Goal: Transaction & Acquisition: Purchase product/service

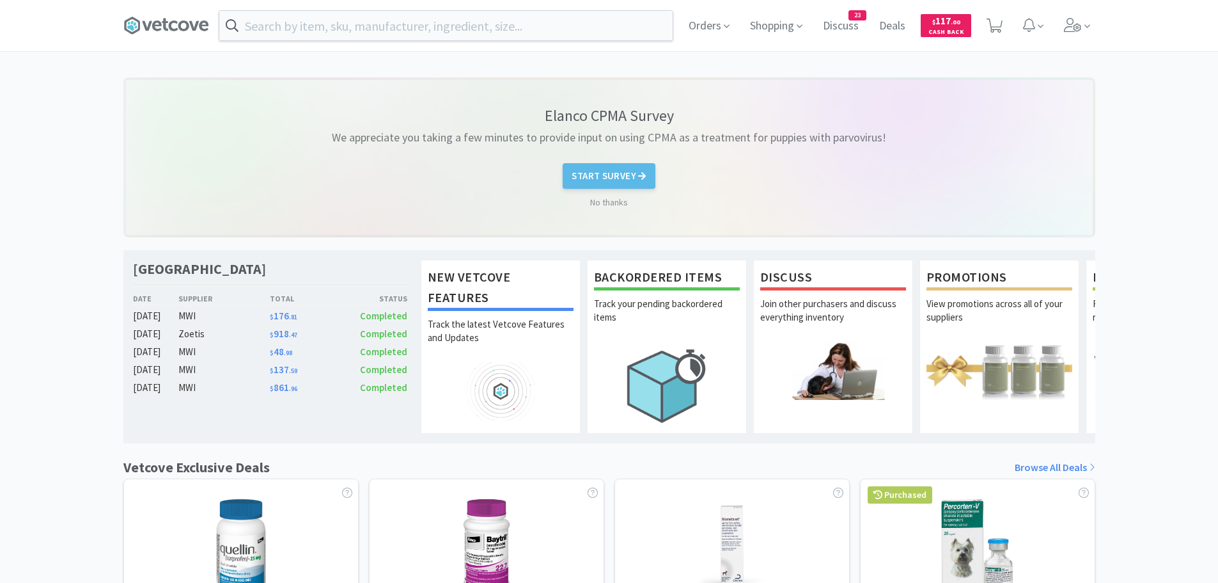
click at [524, 10] on div "Orders Shopping Discuss Discuss 23 Deals Deals $ 117 . 00 Cash Back" at bounding box center [609, 25] width 972 height 51
click at [508, 26] on input "text" at bounding box center [445, 25] width 453 height 29
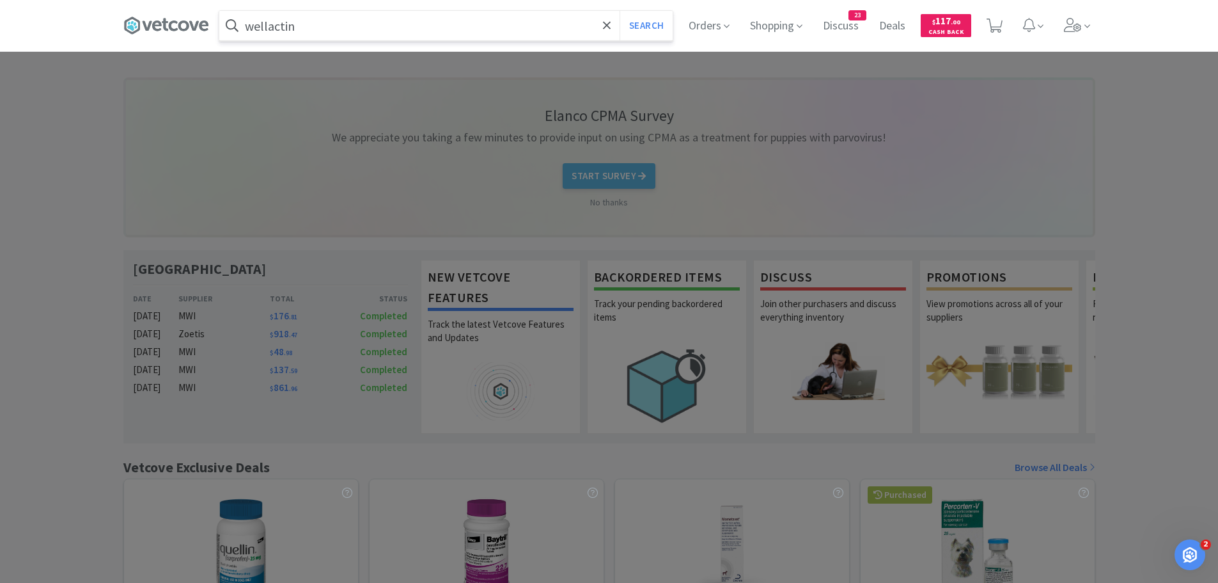
type input "wellactin"
click at [620, 11] on button "Search" at bounding box center [646, 25] width 53 height 29
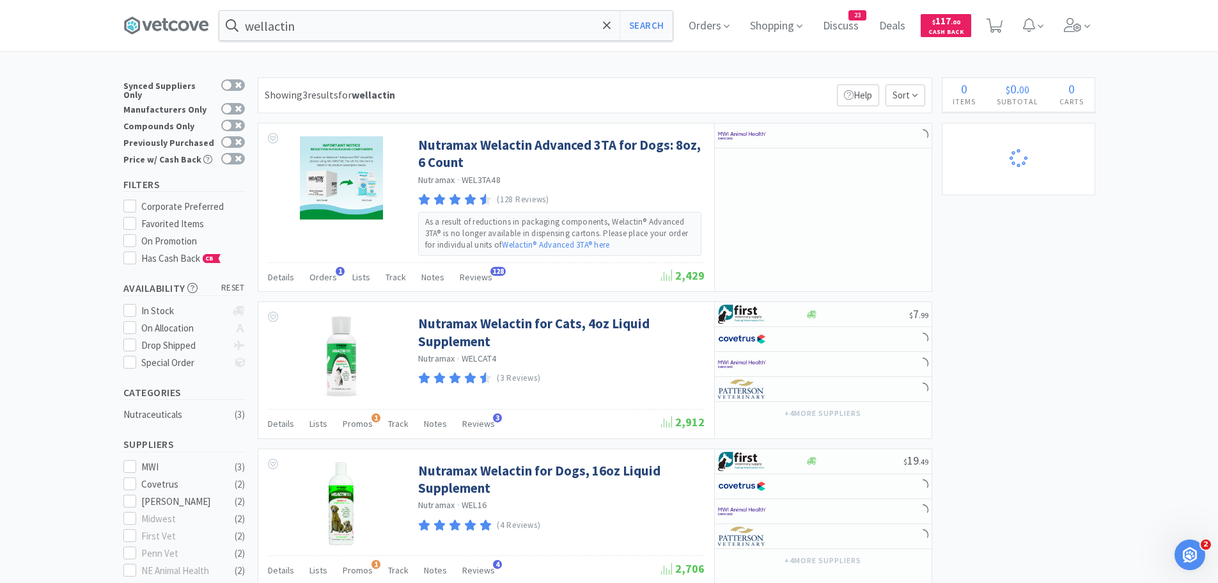
select select "3"
select select "2"
select select "1"
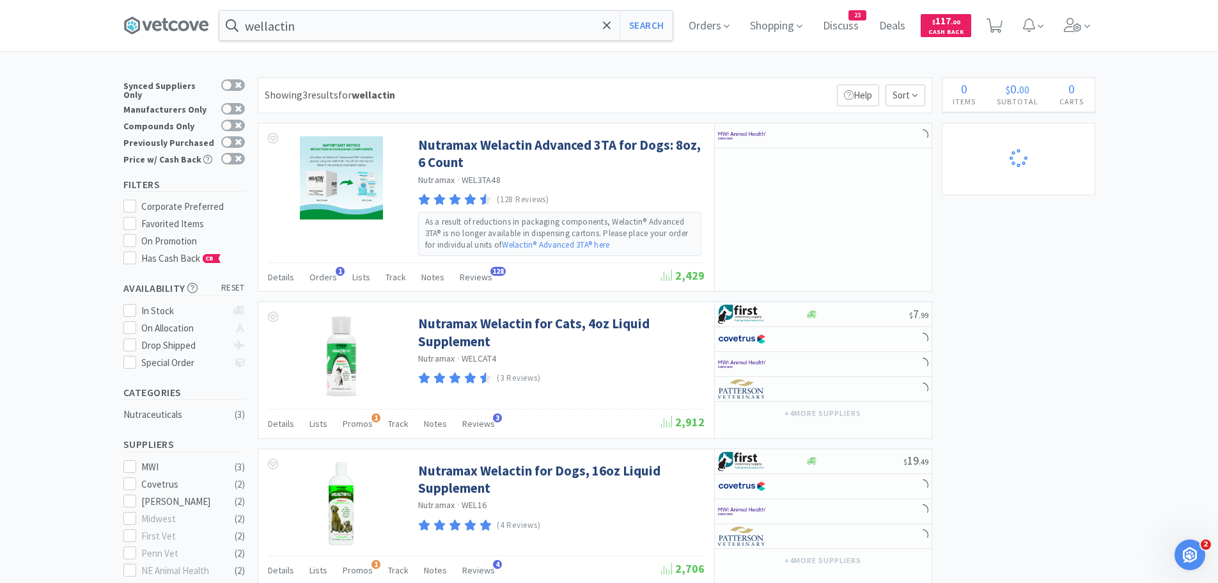
select select "1"
select select "2"
select select "50"
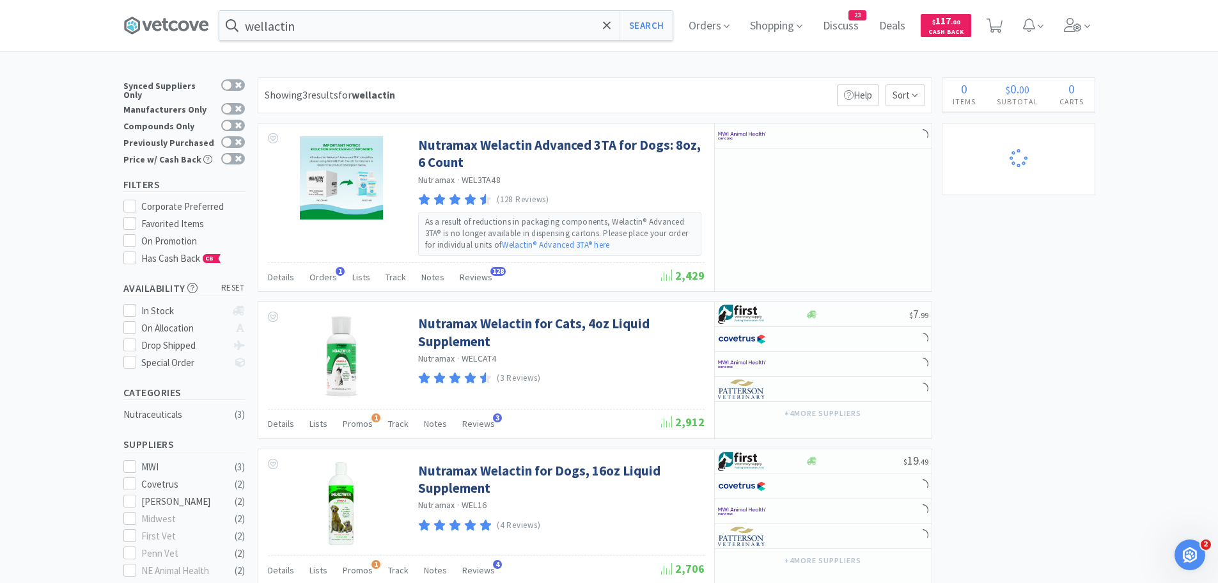
select select "1"
select select "25"
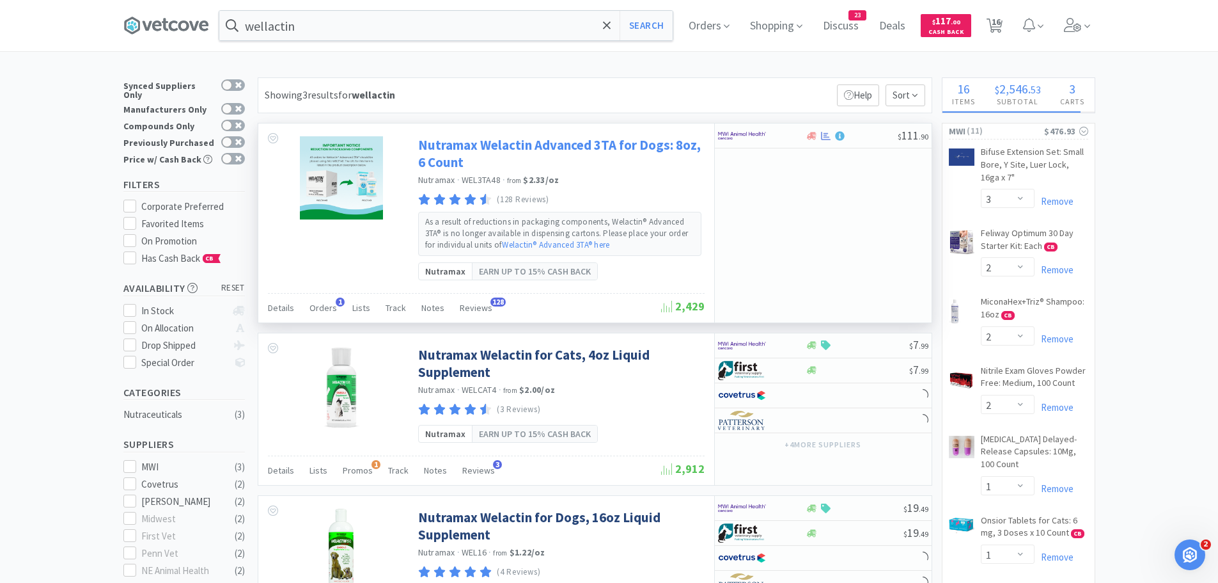
click at [462, 154] on link "Nutramax Welactin Advanced 3TA for Dogs: 8oz, 6 Count" at bounding box center [559, 153] width 283 height 35
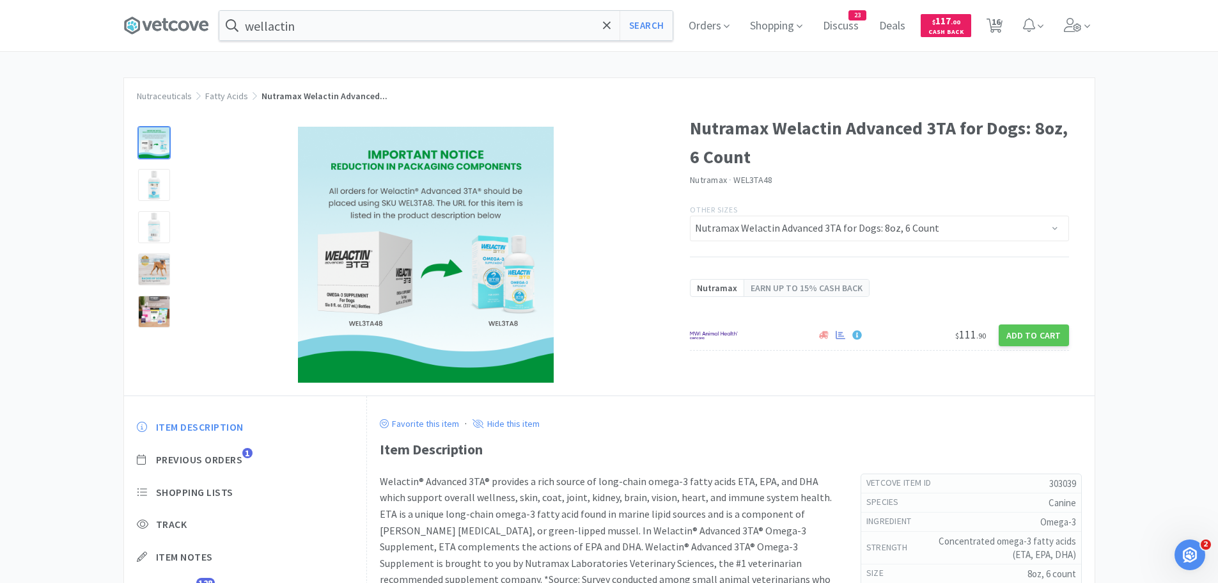
click at [207, 449] on div "Item Description Previous Orders 1 Shopping Lists Track Item Notes Reviews 128" at bounding box center [245, 517] width 243 height 221
click at [198, 462] on span "Previous Orders" at bounding box center [199, 459] width 87 height 13
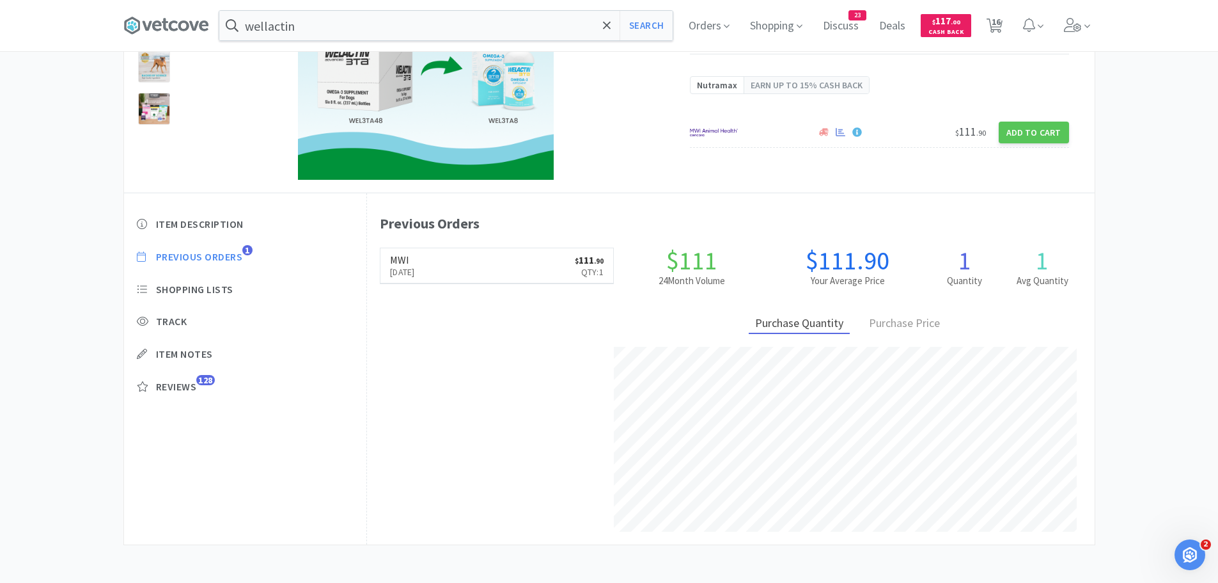
scroll to position [203, 0]
click at [467, 272] on link "MWI Apr 12th, 2024 $ 111 . 90 Qty: 1" at bounding box center [496, 264] width 233 height 35
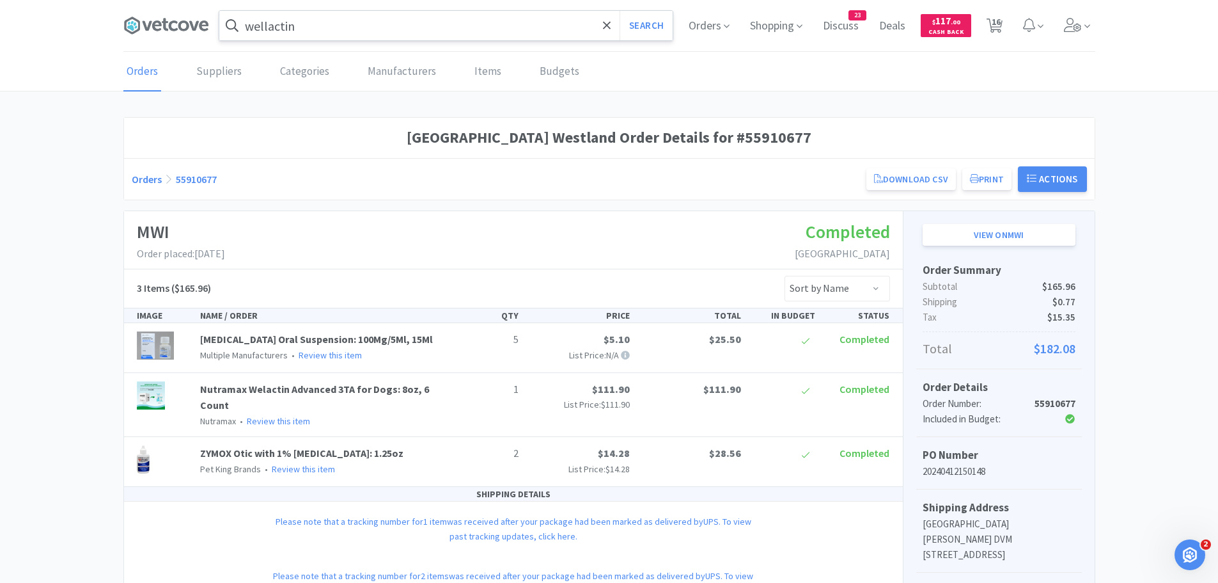
click at [301, 24] on input "wellactin" at bounding box center [445, 25] width 453 height 29
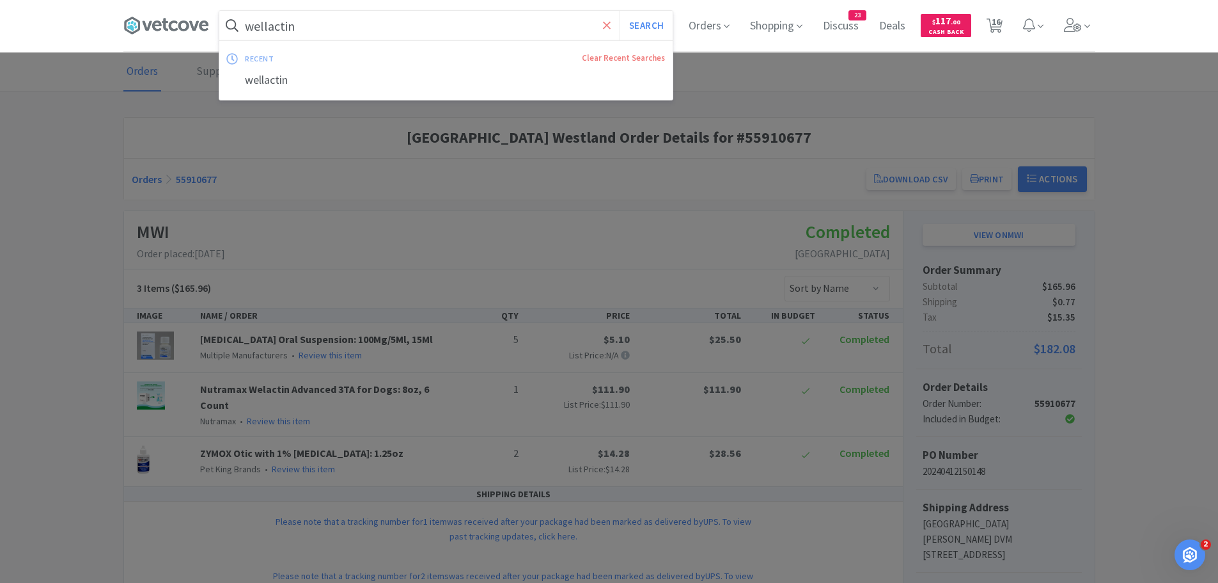
click at [603, 27] on icon at bounding box center [607, 25] width 8 height 13
click at [467, 36] on input "text" at bounding box center [445, 25] width 453 height 29
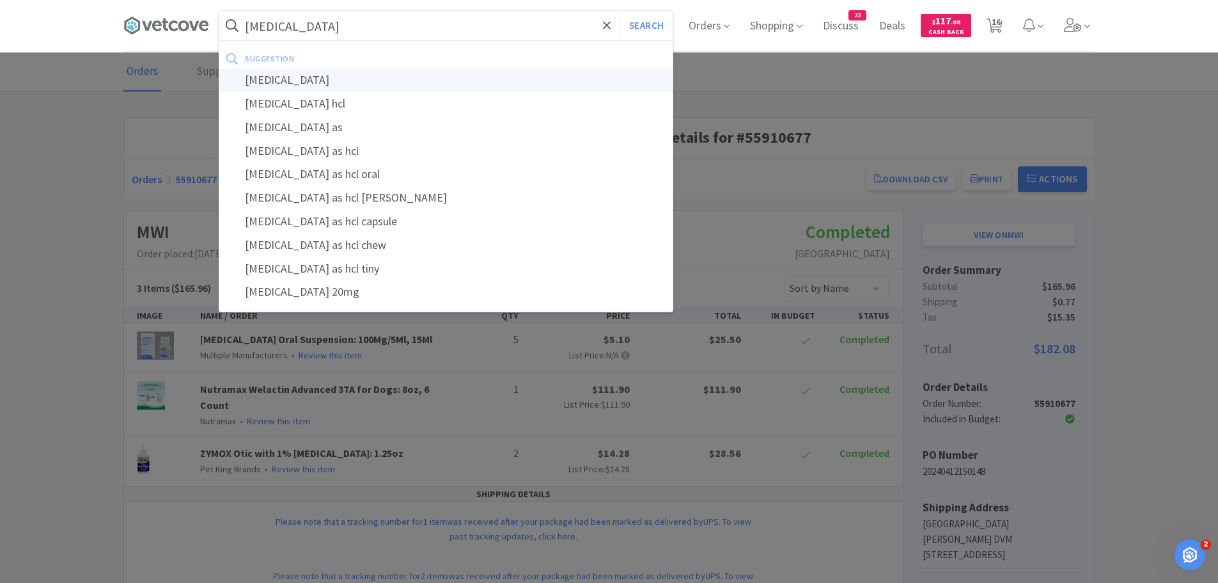
type input "fluoxetine"
click at [296, 77] on div "fluoxetine" at bounding box center [445, 80] width 453 height 24
select select "3"
select select "2"
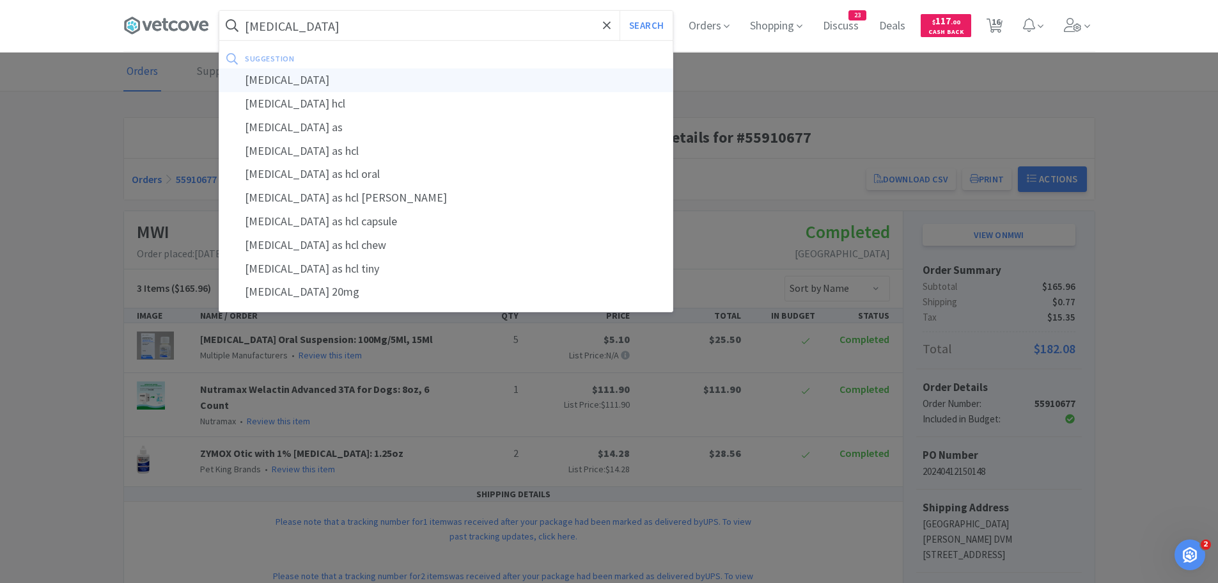
select select "2"
select select "1"
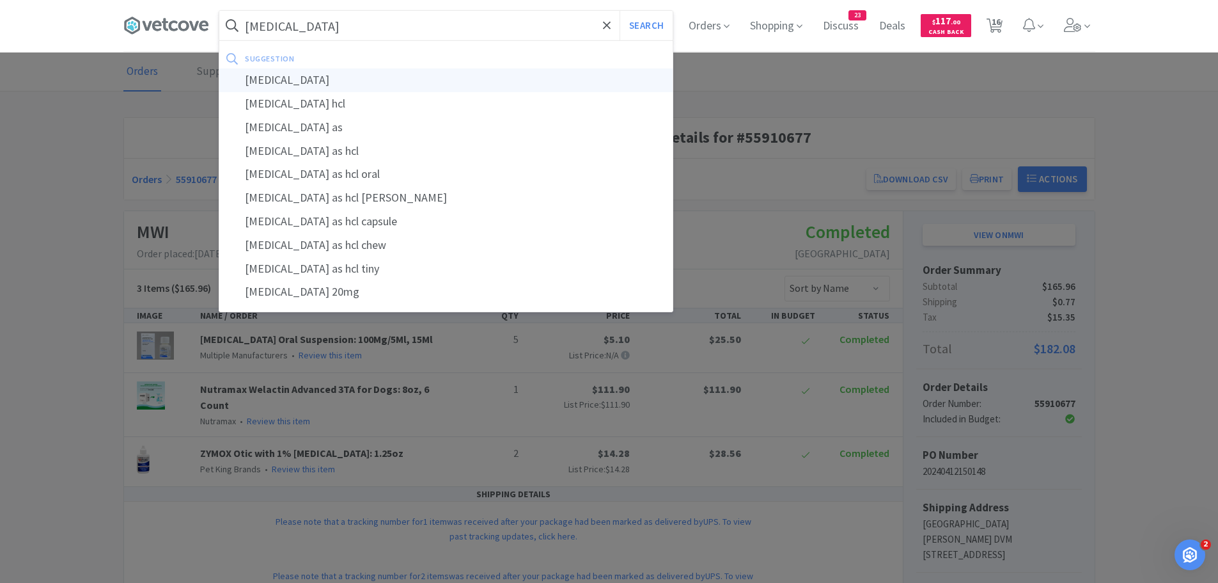
select select "2"
select select "50"
select select "1"
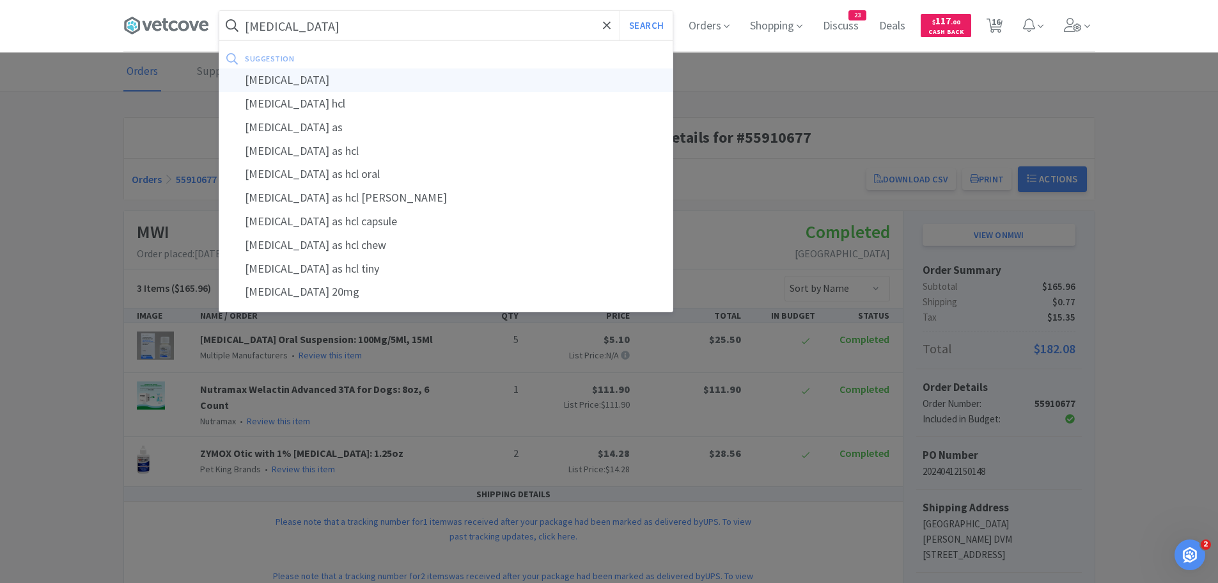
select select "1"
select select "25"
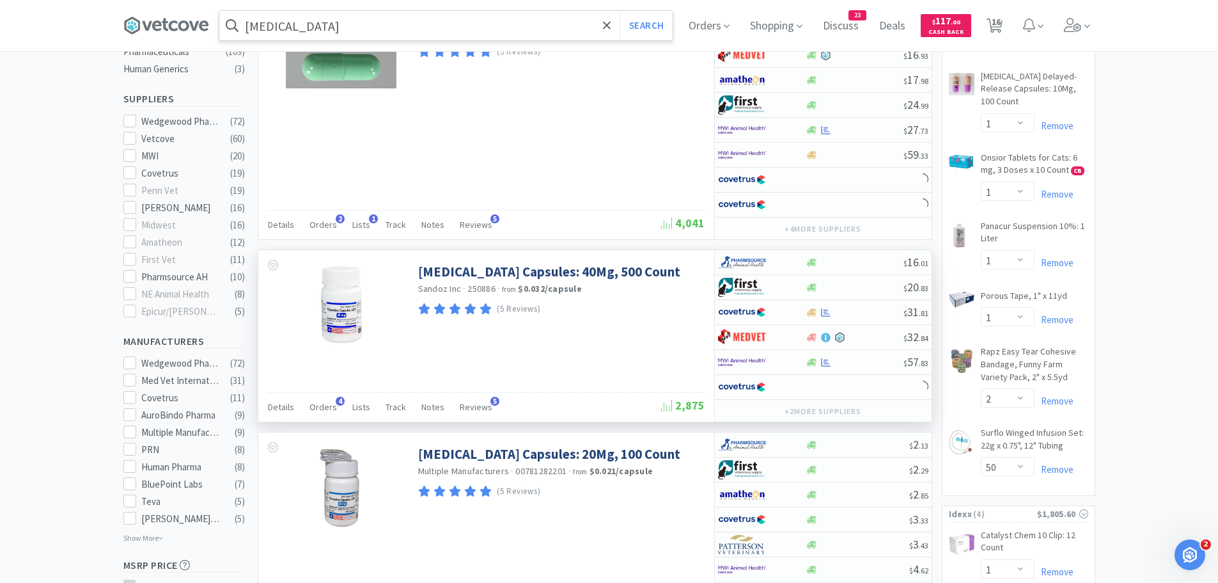
scroll to position [384, 0]
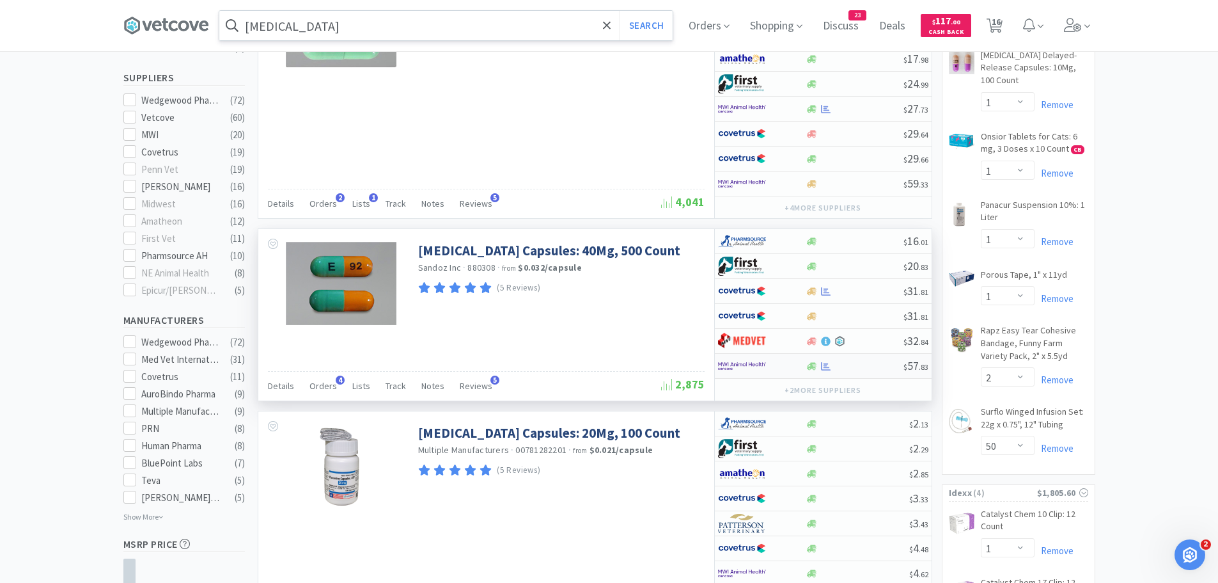
click at [751, 365] on img at bounding box center [742, 365] width 48 height 19
select select "1"
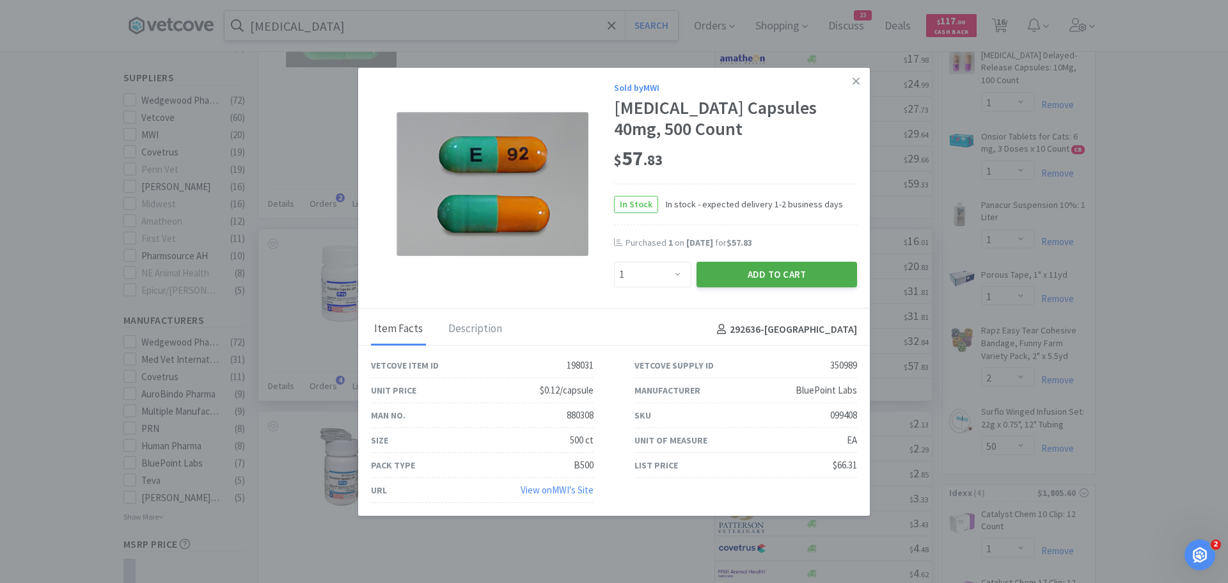
click at [728, 276] on button "Add to Cart" at bounding box center [776, 275] width 161 height 26
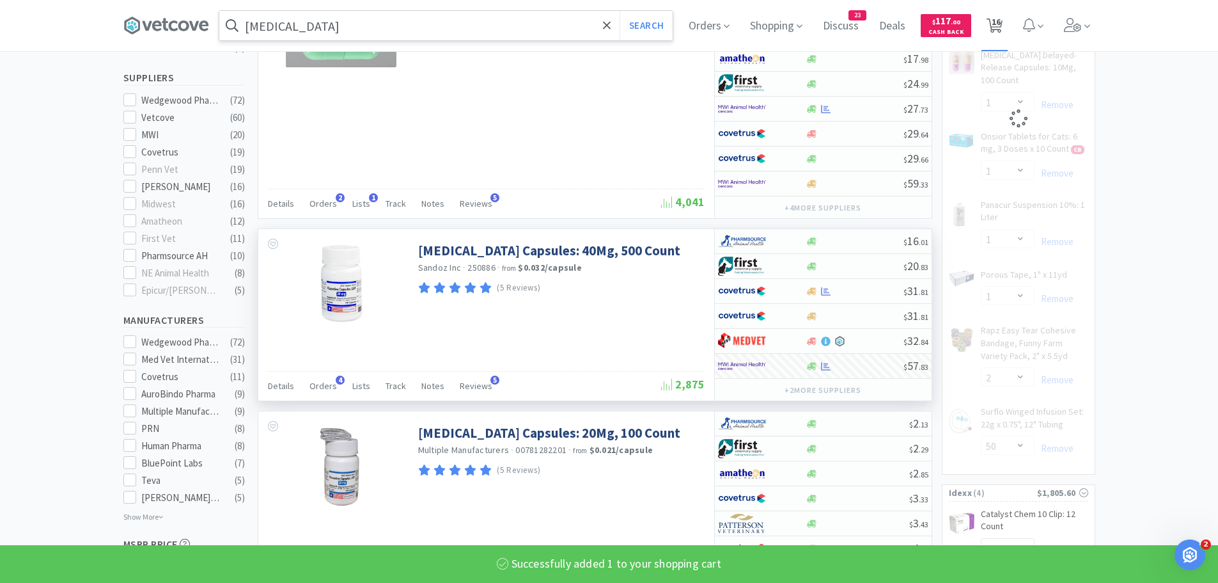
click at [996, 25] on span "16" at bounding box center [996, 21] width 9 height 51
select select "25"
select select "1"
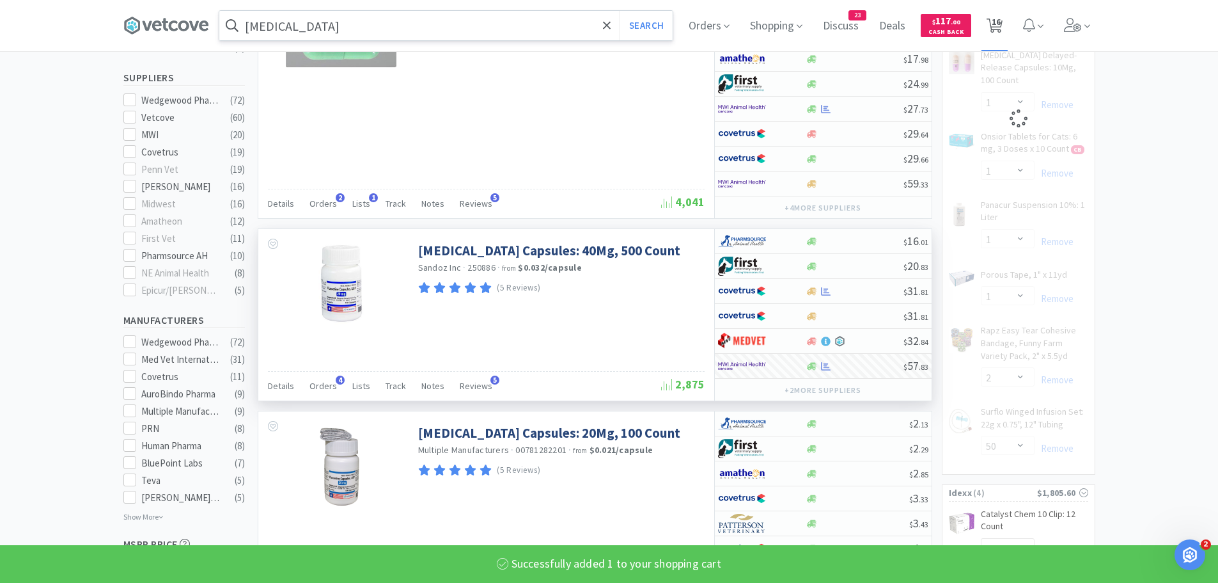
select select "1"
select select "3"
select select "2"
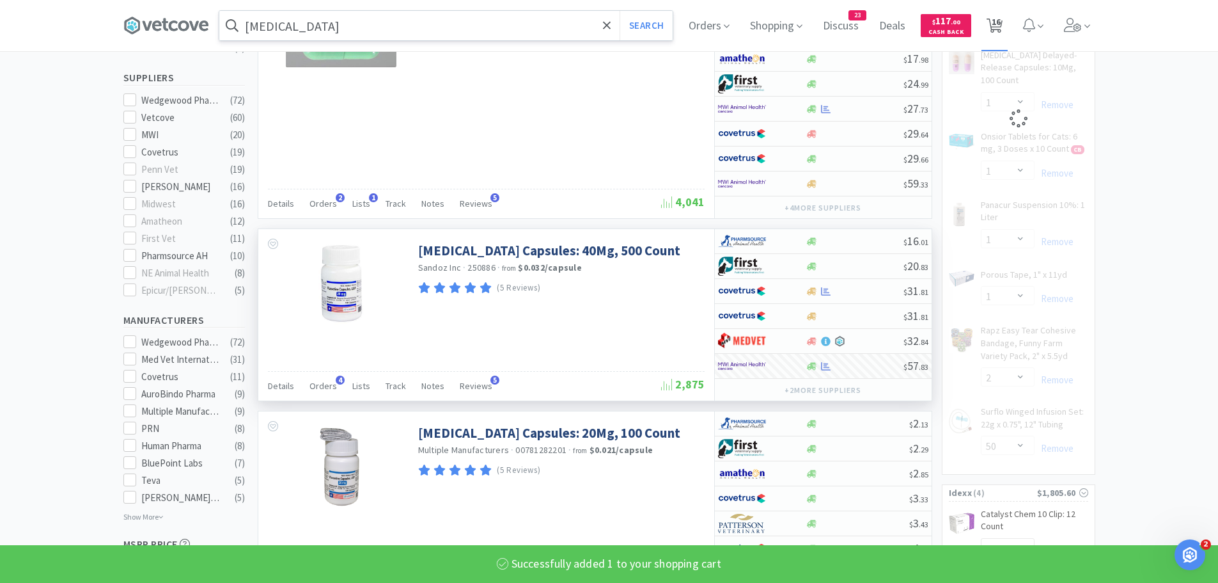
select select "1"
select select "2"
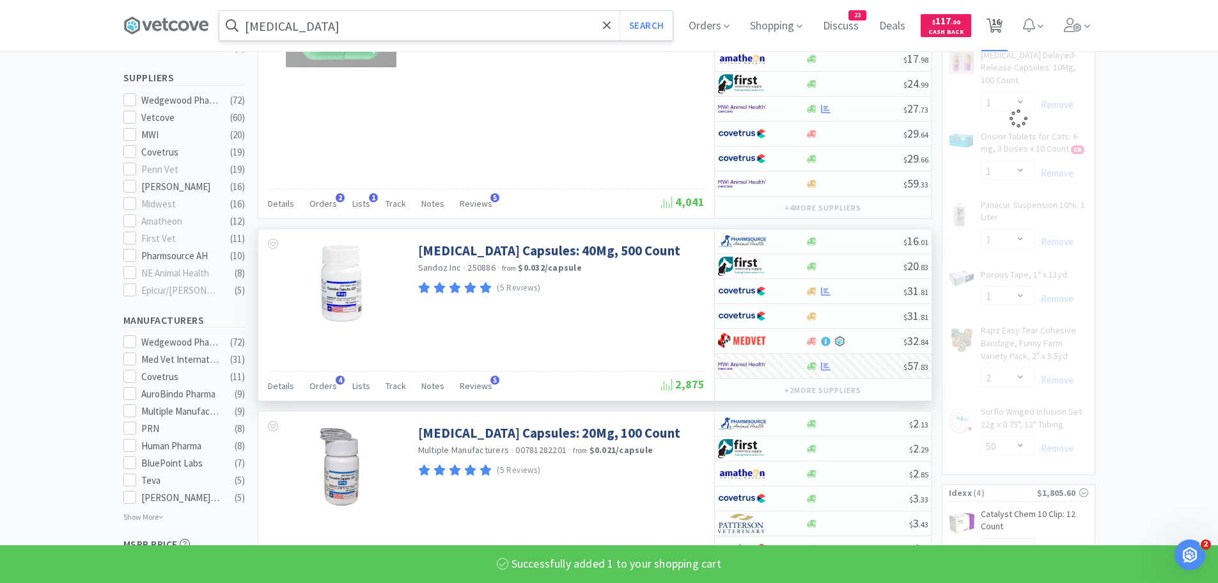
select select "50"
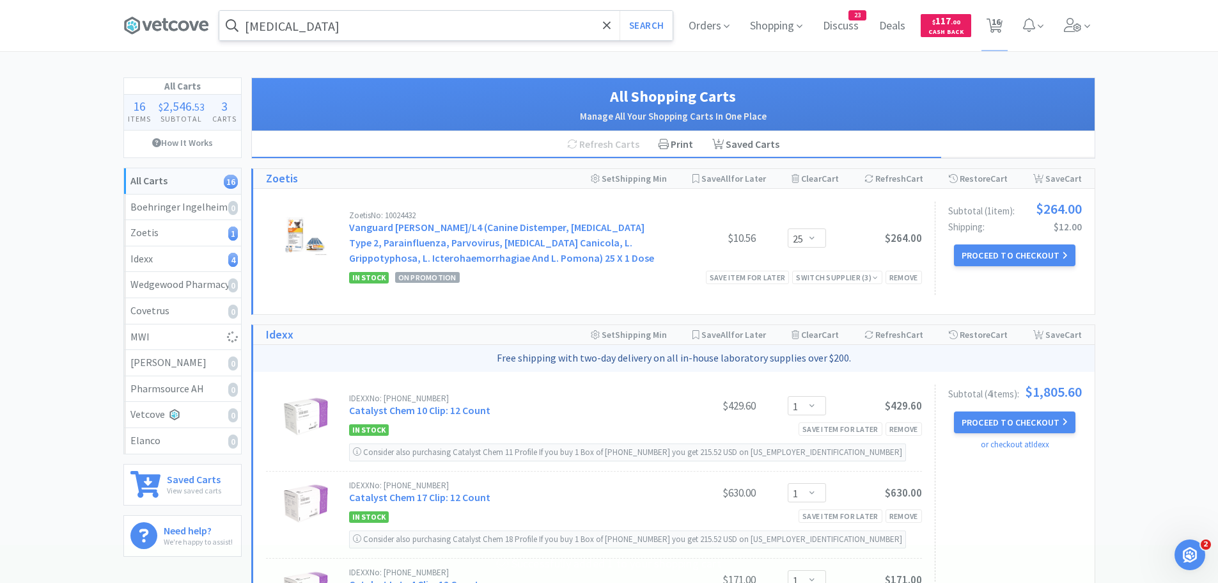
select select "1"
select select "2"
select select "1"
select select "2"
select select "50"
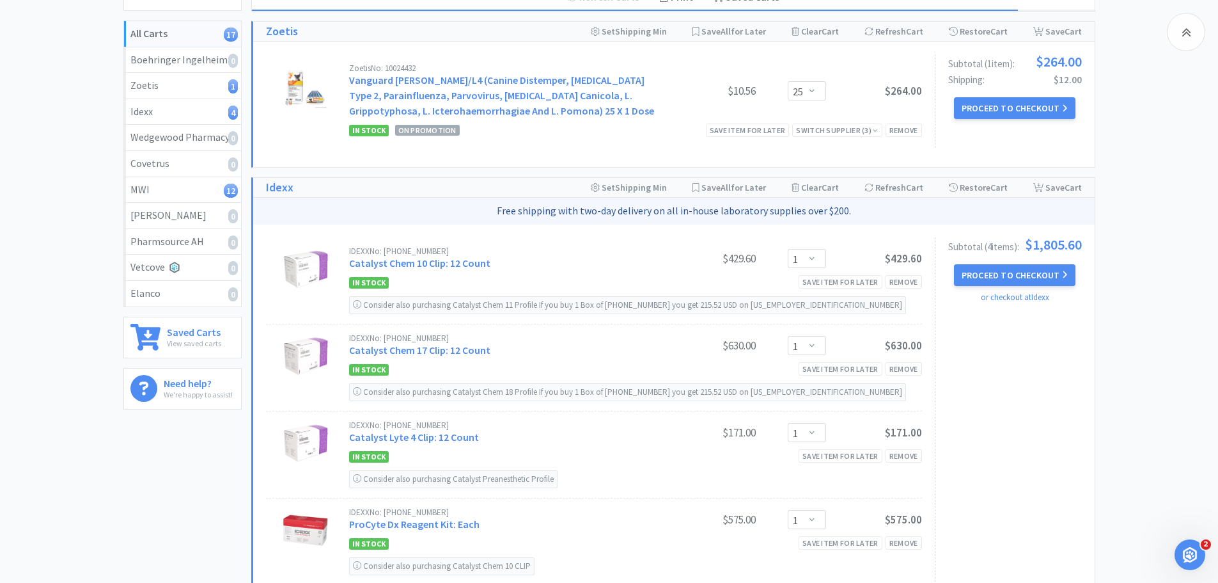
scroll to position [128, 0]
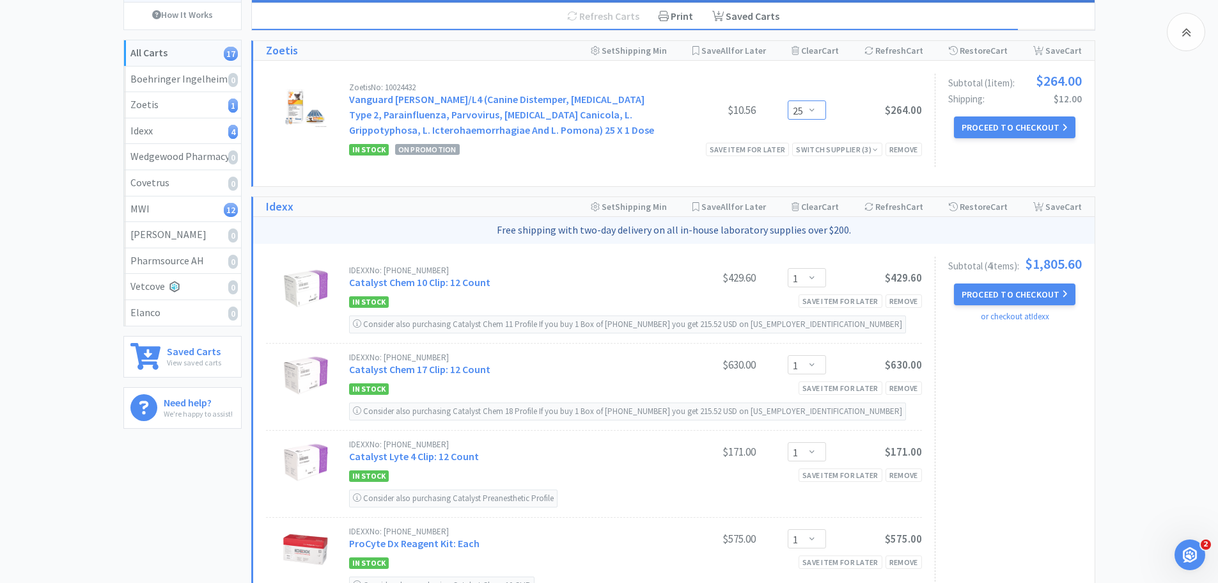
click at [808, 113] on select "Enter Quantity 25 50 75 100 125 150 175 200 225 250 275 300 325 350 375 400 425…" at bounding box center [807, 109] width 38 height 19
click at [809, 75] on div "Zoetis No: 10024432 Vanguard Dapp/L4 (Canine Distemper, Adenovirus Type 2, Para…" at bounding box center [594, 120] width 656 height 93
click at [808, 111] on select "Enter Quantity 25 50 75 100 125 150 175 200 225 250 275 300 325 350 375 400 425…" at bounding box center [807, 109] width 38 height 19
click at [788, 100] on select "Enter Quantity 25 50 75 100 125 150 175 200 225 250 275 300 325 350 375 400 425…" at bounding box center [807, 109] width 38 height 19
click at [827, 79] on div "Zoetis No: 10024432 Vanguard Dapp/L4 (Canine Distemper, Adenovirus Type 2, Para…" at bounding box center [594, 120] width 656 height 93
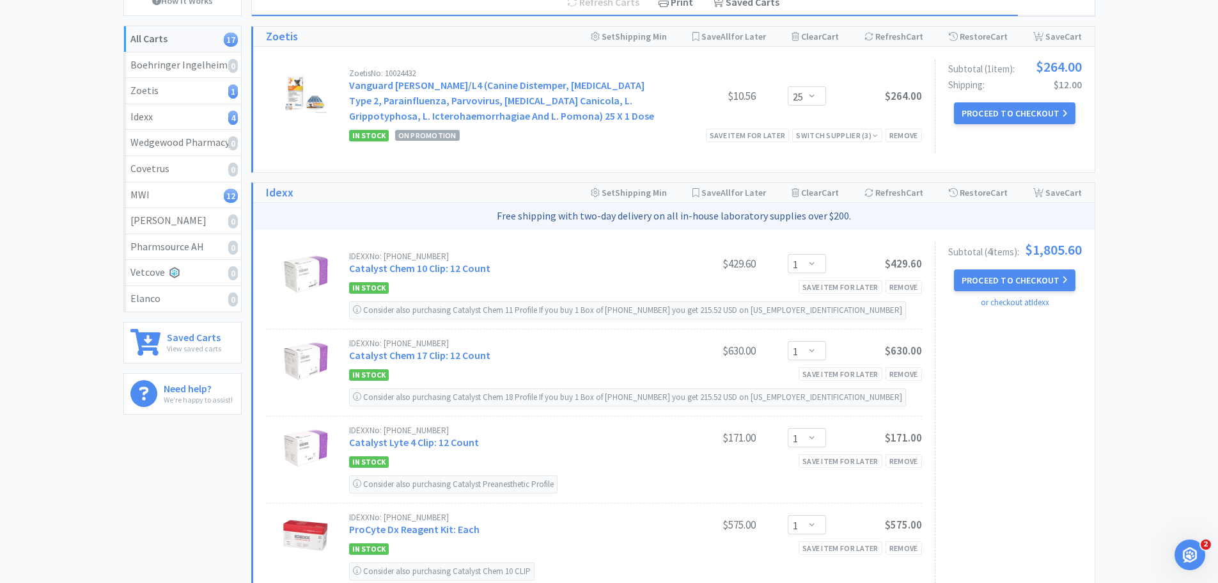
scroll to position [64, 0]
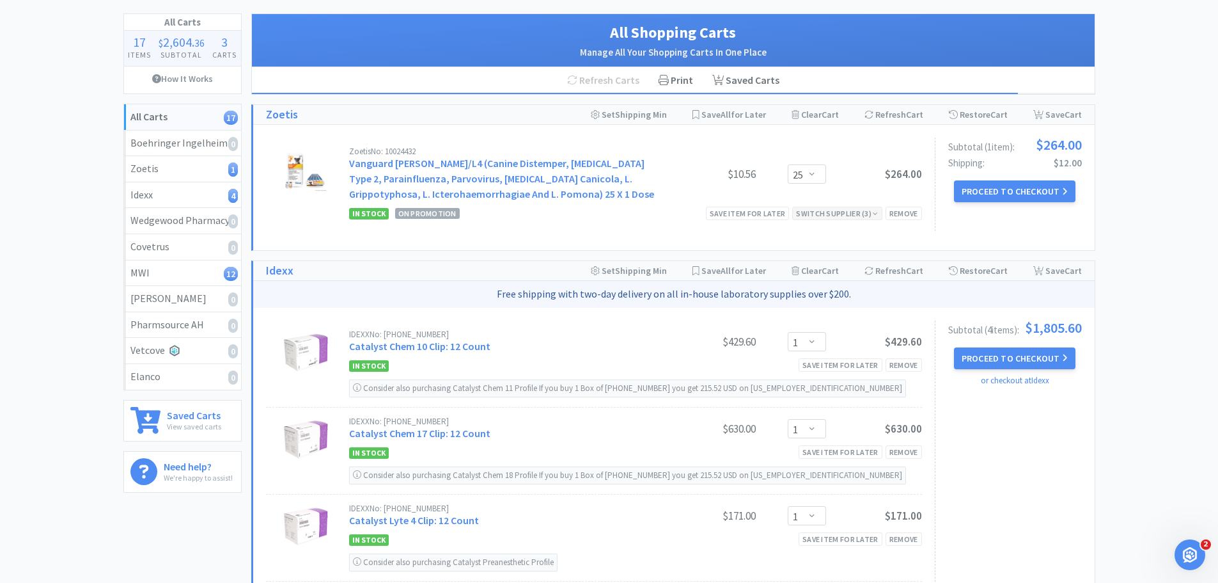
click at [840, 211] on div "Switch Supplier ( 3 )" at bounding box center [837, 213] width 82 height 12
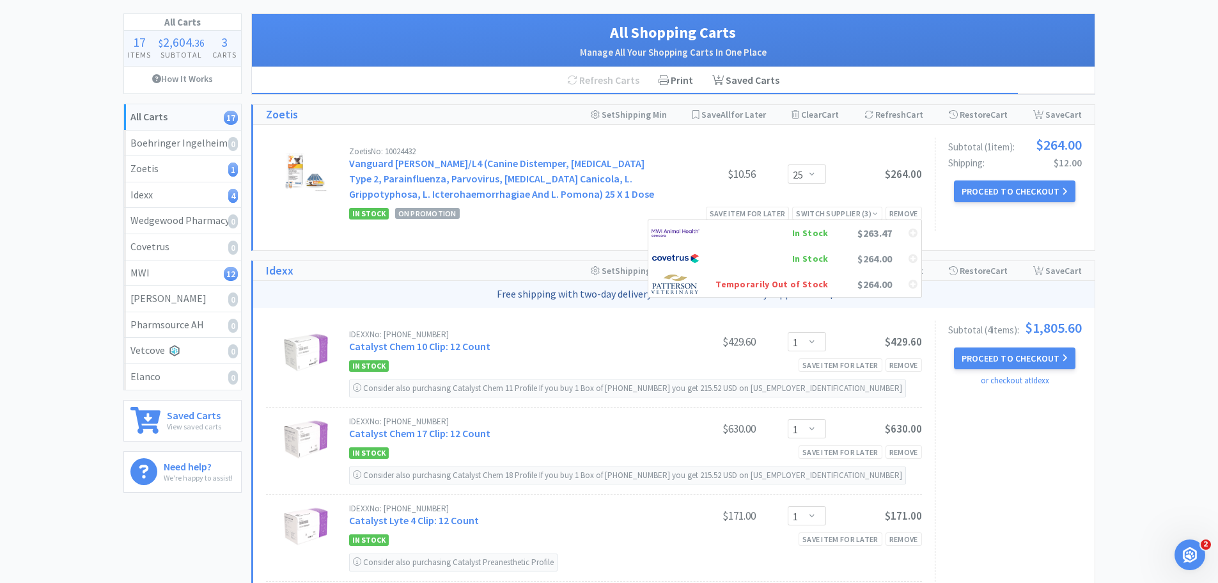
click at [704, 177] on div "$10.56" at bounding box center [708, 173] width 96 height 15
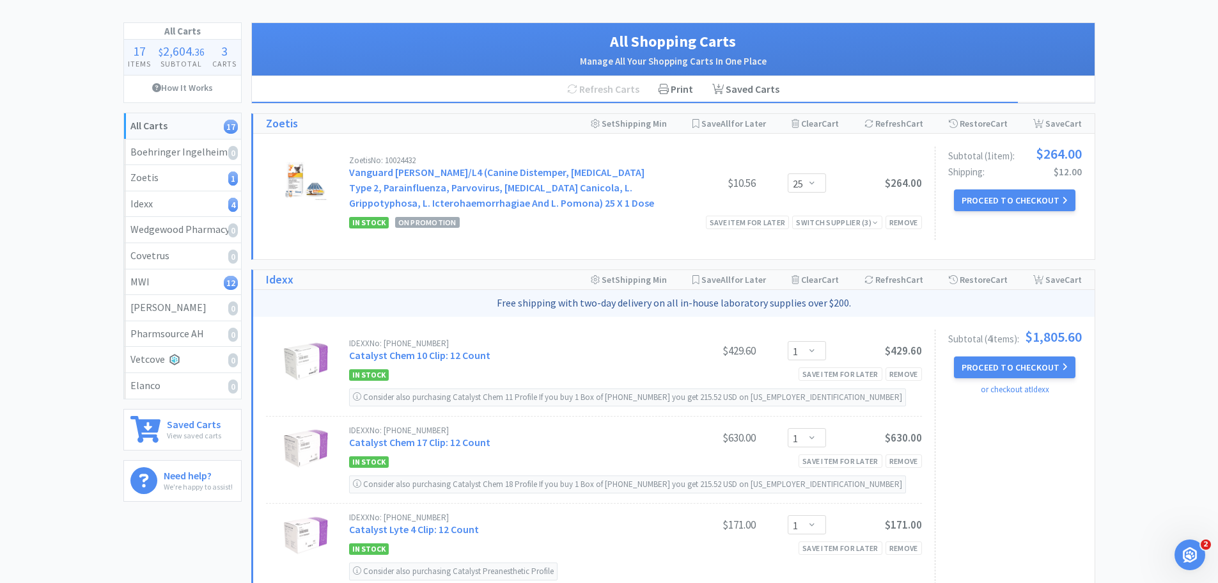
scroll to position [0, 0]
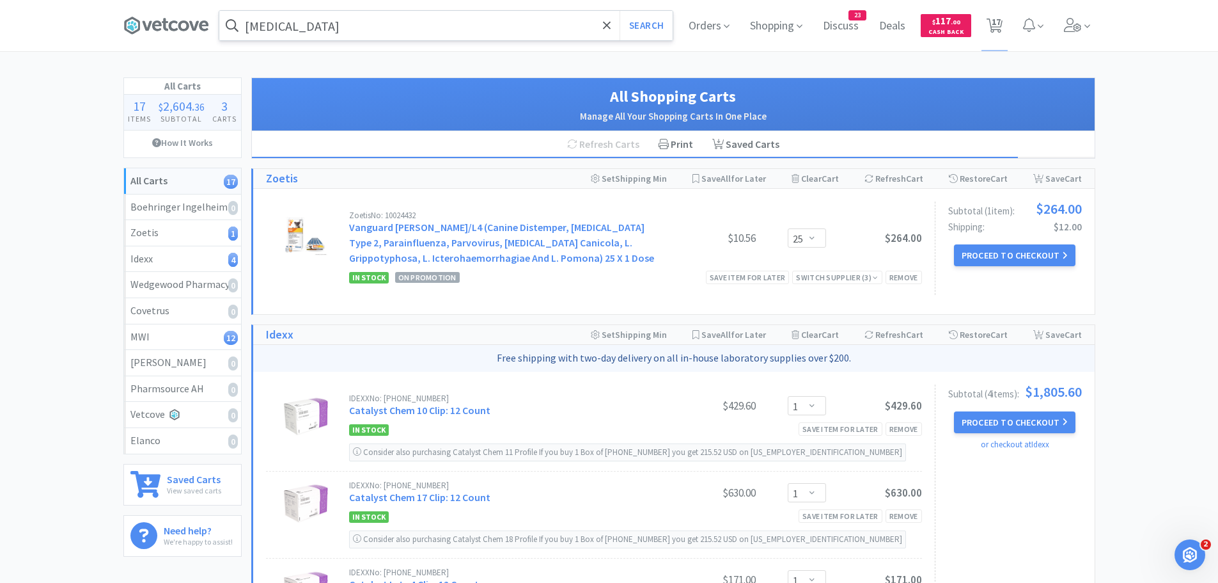
click at [298, 26] on input "fluoxetine" at bounding box center [445, 25] width 453 height 29
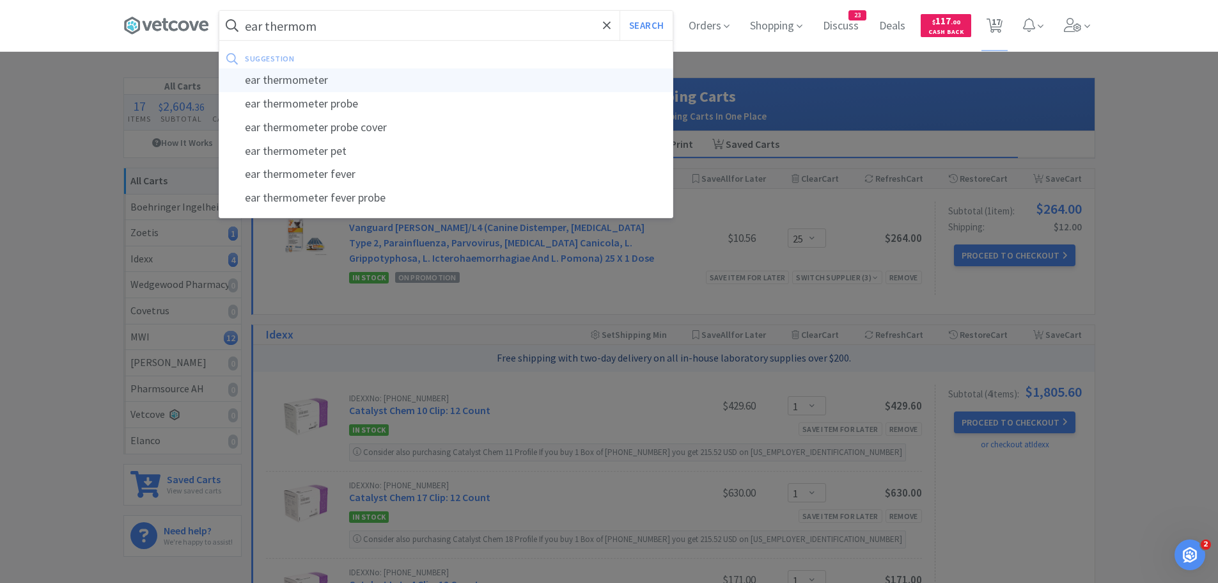
click at [332, 77] on div "ear thermometer" at bounding box center [445, 80] width 453 height 24
type input "ear thermometer"
select select "3"
select select "2"
select select "1"
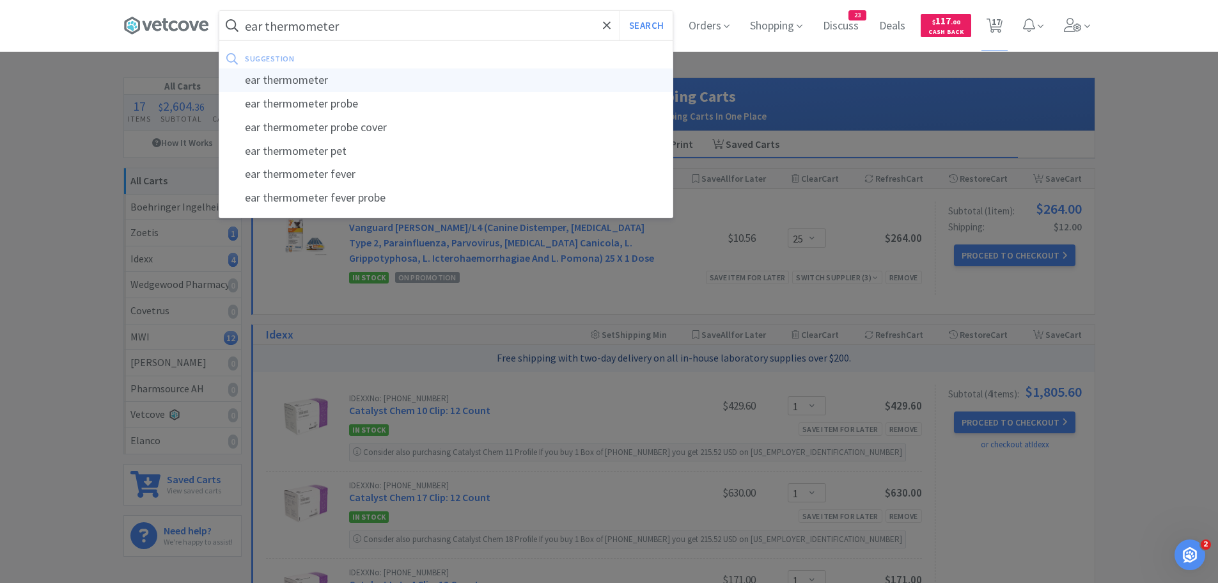
select select "2"
select select "1"
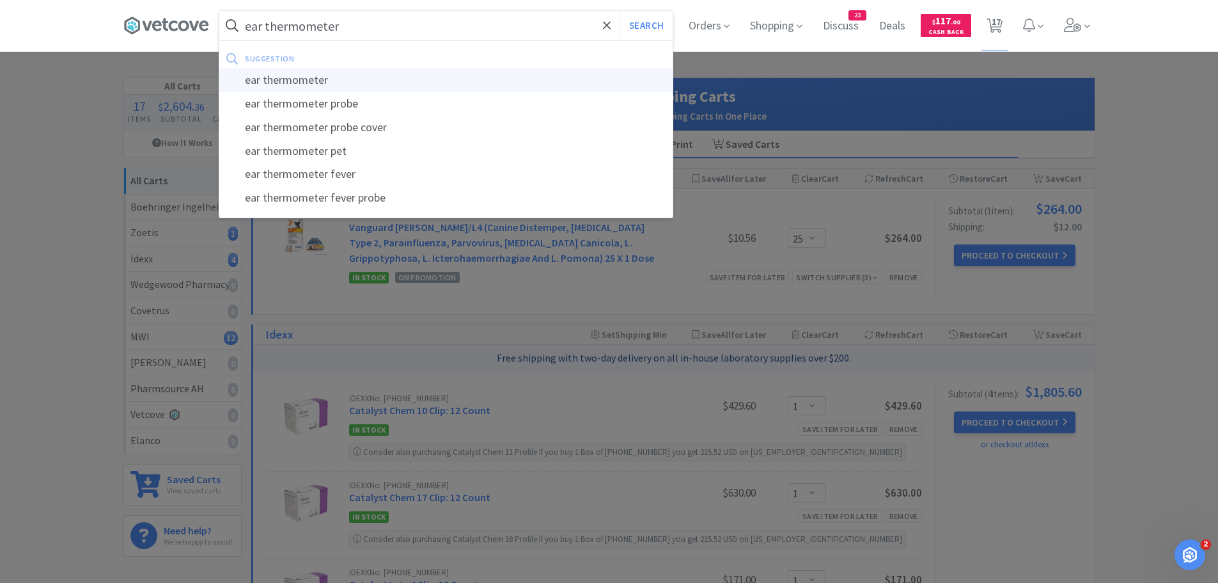
select select "1"
select select "2"
select select "50"
select select "1"
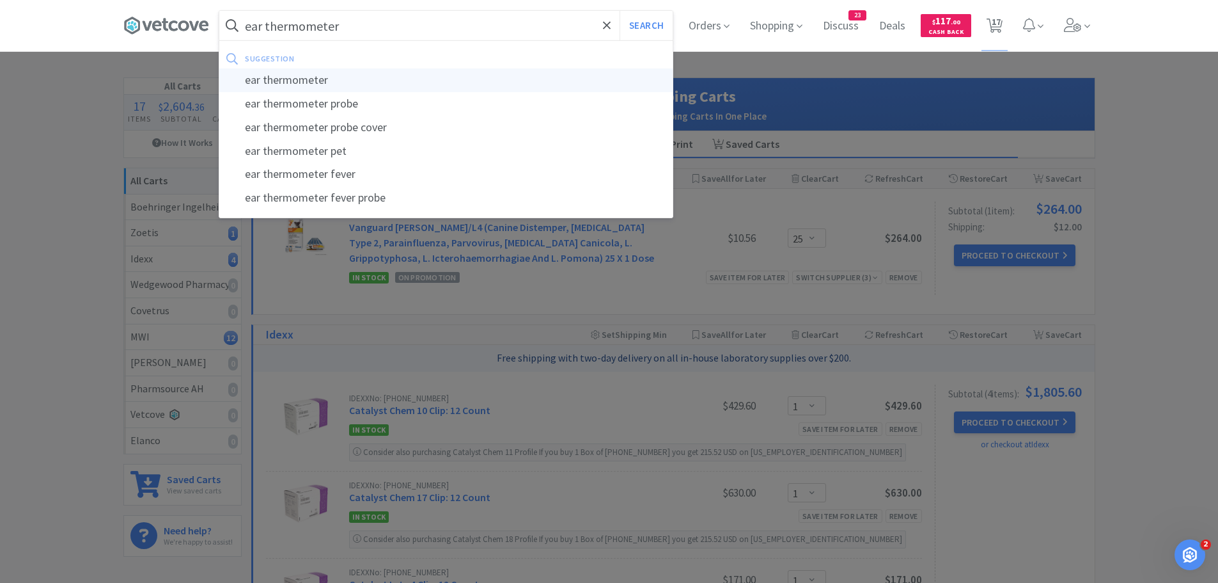
select select "1"
select select "25"
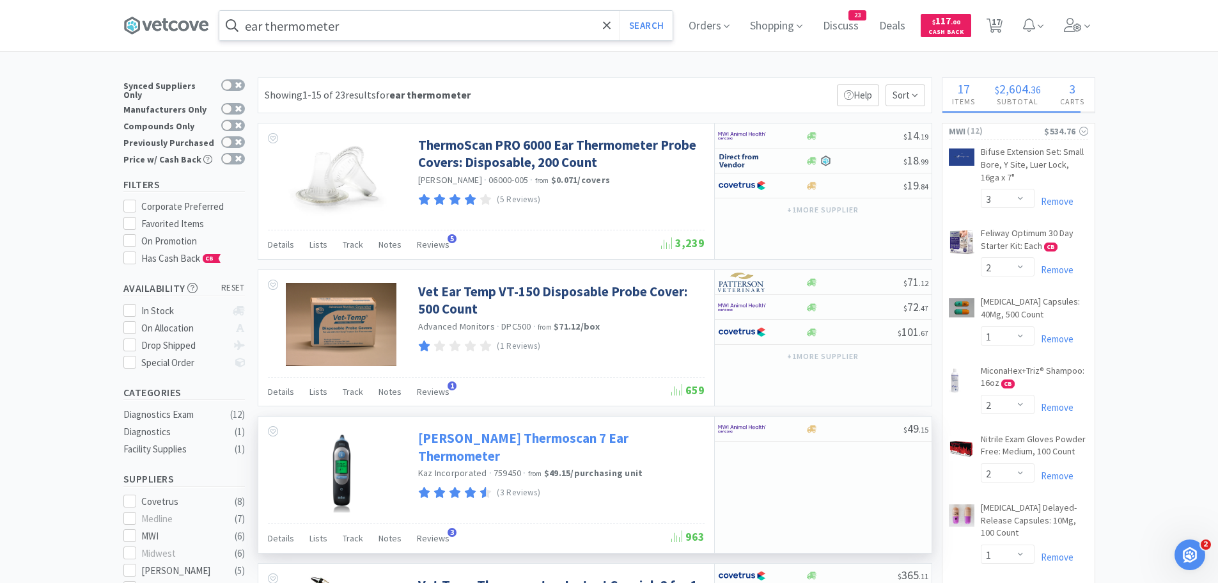
click at [561, 439] on link "Braun Thermoscan 7 Ear Thermometer" at bounding box center [559, 446] width 283 height 35
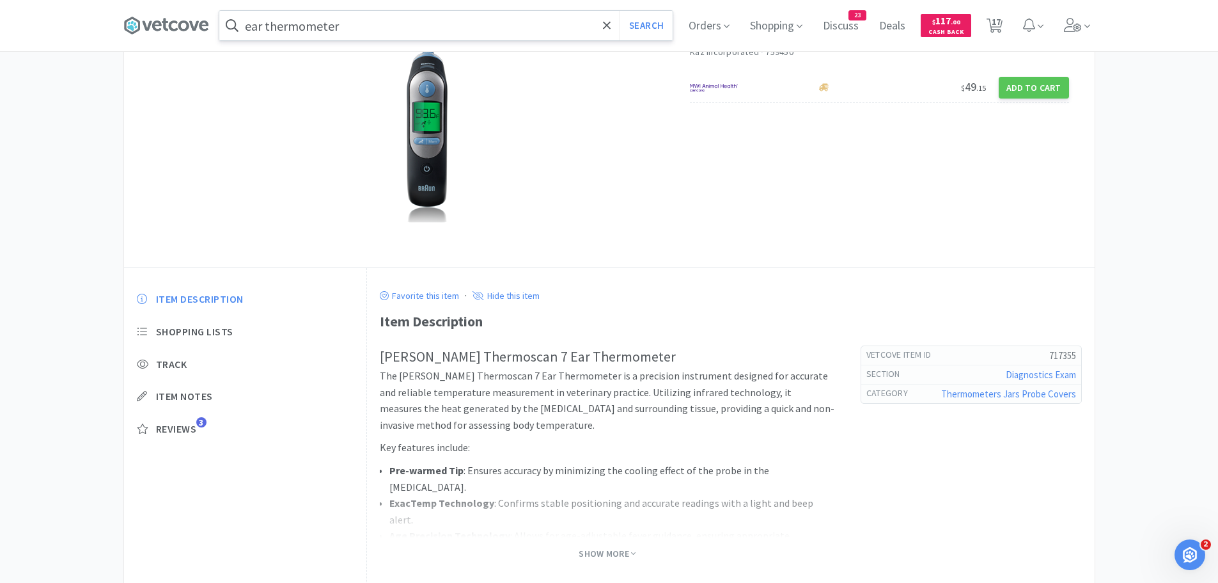
scroll to position [192, 0]
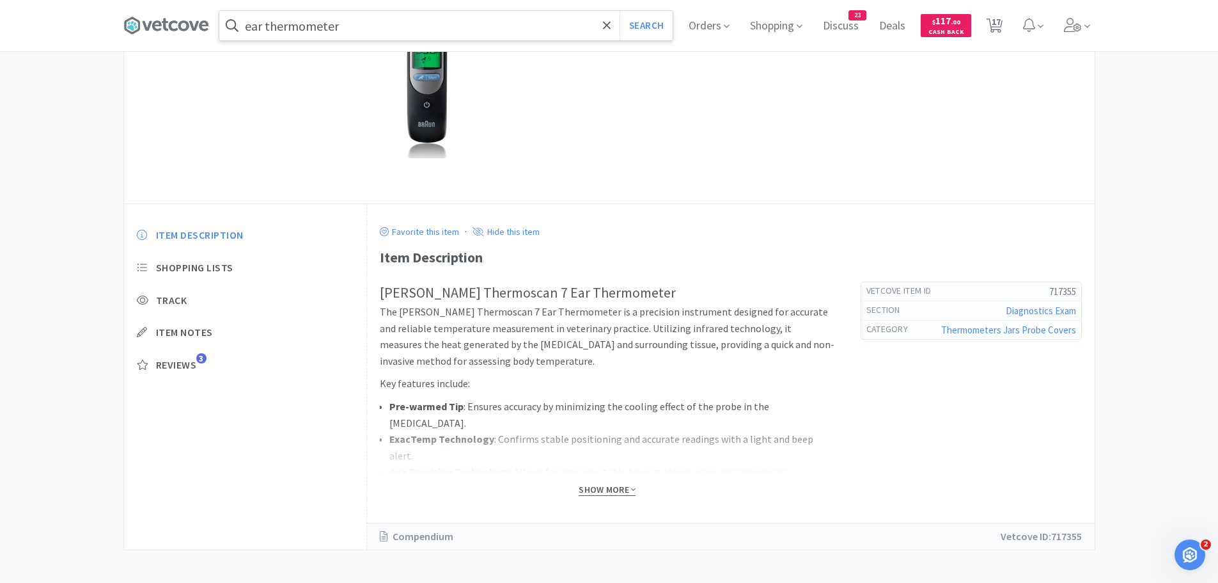
click at [601, 486] on span "Show More" at bounding box center [607, 489] width 57 height 12
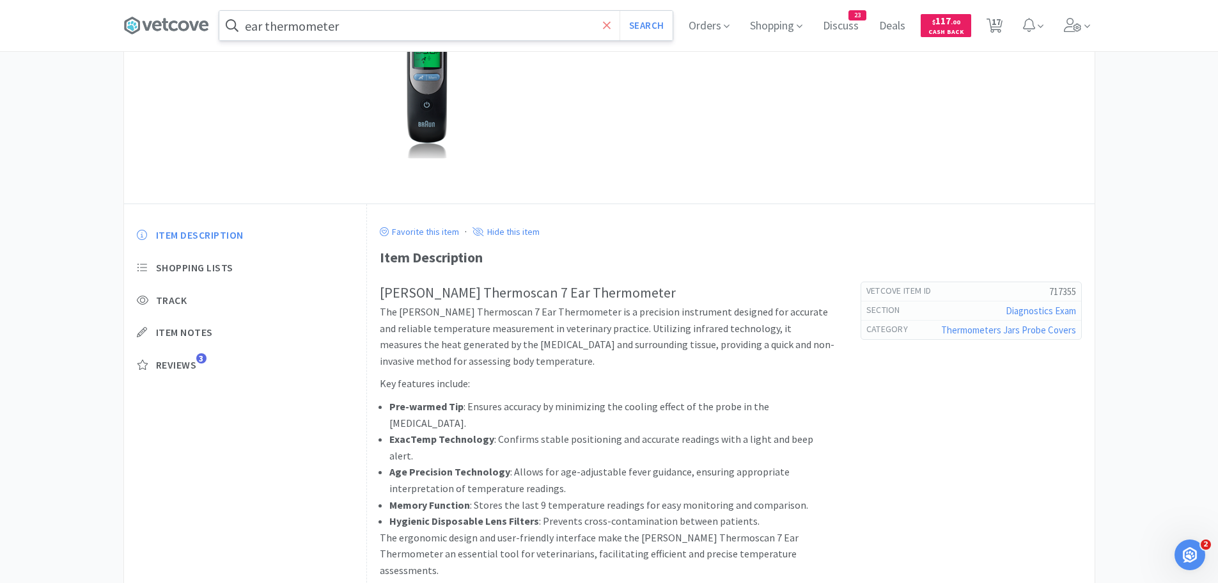
click at [610, 27] on icon at bounding box center [607, 25] width 8 height 13
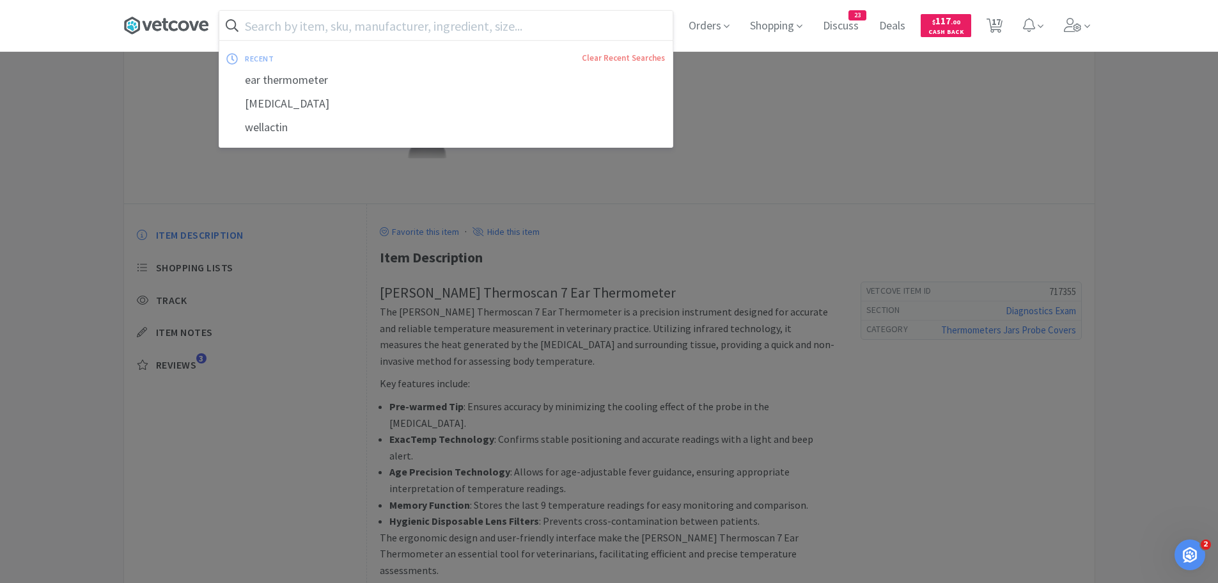
click at [189, 29] on icon at bounding box center [183, 25] width 11 height 10
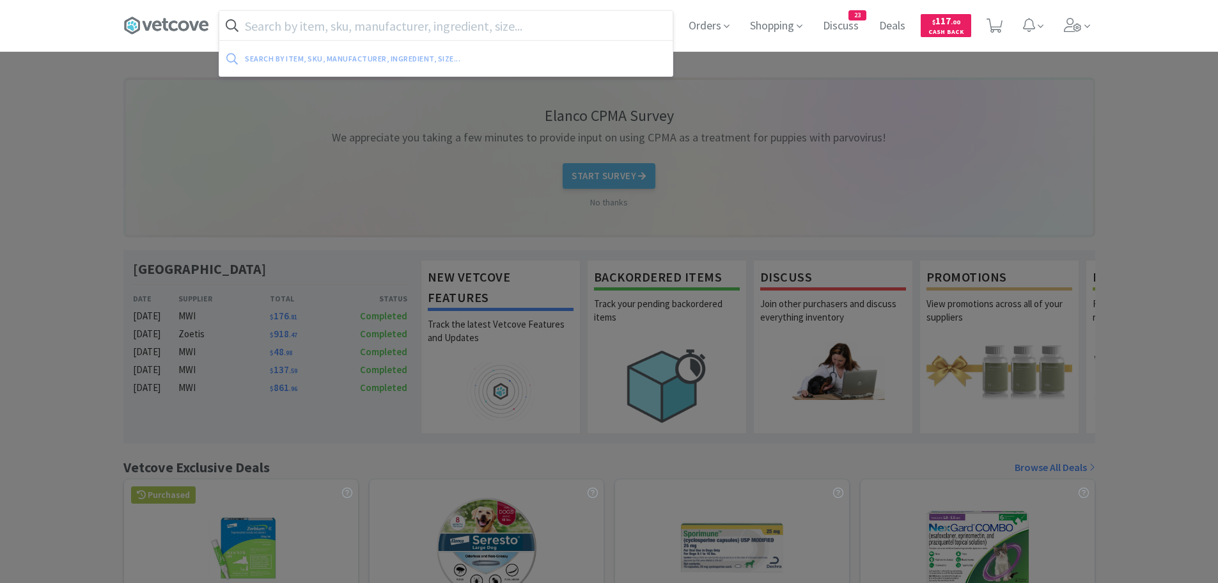
click at [531, 32] on input "text" at bounding box center [445, 25] width 453 height 29
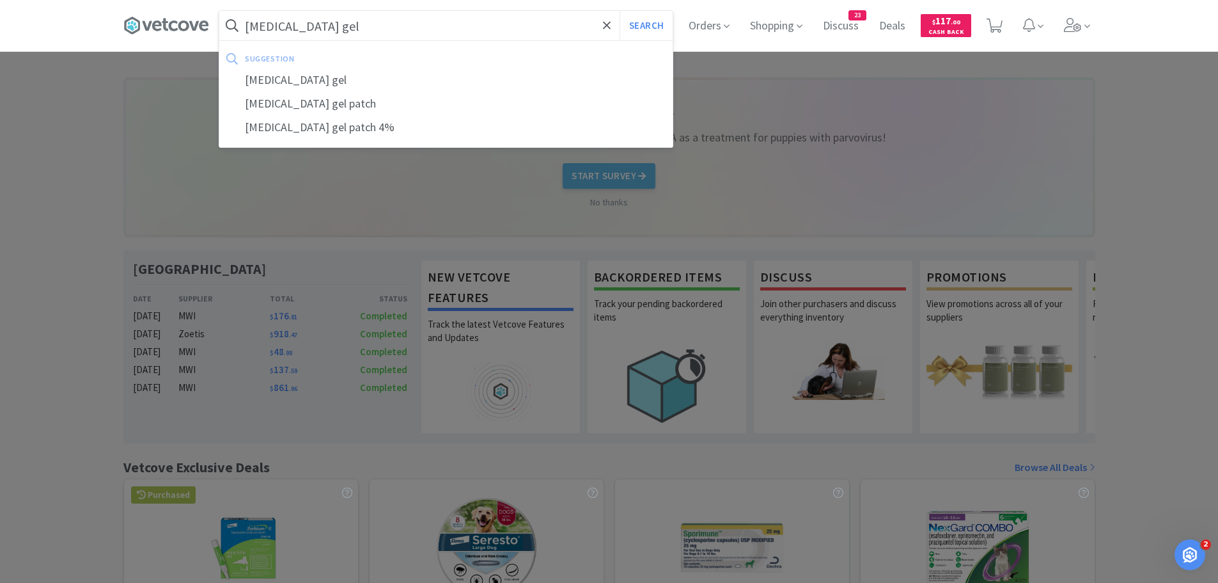
type input "[MEDICAL_DATA] gel"
click at [620, 11] on button "Search" at bounding box center [646, 25] width 53 height 29
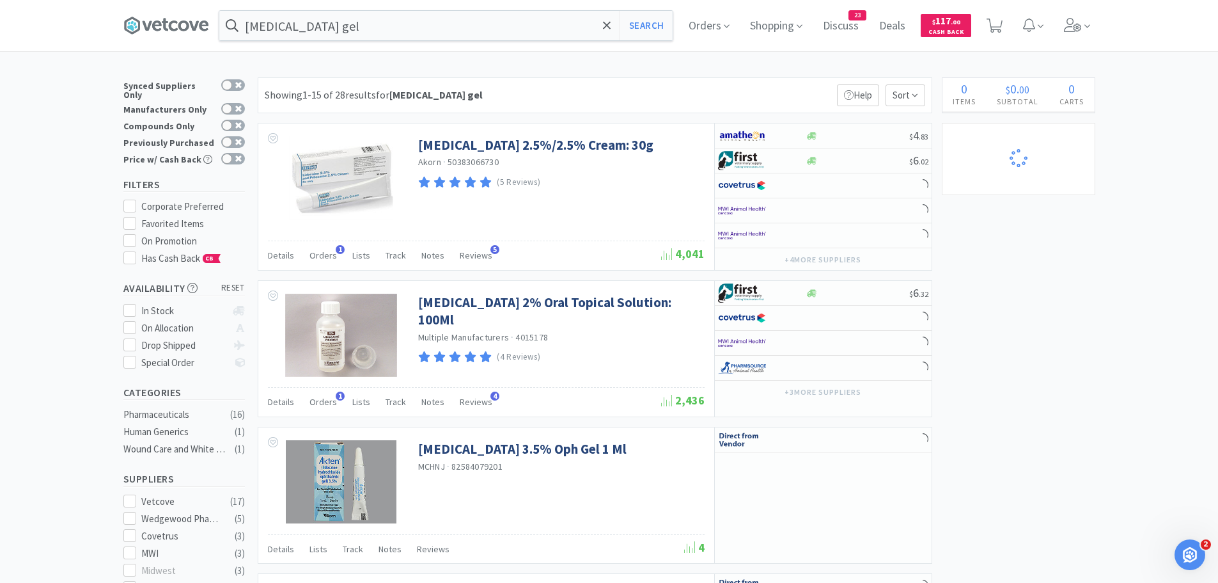
select select "3"
select select "2"
select select "1"
select select "2"
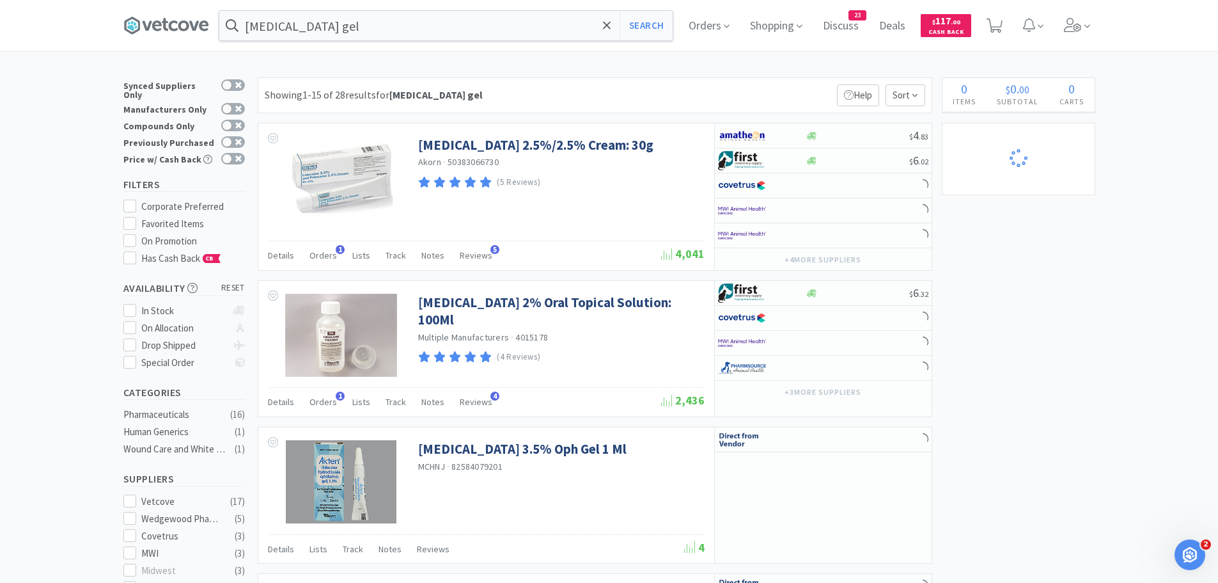
select select "1"
select select "2"
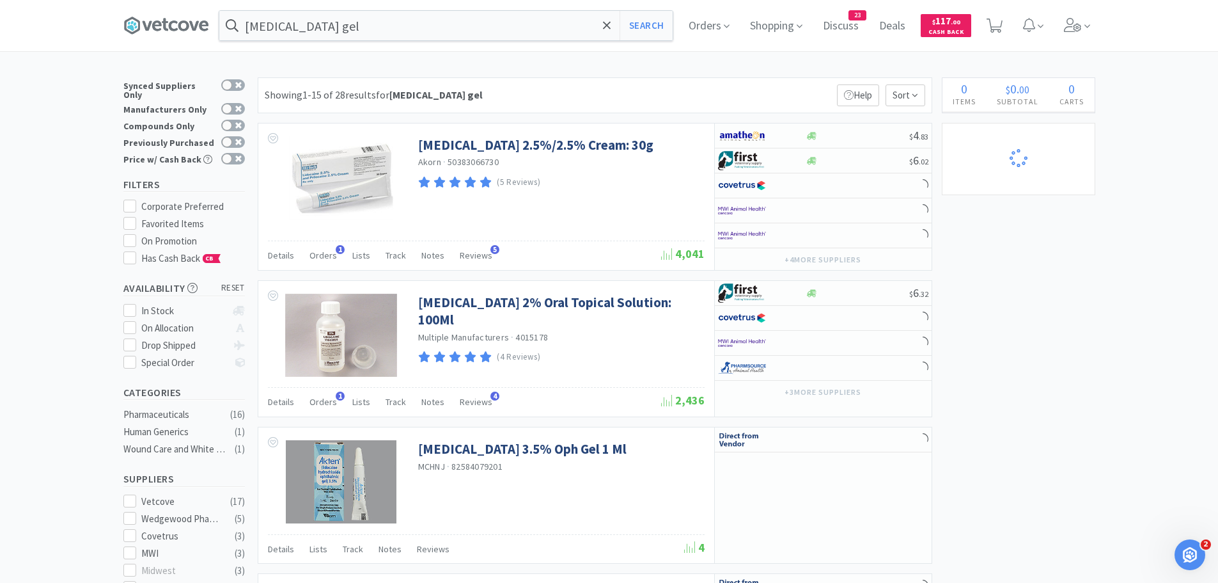
select select "50"
select select "25"
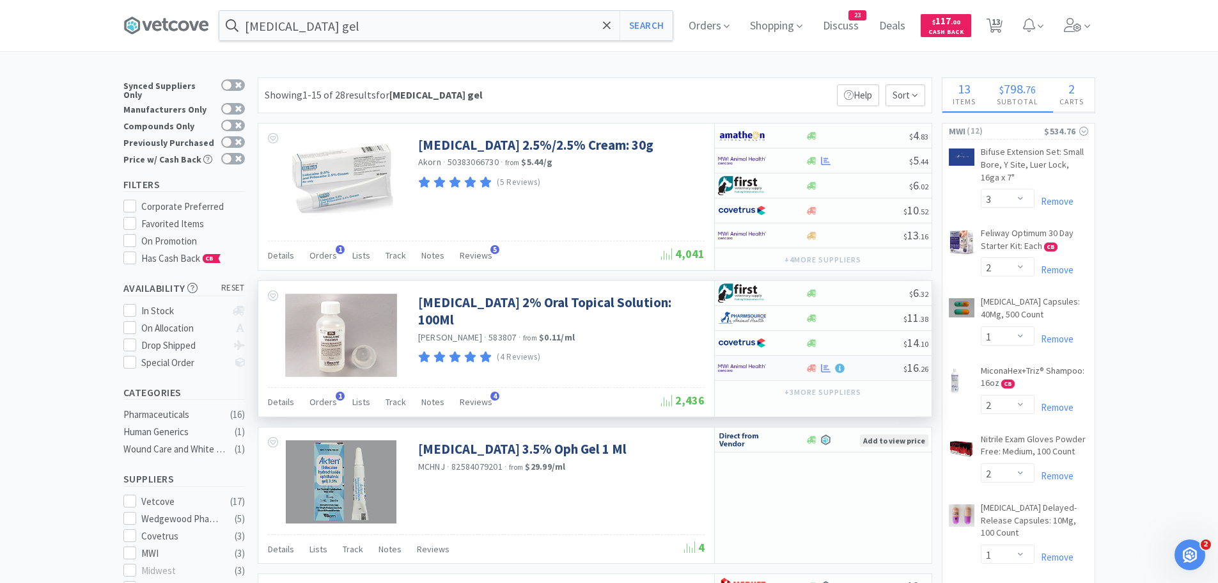
click at [749, 367] on img at bounding box center [742, 367] width 48 height 19
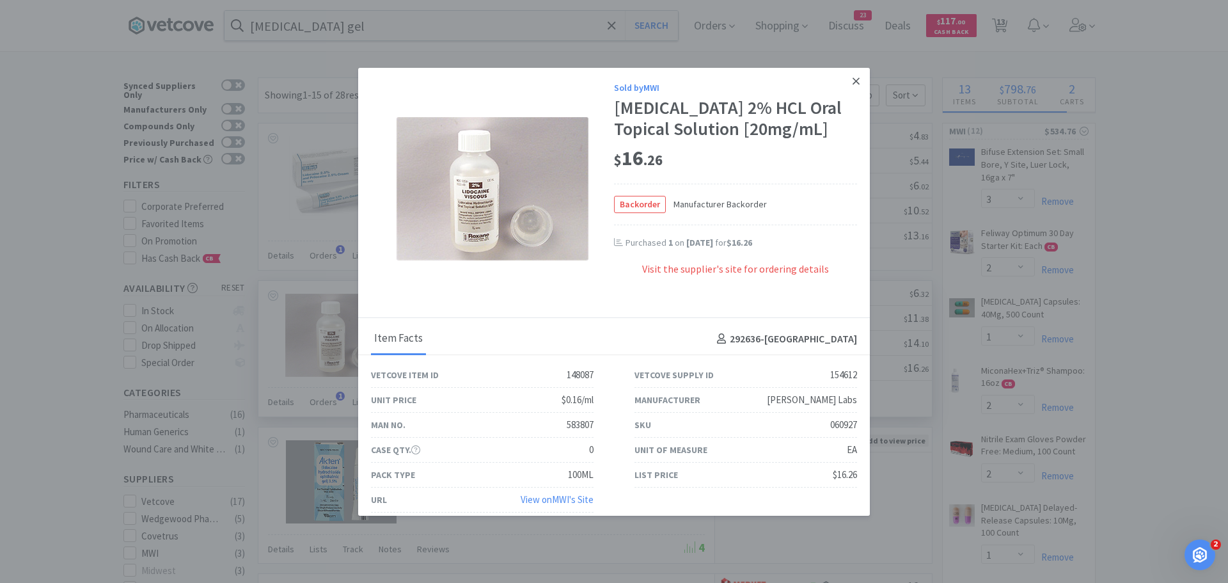
click at [852, 82] on icon at bounding box center [855, 80] width 7 height 7
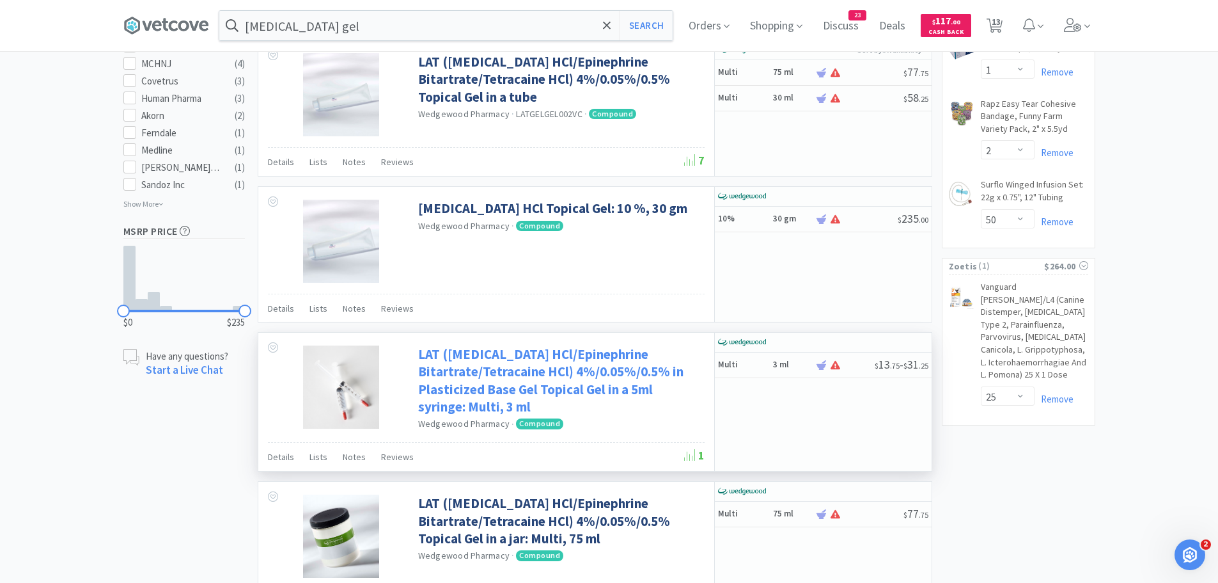
scroll to position [895, 0]
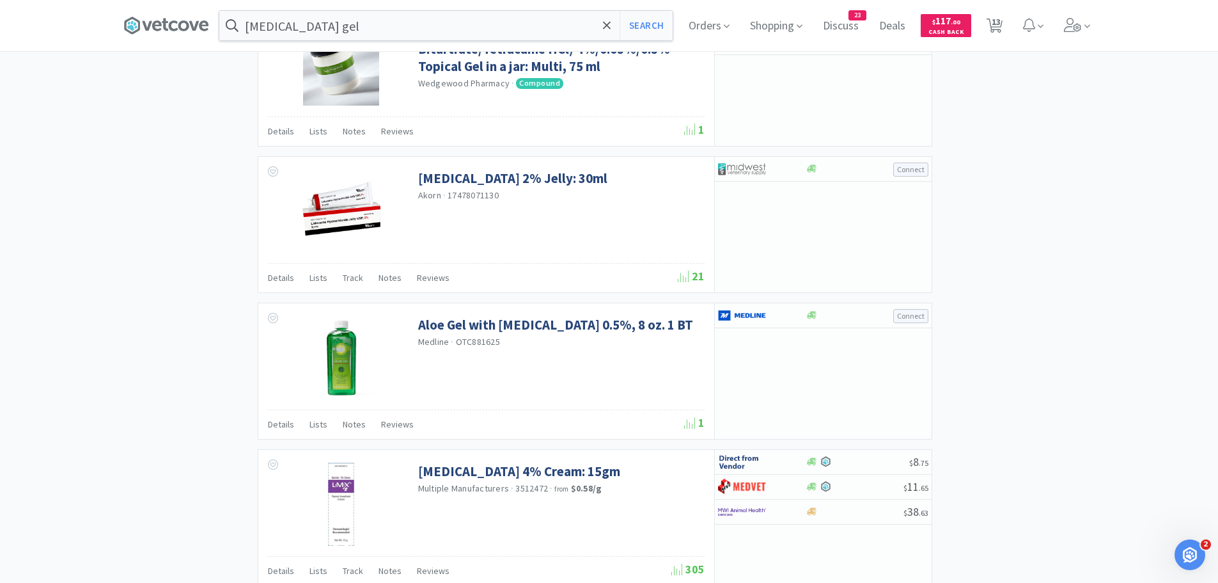
select select "1"
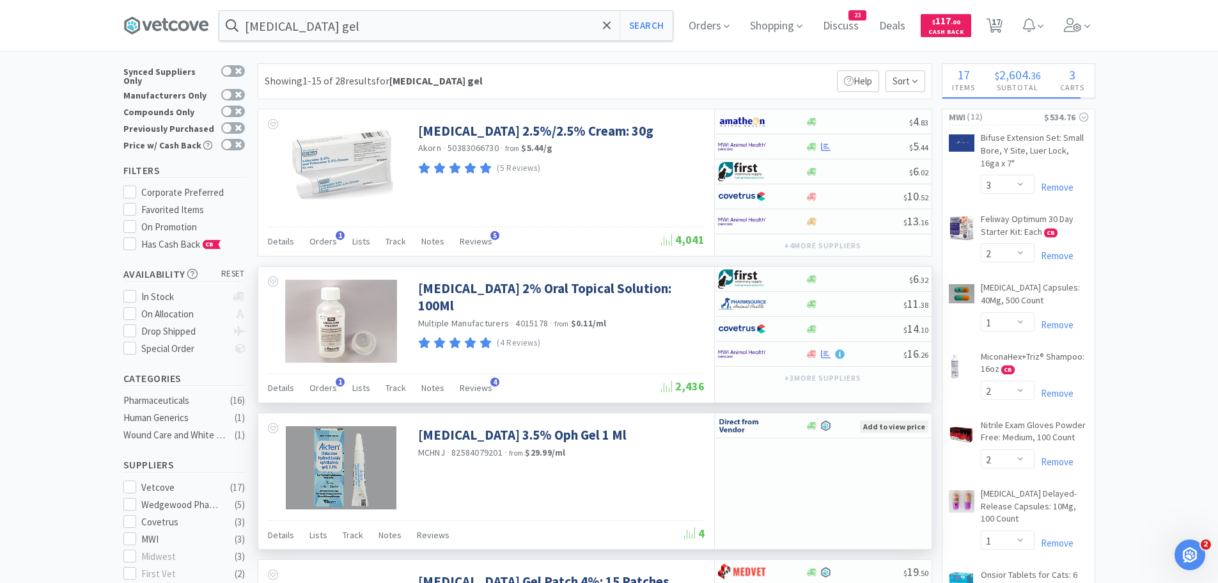
scroll to position [0, 0]
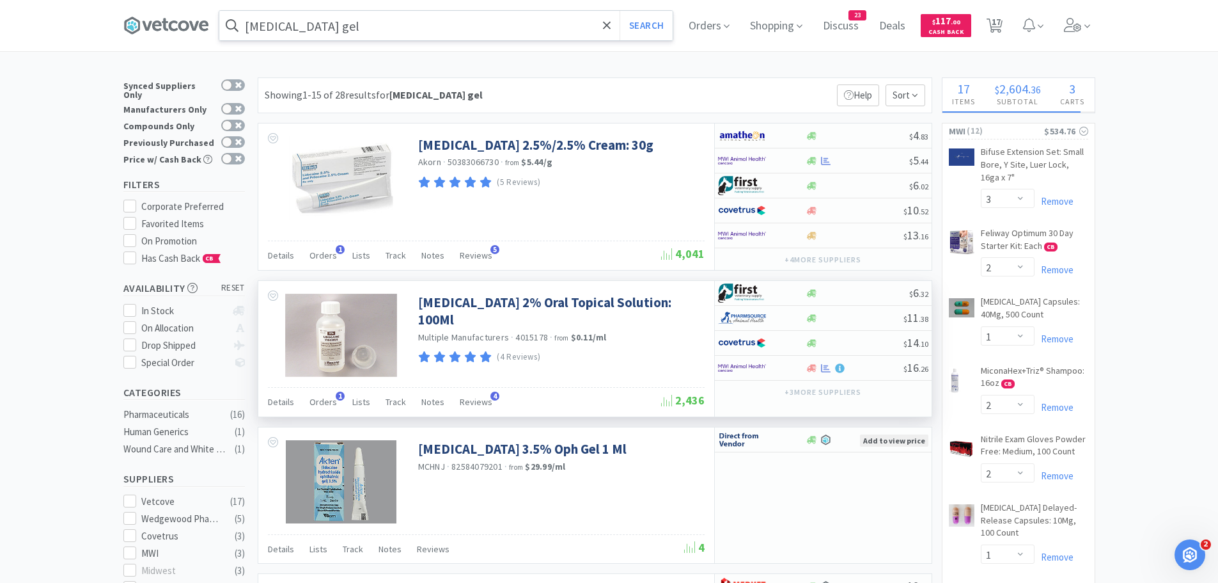
click at [388, 25] on input "[MEDICAL_DATA] gel" at bounding box center [445, 25] width 453 height 29
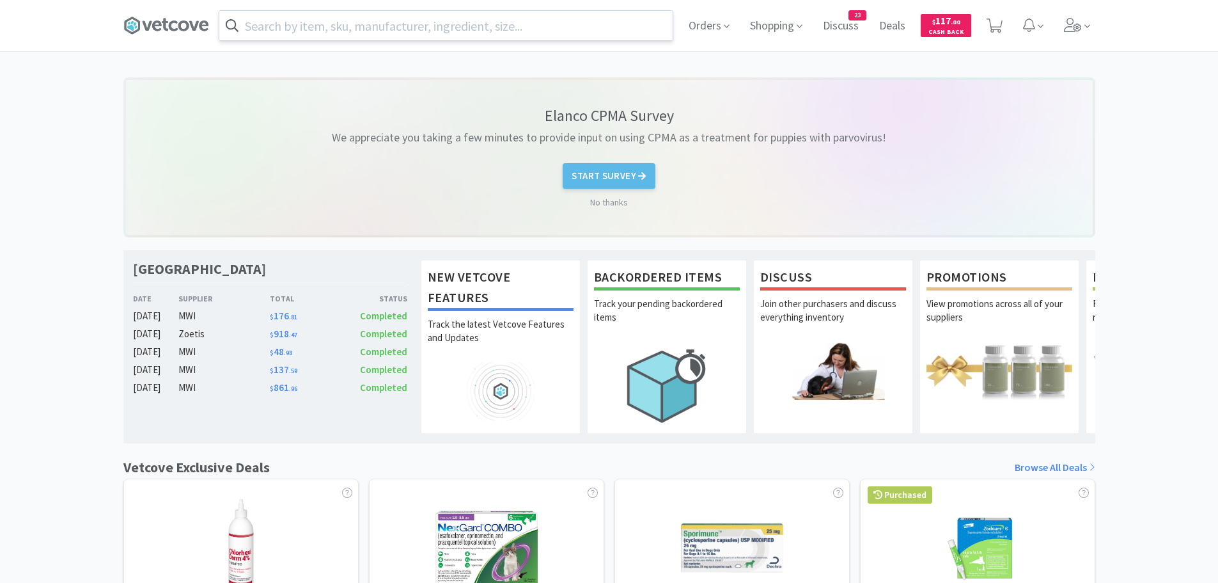
click at [567, 26] on input "text" at bounding box center [445, 25] width 453 height 29
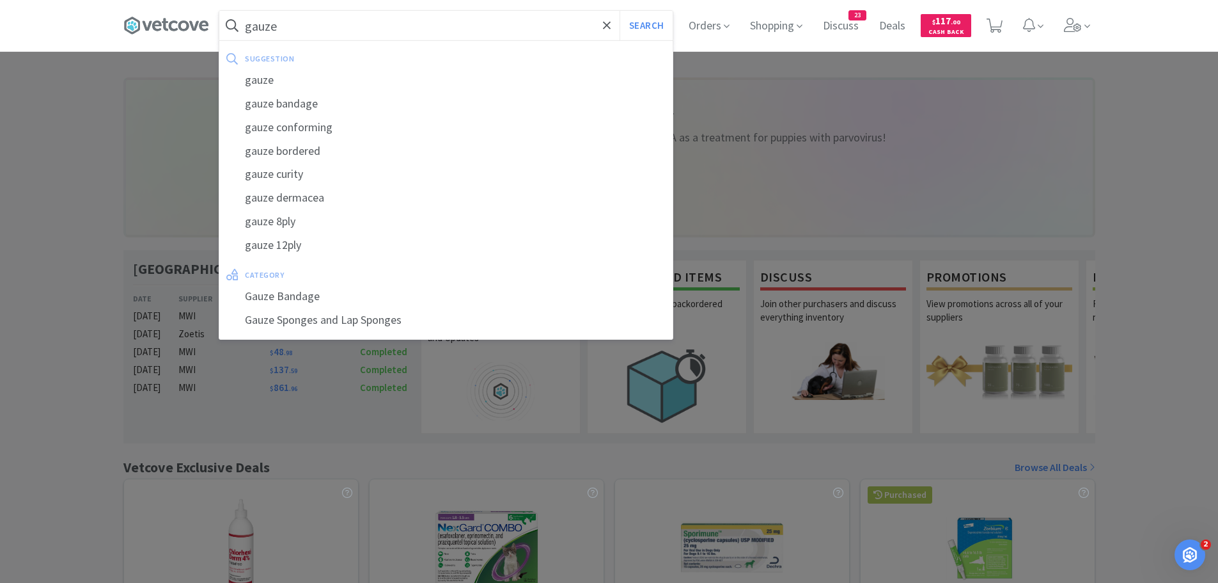
type input "gauze"
click at [620, 11] on button "Search" at bounding box center [646, 25] width 53 height 29
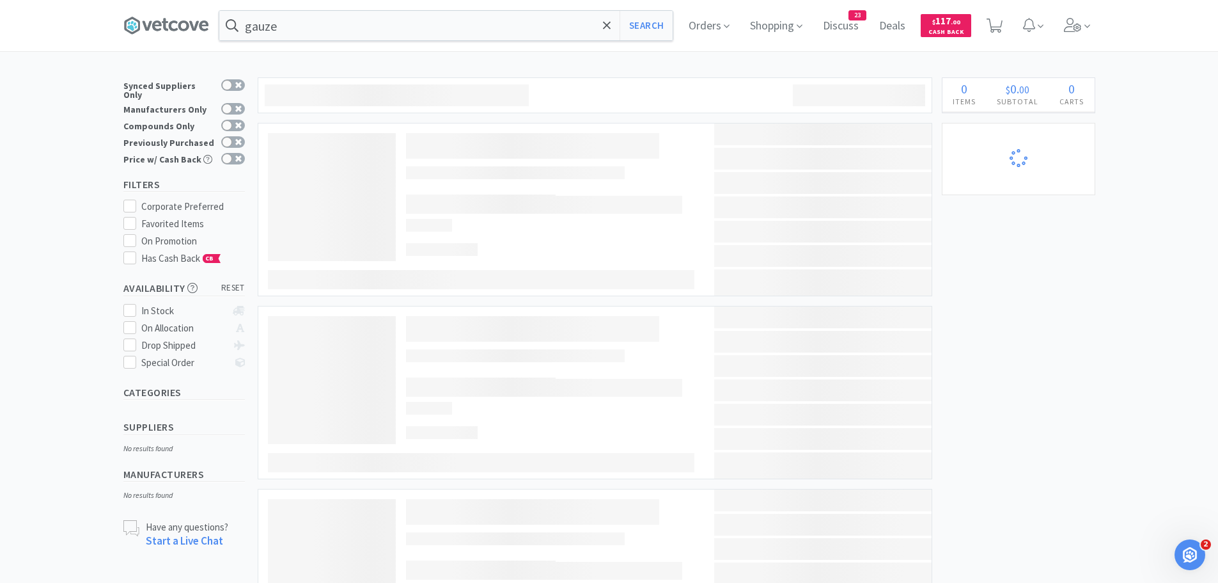
select select "3"
select select "2"
select select "1"
select select "2"
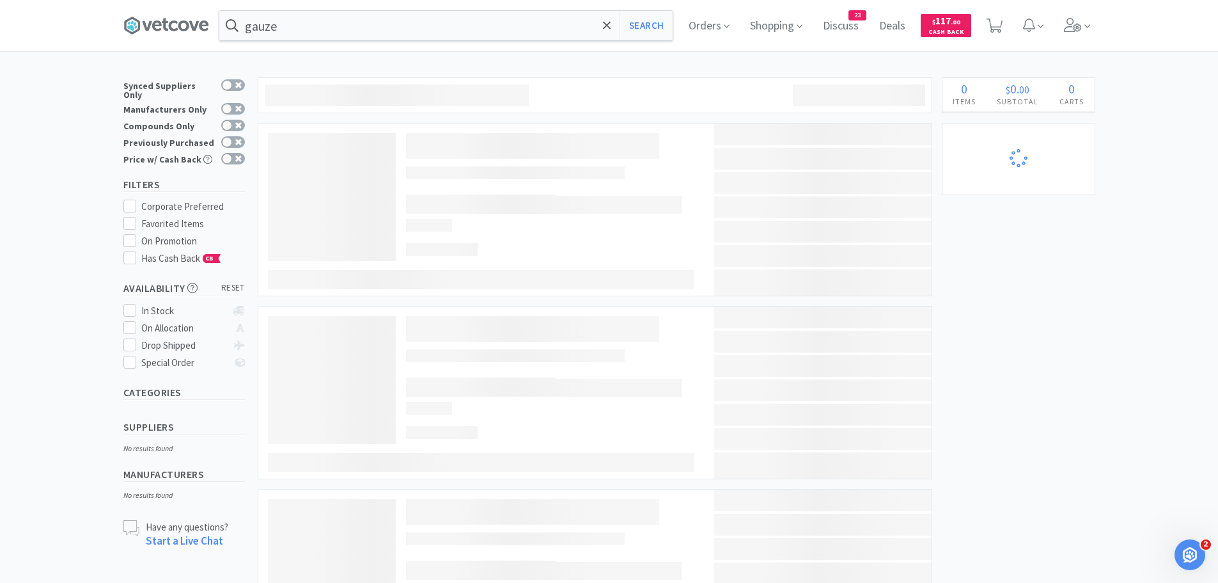
select select "1"
select select "2"
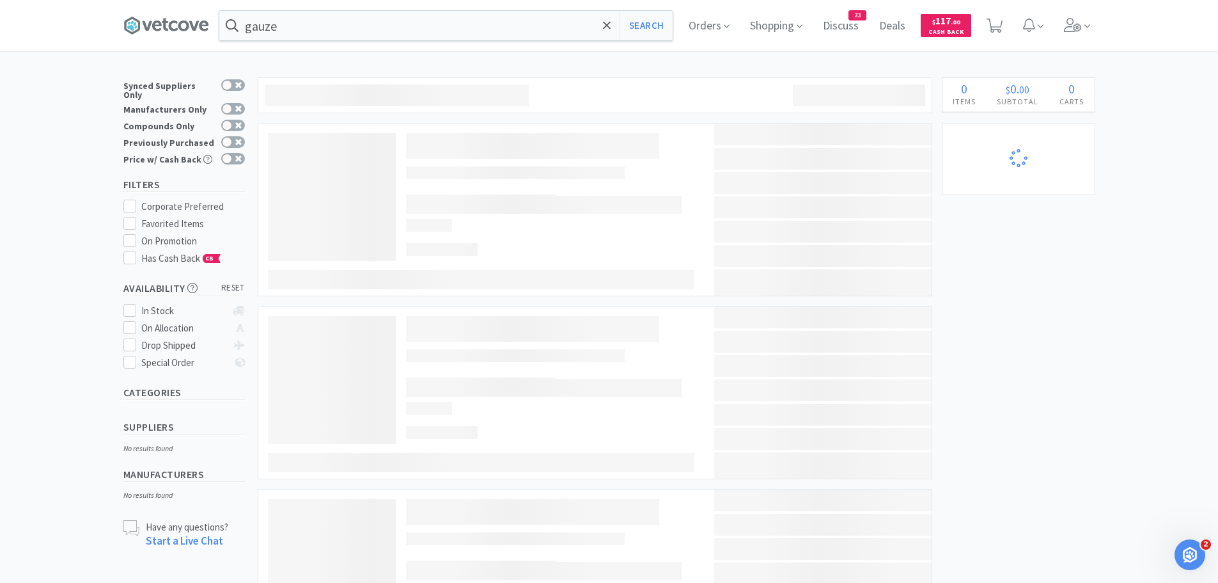
select select "50"
select select "1"
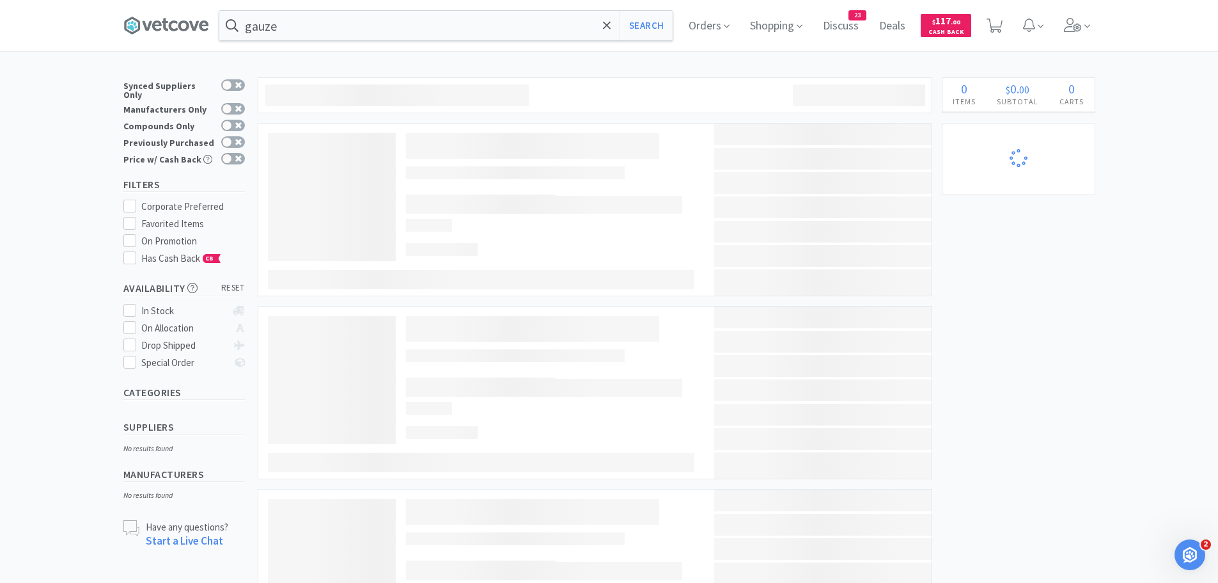
select select "25"
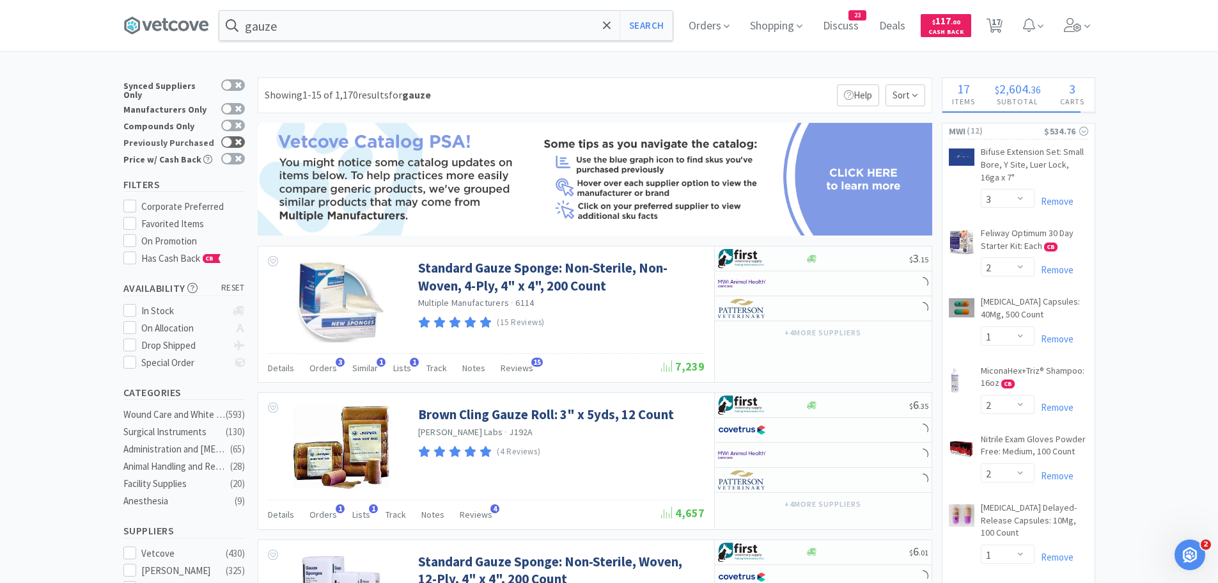
click at [230, 136] on div at bounding box center [233, 142] width 24 height 12
checkbox input "true"
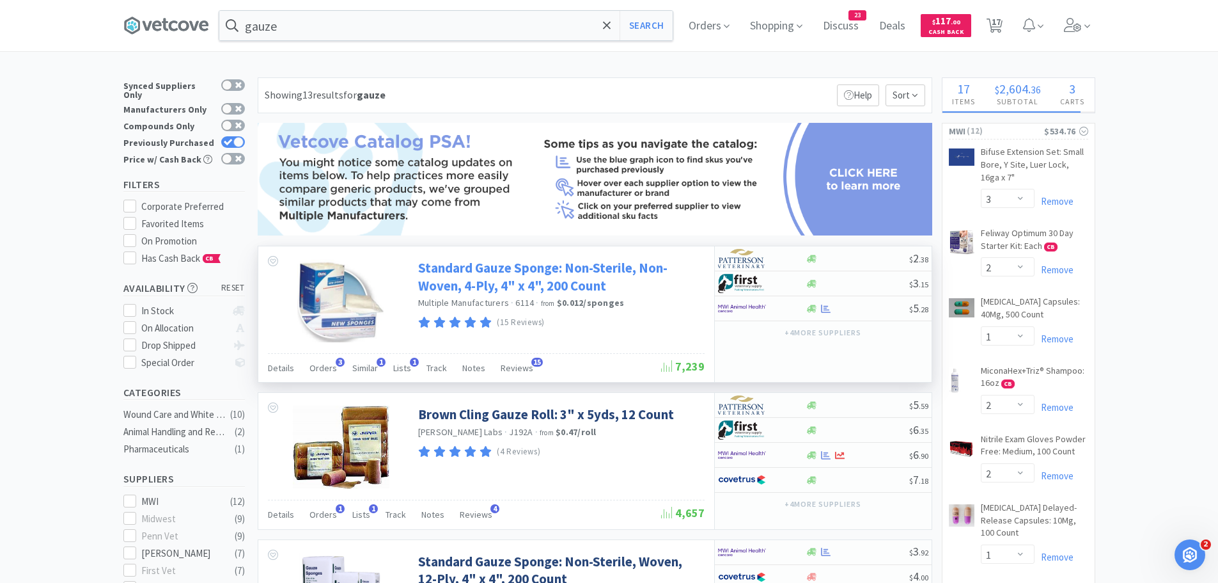
click at [472, 280] on link "Standard Gauze Sponge: Non-Sterile, Non-Woven, 4-Ply, 4" x 4", 200 Count" at bounding box center [559, 276] width 283 height 35
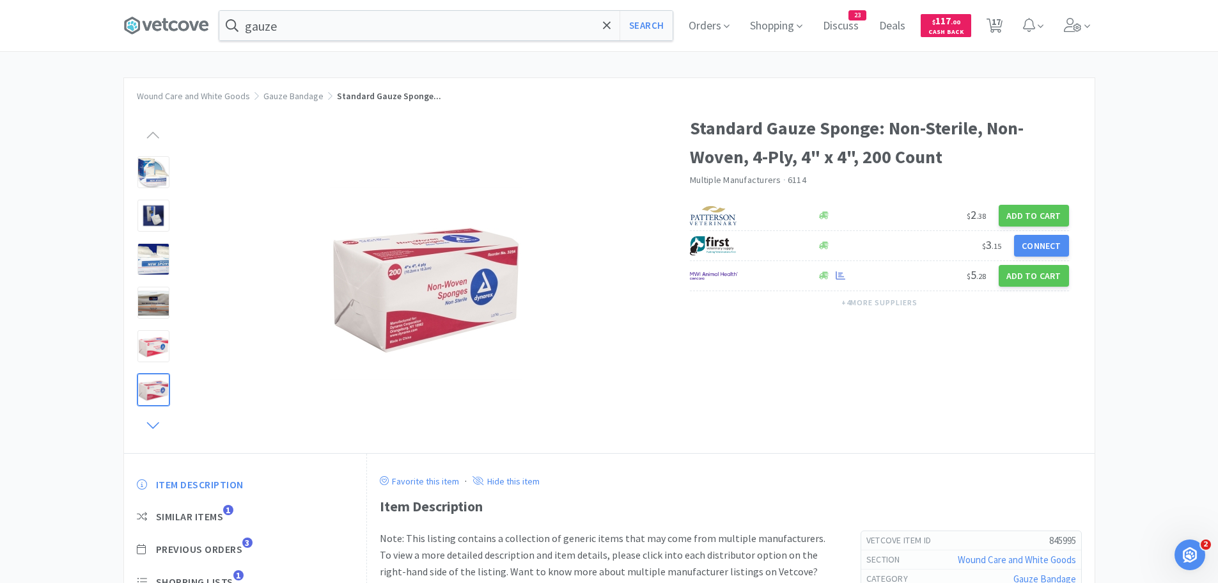
click at [148, 430] on icon at bounding box center [153, 425] width 16 height 18
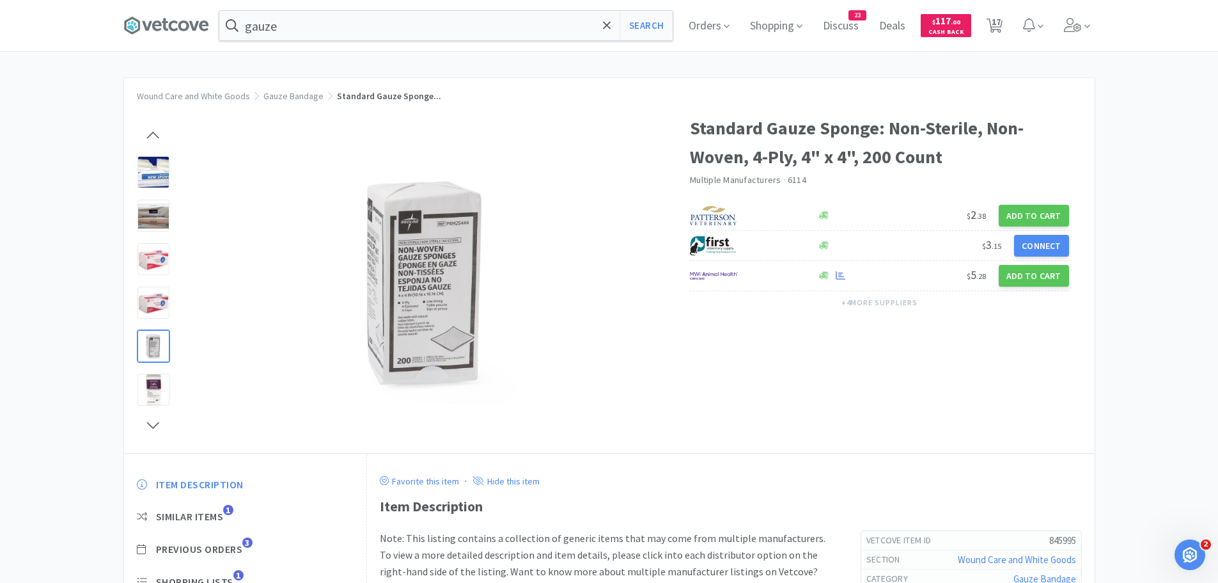
click at [147, 352] on div at bounding box center [153, 346] width 32 height 32
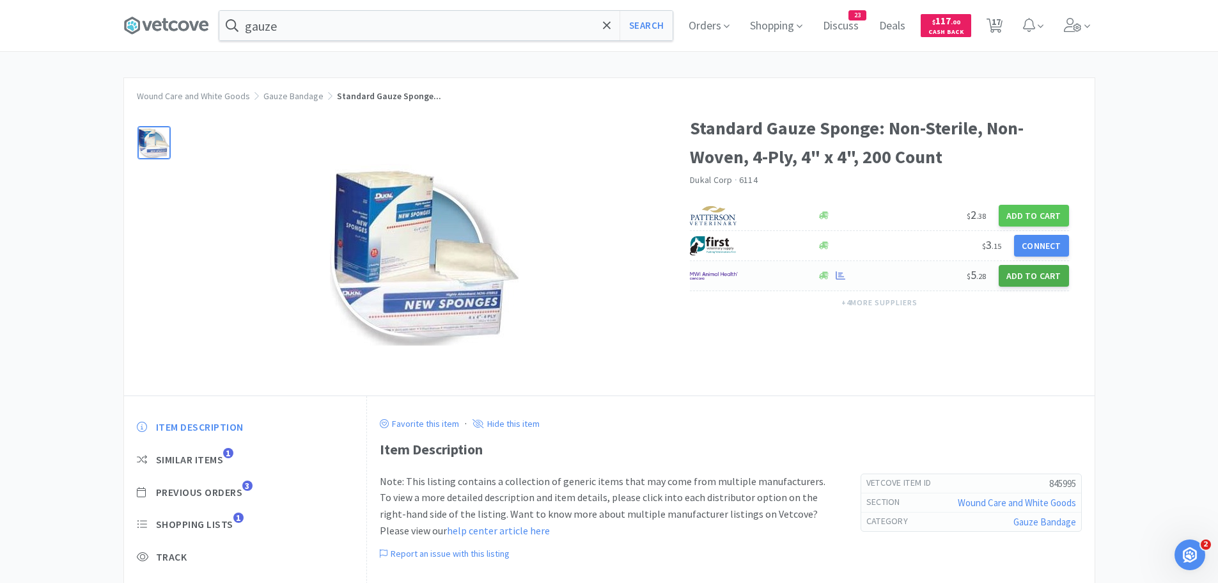
click at [1045, 273] on button "Add to Cart" at bounding box center [1034, 276] width 70 height 22
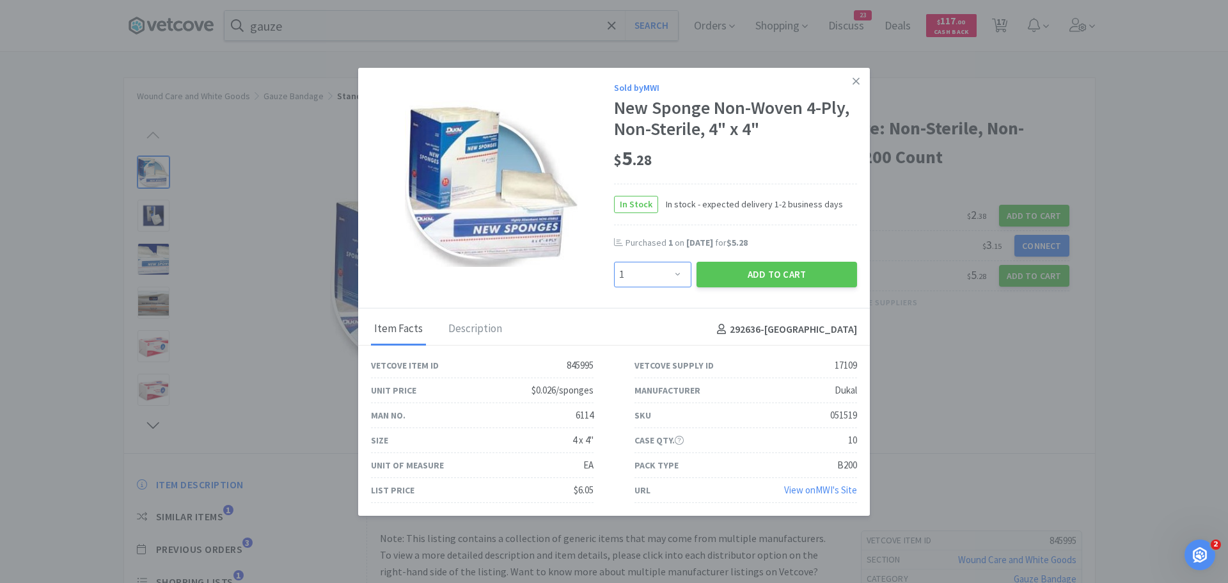
click at [677, 276] on select "Enter Quantity 1 2 3 4 5 6 7 8 9 10 11 12 13 14 15 16 17 18 19 20 Enter Quantity" at bounding box center [652, 275] width 77 height 26
select select "6"
click at [614, 262] on select "Enter Quantity 1 2 3 4 5 6 7 8 9 10 11 12 13 14 15 16 17 18 19 20 Enter Quantity" at bounding box center [652, 275] width 77 height 26
click at [738, 279] on button "Add to Cart" at bounding box center [776, 275] width 161 height 26
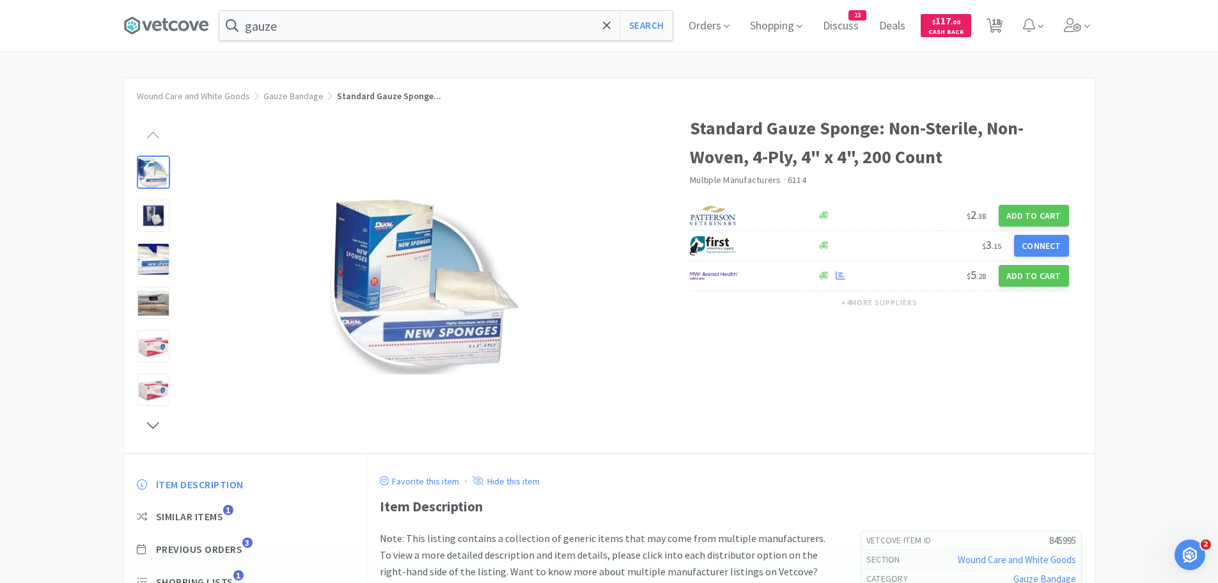
select select "3"
select select "2"
select select "1"
select select "2"
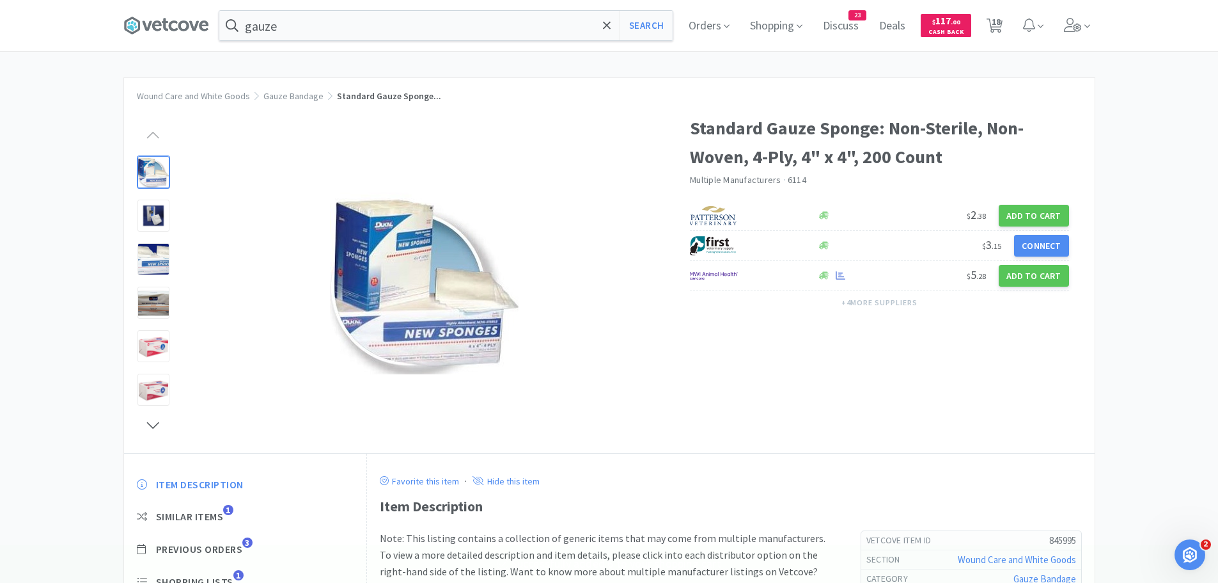
select select "1"
select select "2"
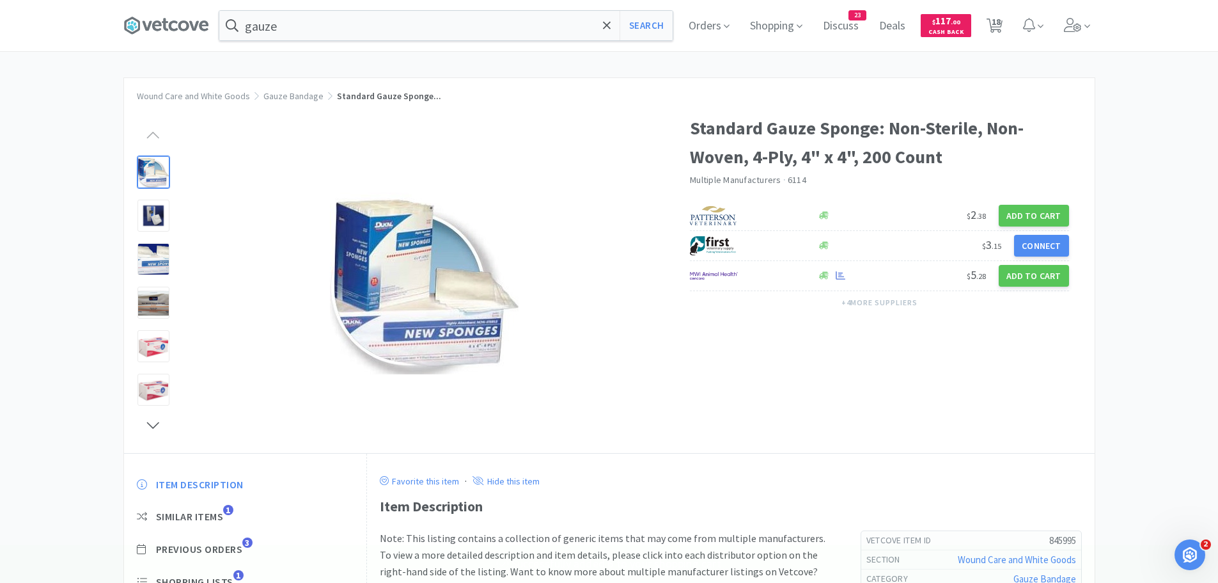
select select "6"
select select "50"
select select "1"
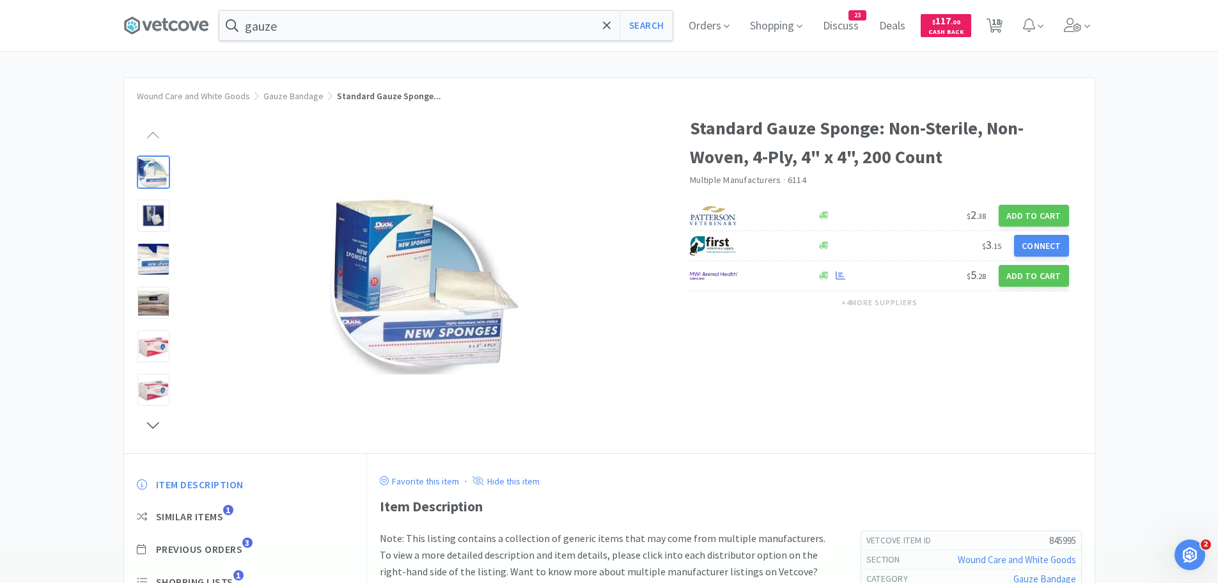
select select "1"
select select "25"
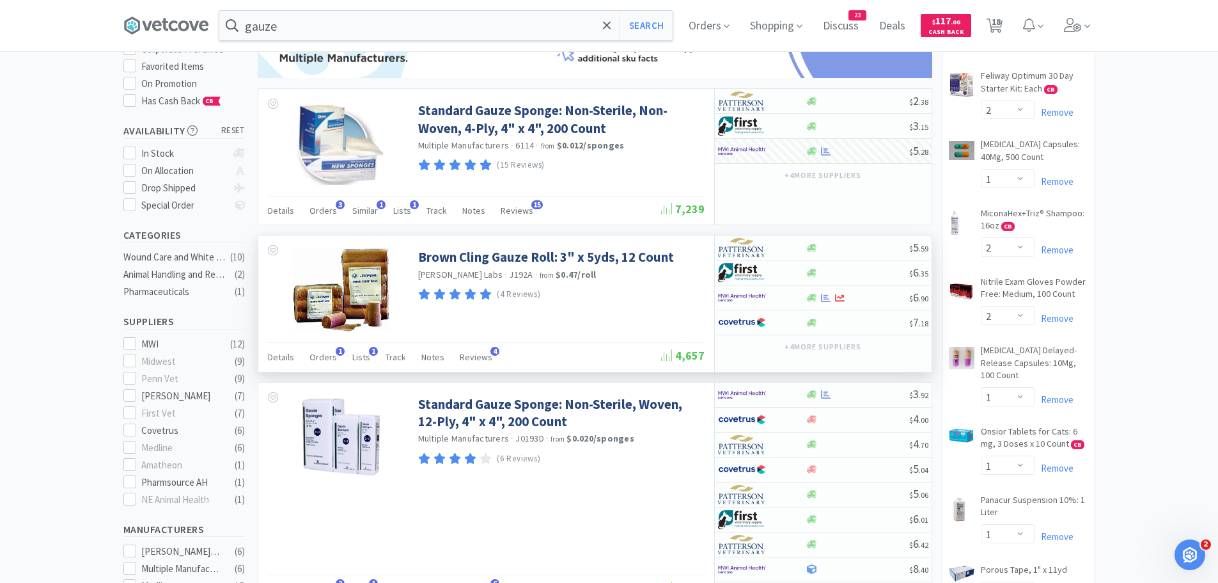
scroll to position [192, 0]
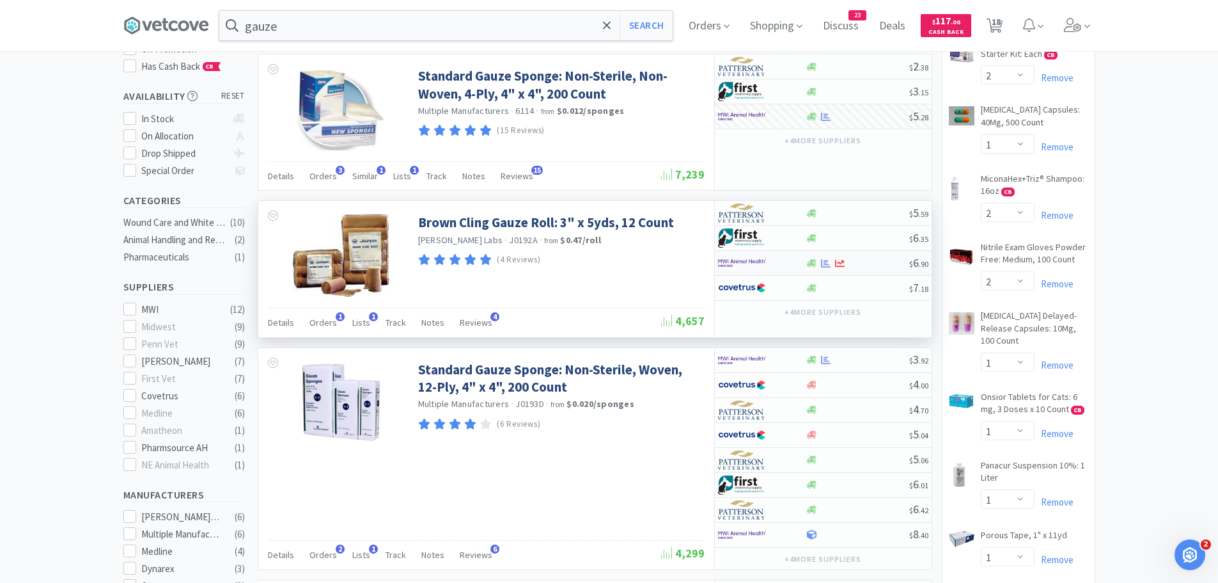
click at [771, 264] on div at bounding box center [753, 263] width 70 height 22
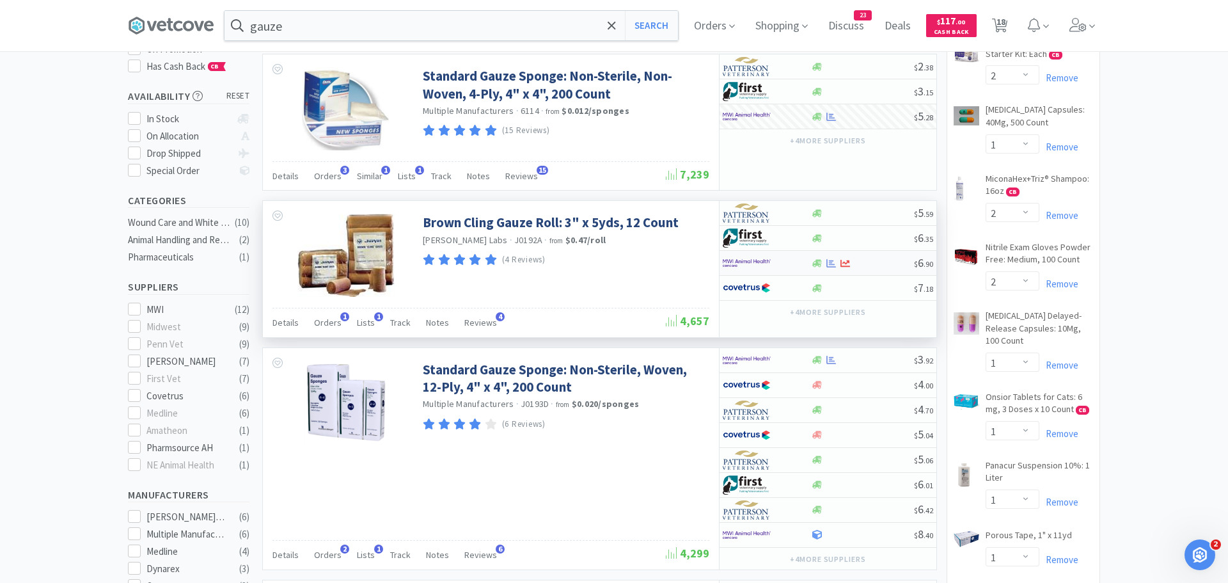
select select "6"
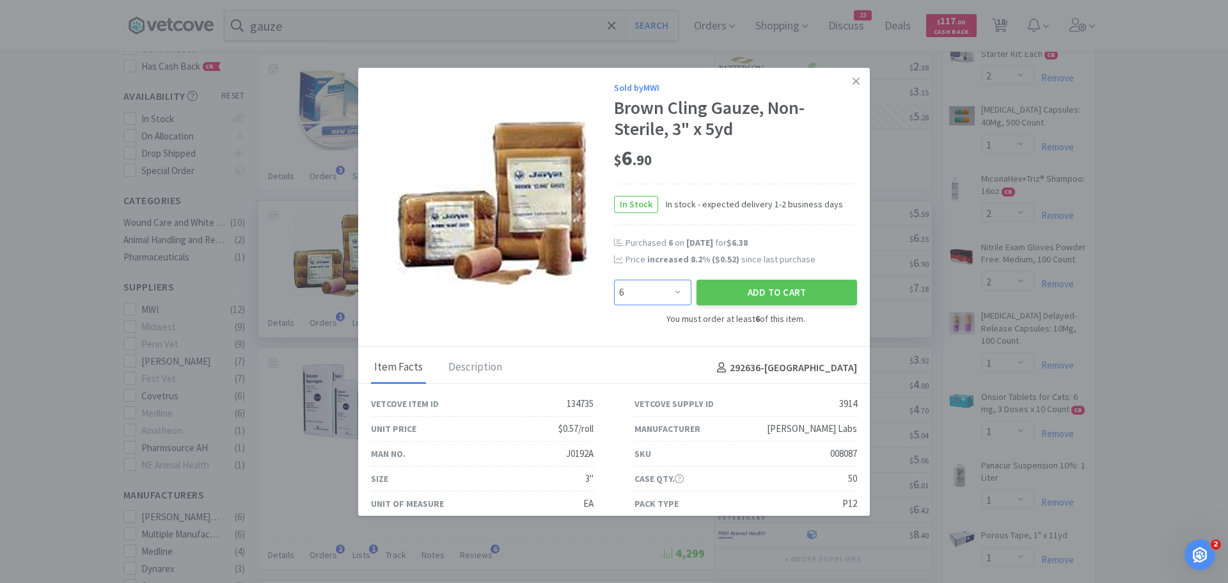
click at [671, 298] on select "Enter Quantity 6 7 8 9 10 11 12 13 14 15 16 17 18 19 20 21 22 23 24 25 Enter Qu…" at bounding box center [652, 292] width 77 height 26
click at [726, 290] on button "Add to Cart" at bounding box center [776, 292] width 161 height 26
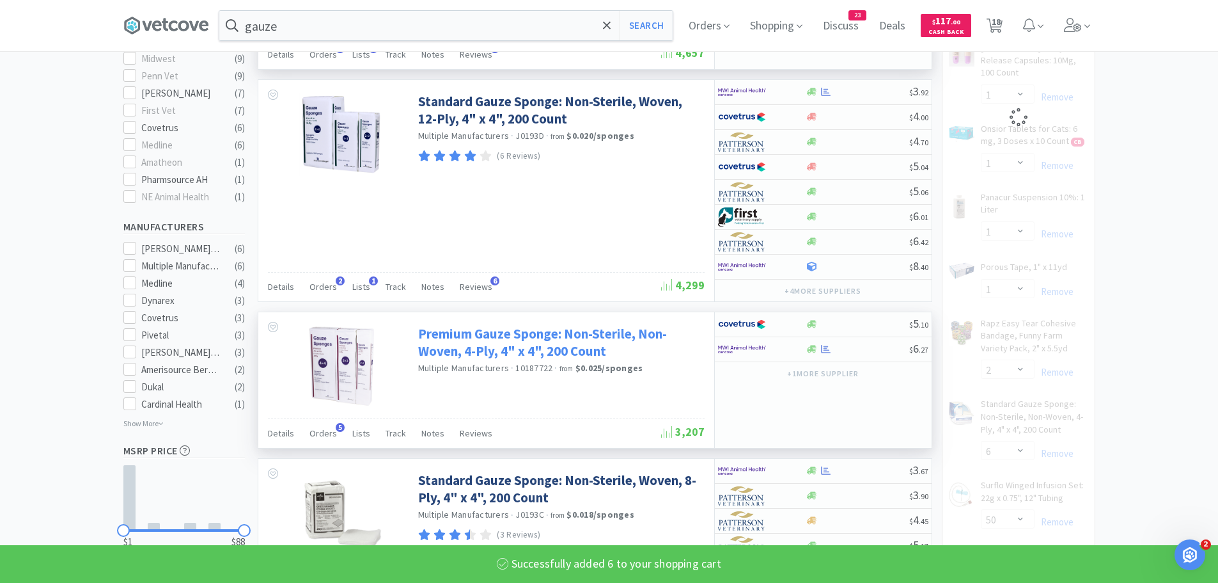
select select "6"
select select "2"
select select "1"
select select "2"
select select "1"
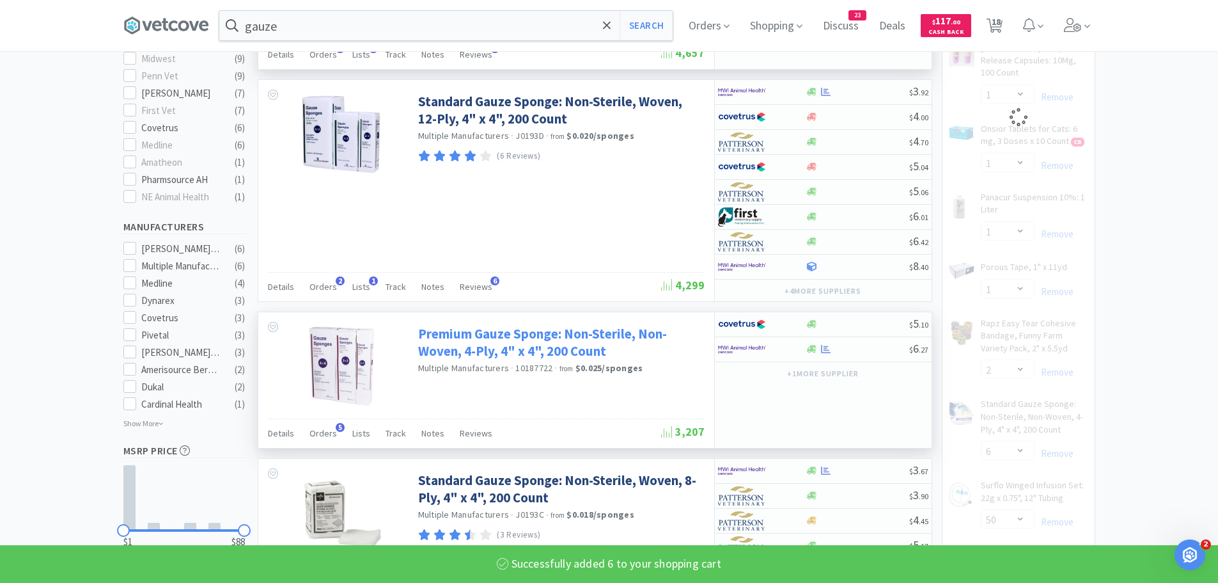
select select "2"
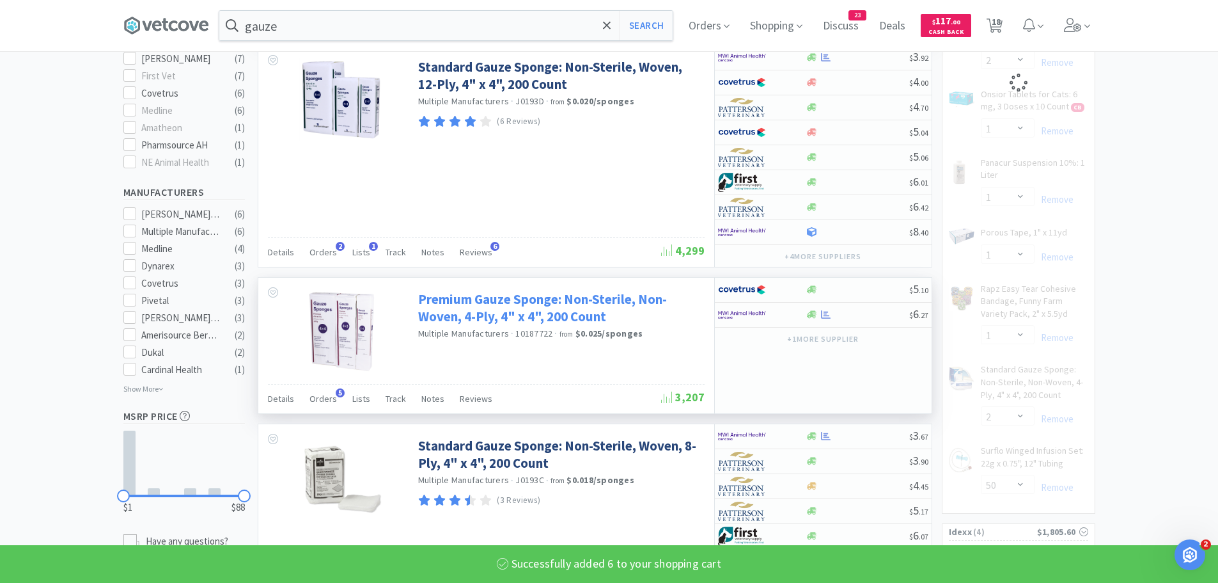
select select "6"
select select "50"
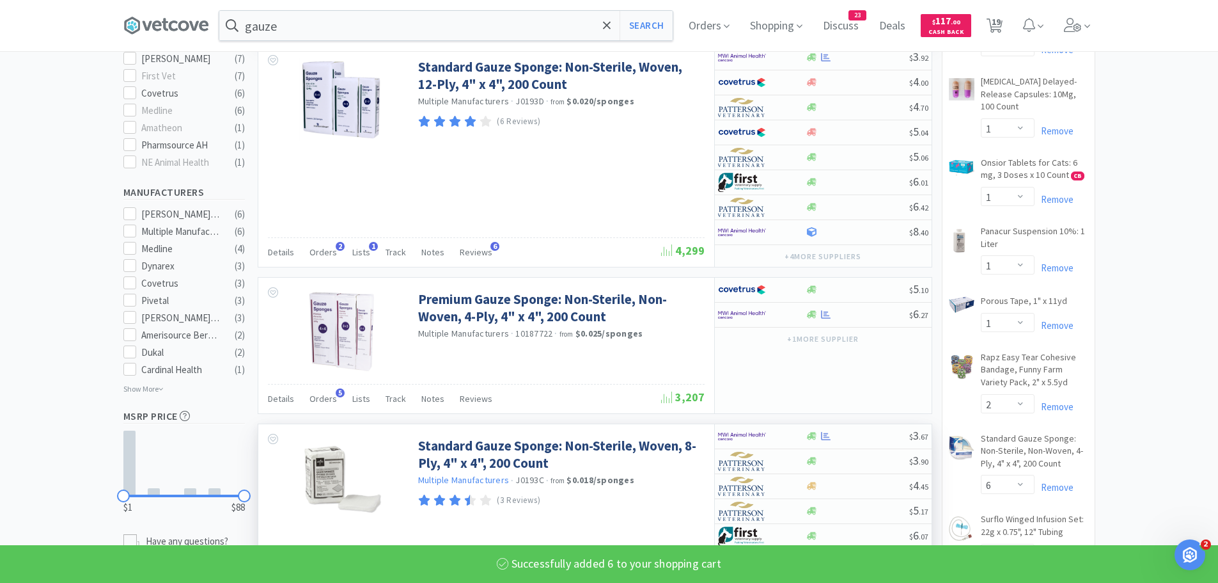
scroll to position [576, 0]
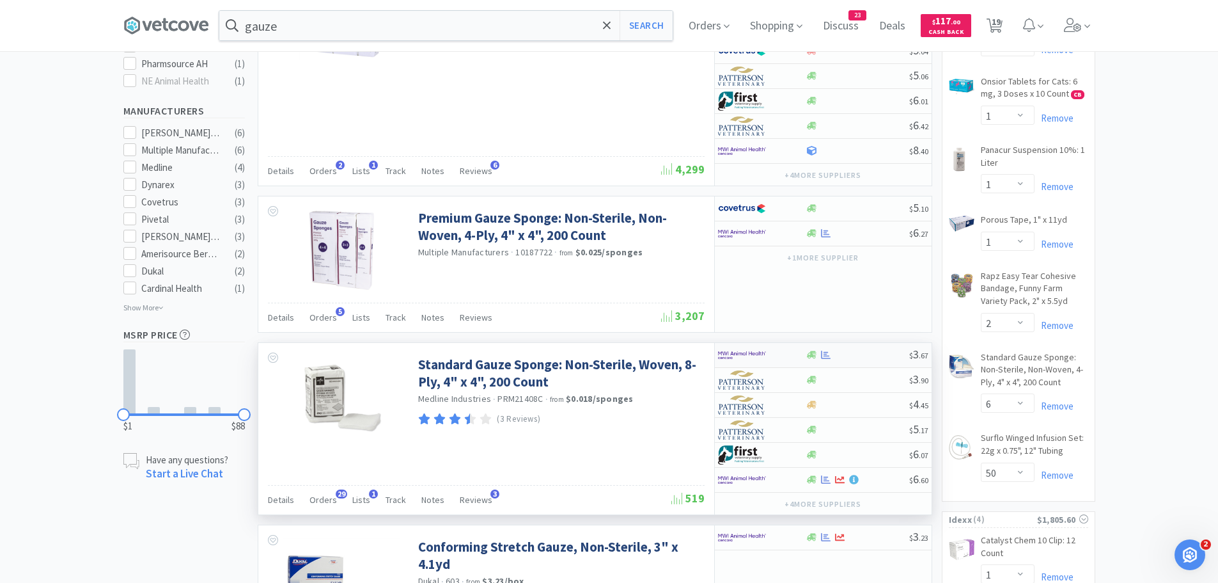
click at [774, 357] on div at bounding box center [753, 355] width 70 height 22
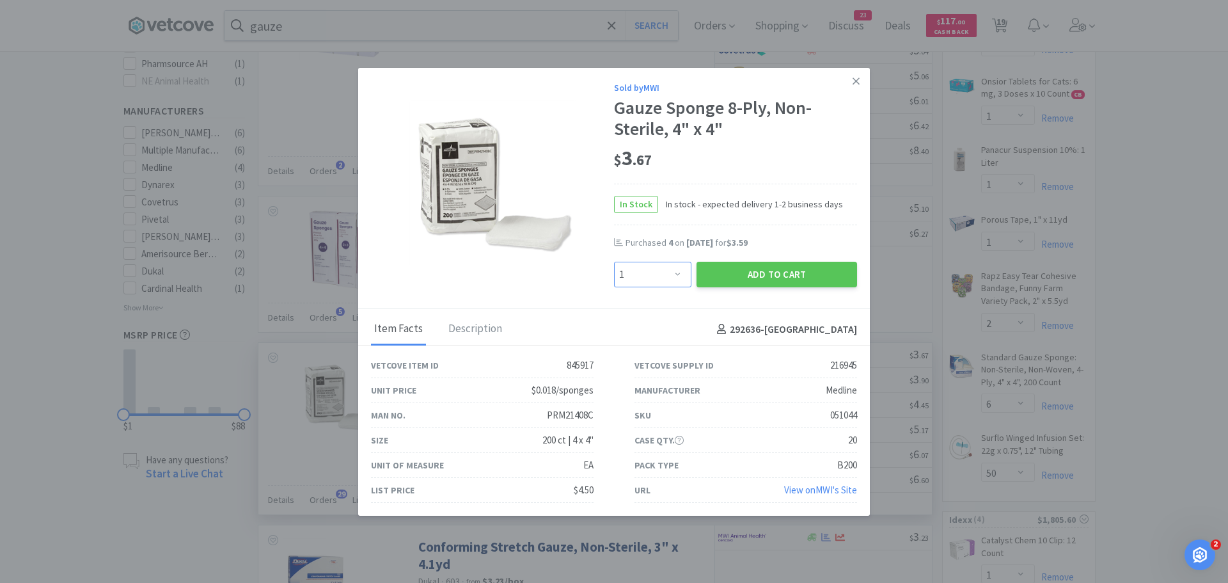
drag, startPoint x: 672, startPoint y: 278, endPoint x: 645, endPoint y: 267, distance: 29.6
click at [672, 278] on select "Enter Quantity 1 2 3 4 5 6 7 8 9 10 11 12 13 14 15 16 17 18 19 20 Enter Quantity" at bounding box center [652, 275] width 77 height 26
select select "6"
click at [614, 262] on select "Enter Quantity 1 2 3 4 5 6 7 8 9 10 11 12 13 14 15 16 17 18 19 20 Enter Quantity" at bounding box center [652, 275] width 77 height 26
click at [732, 280] on button "Add to Cart" at bounding box center [776, 275] width 161 height 26
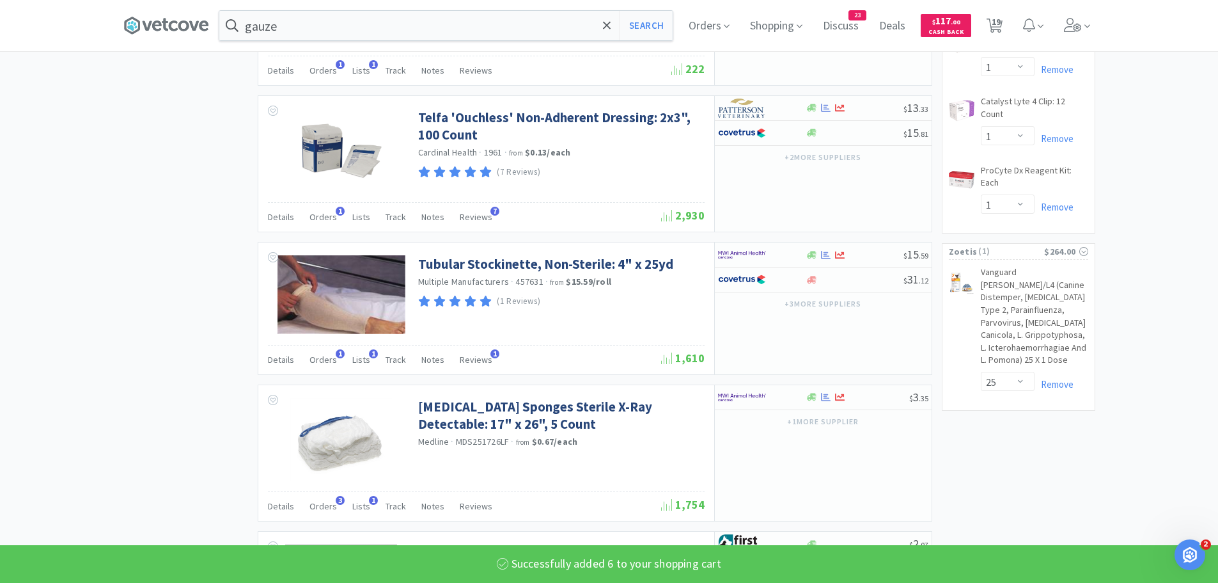
select select "6"
select select "50"
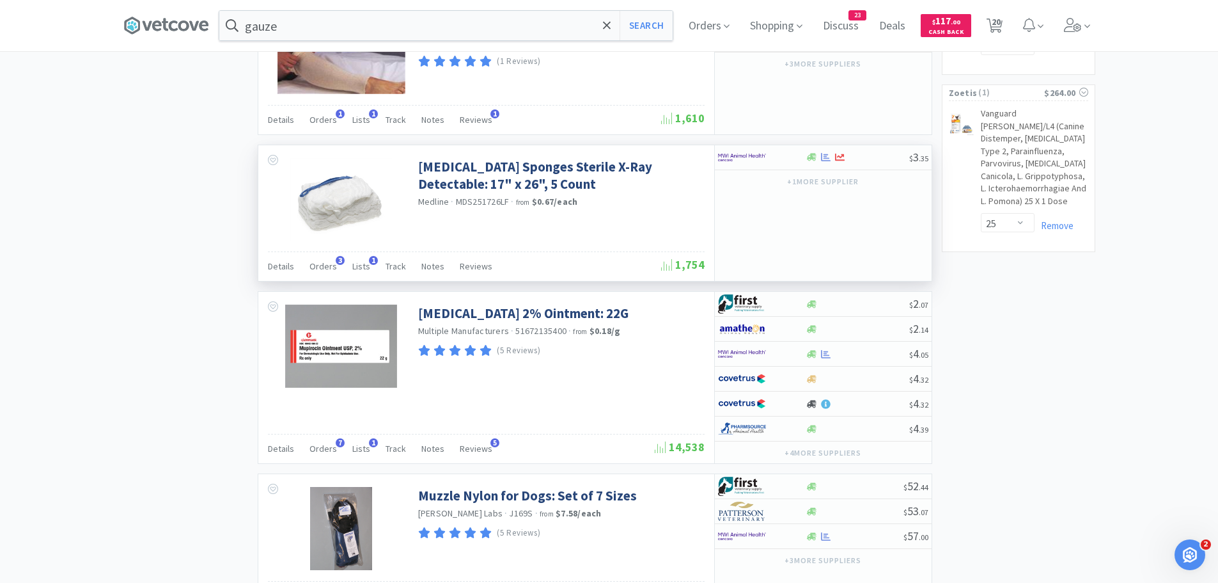
scroll to position [1279, 0]
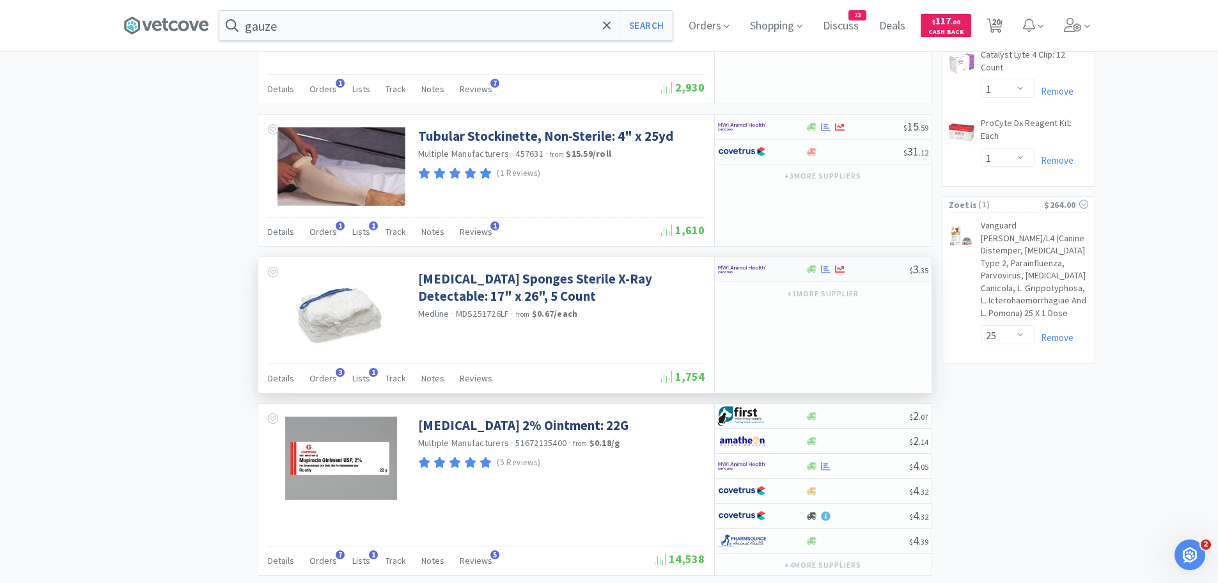
click at [748, 267] on img at bounding box center [742, 269] width 48 height 19
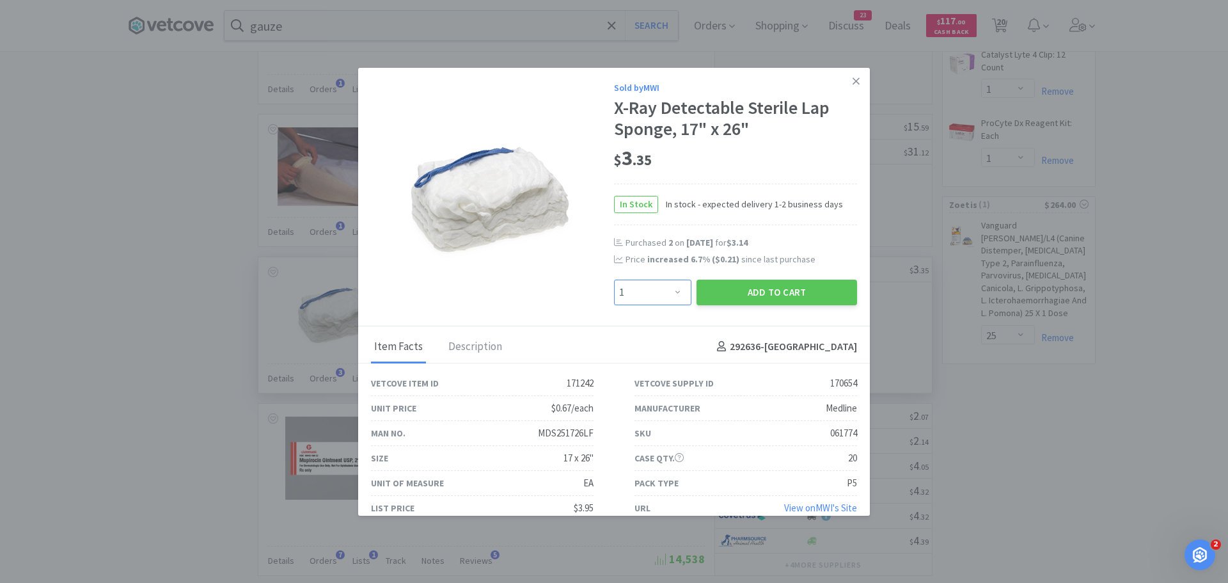
click at [642, 292] on select "Enter Quantity 1 2 3 4 5 6 7 8 9 10 11 12 13 14 15 16 17 18 19 20 Enter Quantity" at bounding box center [652, 292] width 77 height 26
click at [614, 279] on select "Enter Quantity 1 2 3 4 5 6 7 8 9 10 11 12 13 14 15 16 17 18 19 20 Enter Quantity" at bounding box center [652, 292] width 77 height 26
click at [679, 294] on select "Enter Quantity 1 2 3 4 5 6 7 8 9 10 11 12 13 14 15 16 17 18 19 20 Enter Quantity" at bounding box center [652, 292] width 77 height 26
select select "6"
click at [614, 279] on select "Enter Quantity 1 2 3 4 5 6 7 8 9 10 11 12 13 14 15 16 17 18 19 20 Enter Quantity" at bounding box center [652, 292] width 77 height 26
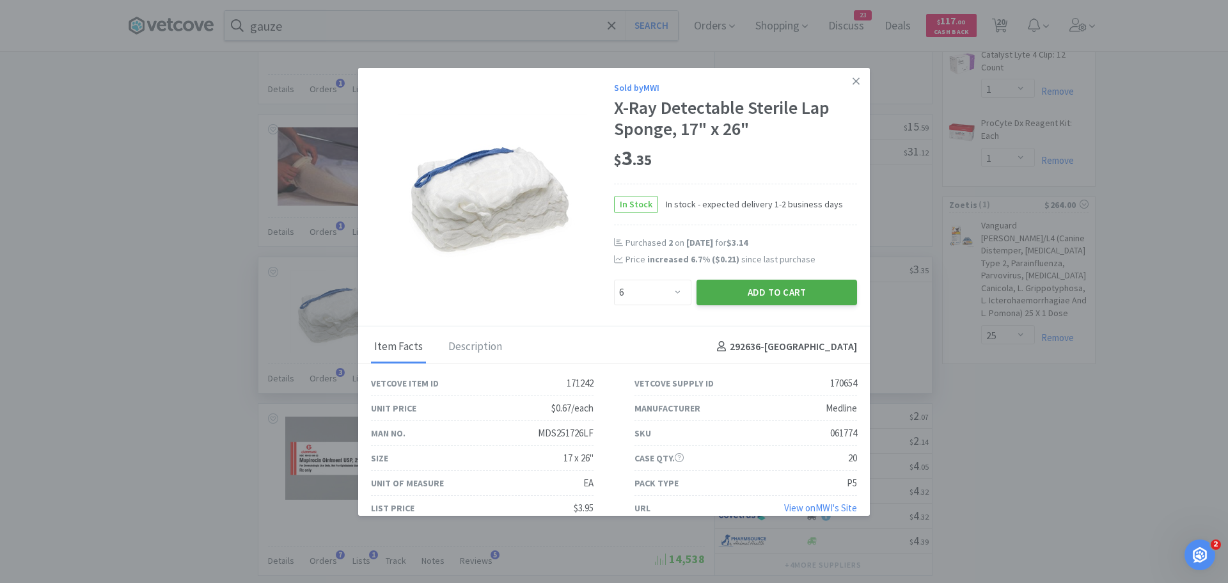
click at [733, 292] on button "Add to Cart" at bounding box center [776, 292] width 161 height 26
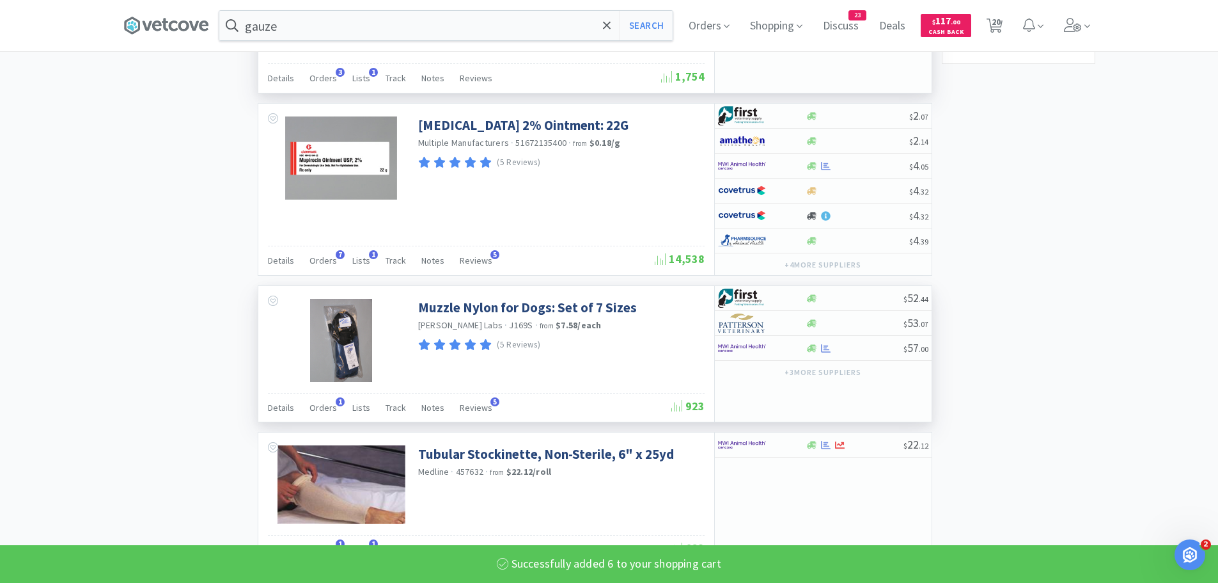
scroll to position [1599, 0]
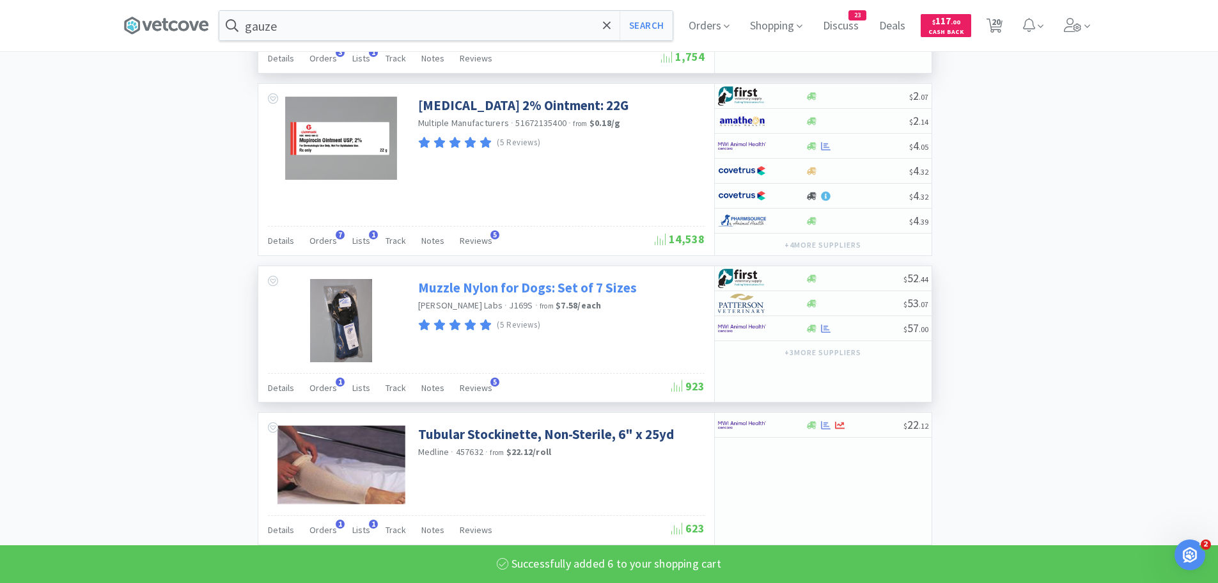
select select "6"
select select "2"
select select "1"
select select "2"
select select "6"
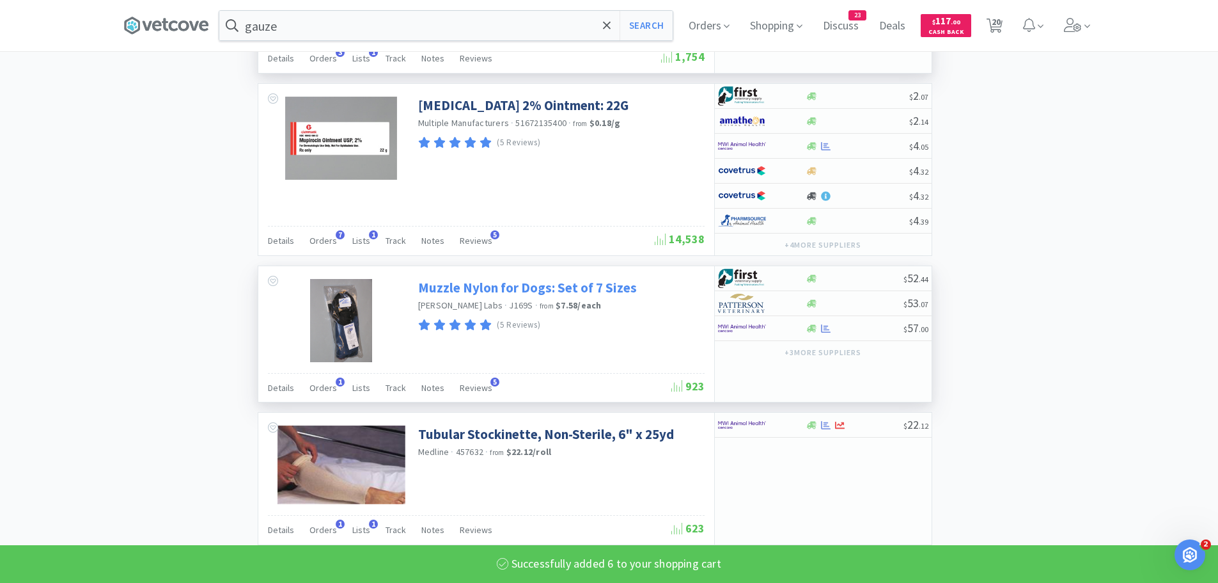
select select "50"
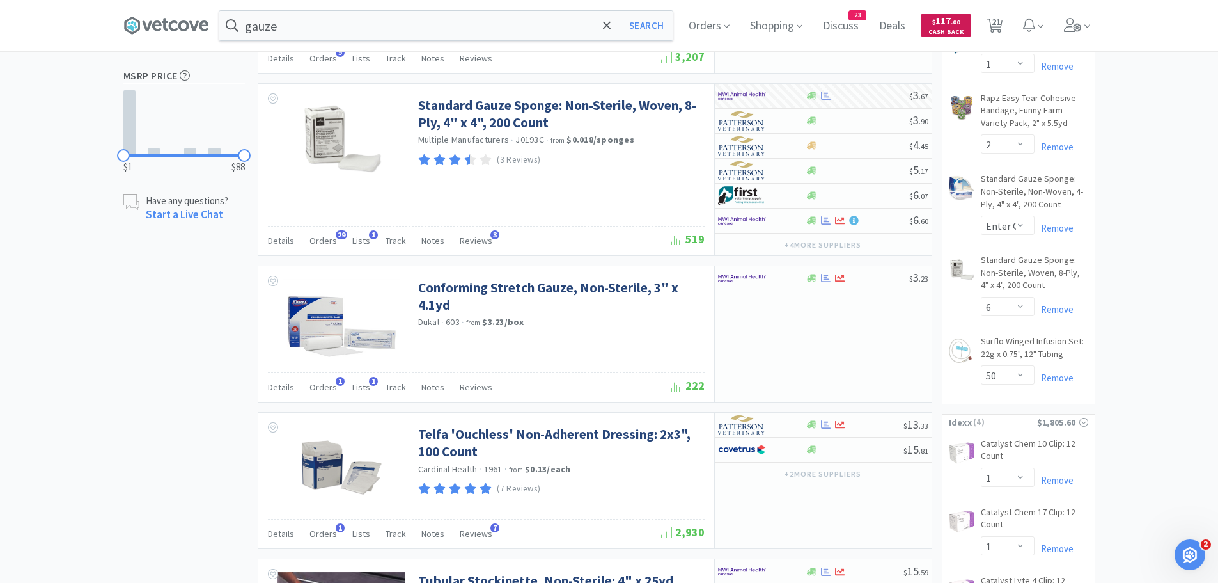
scroll to position [699, 0]
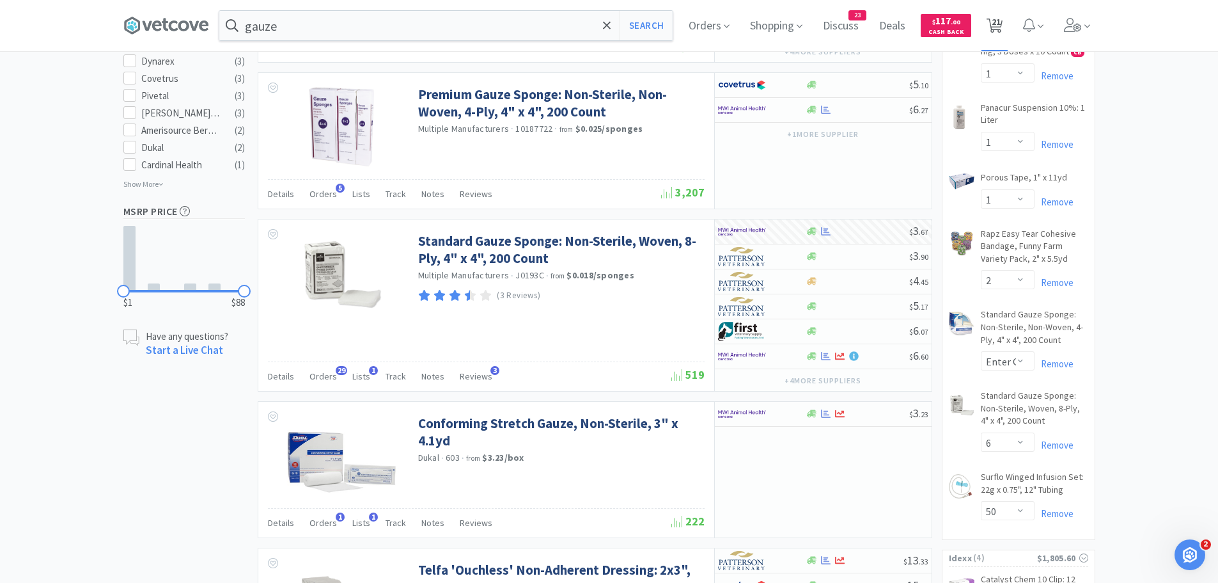
click at [998, 24] on span "21" at bounding box center [996, 21] width 9 height 51
select select "25"
select select "1"
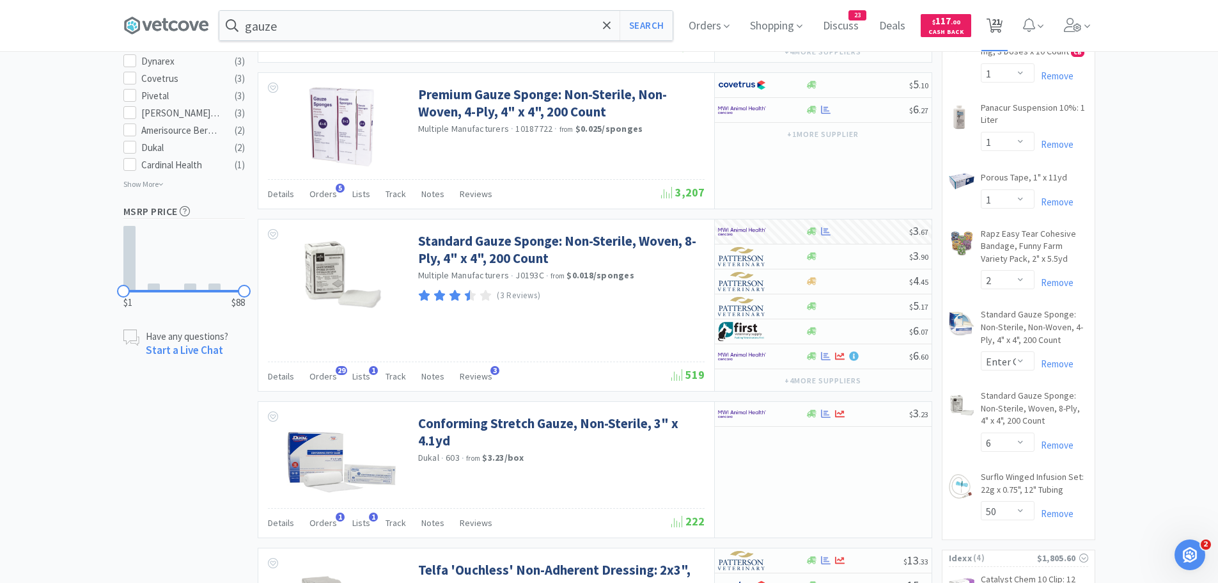
select select "1"
select select "3"
select select "6"
select select "2"
select select "1"
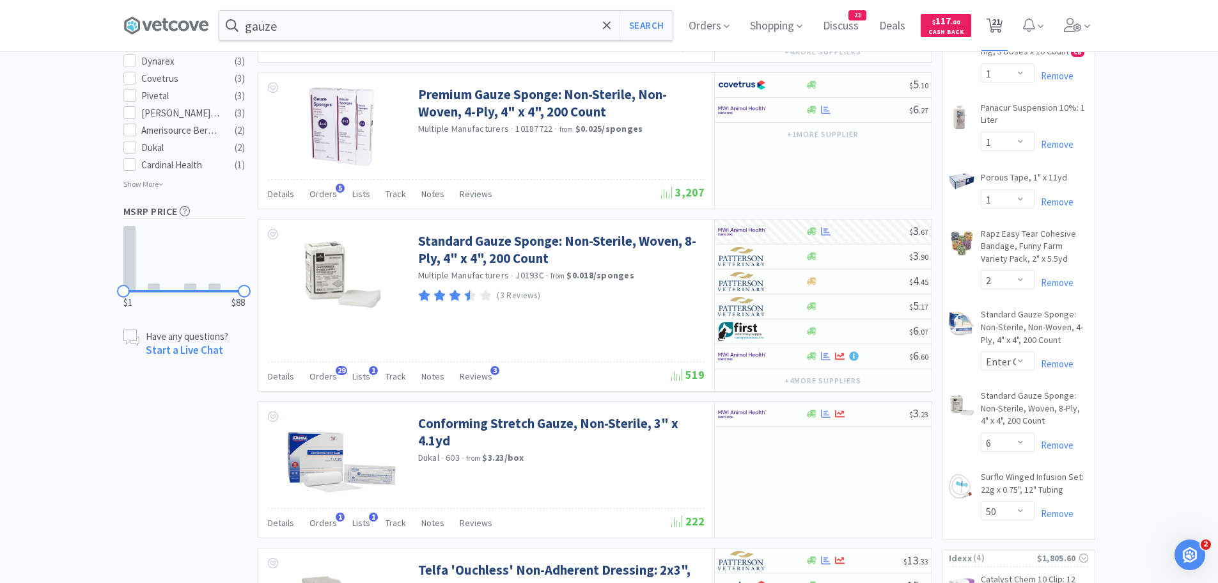
select select "6"
select select "2"
select select "1"
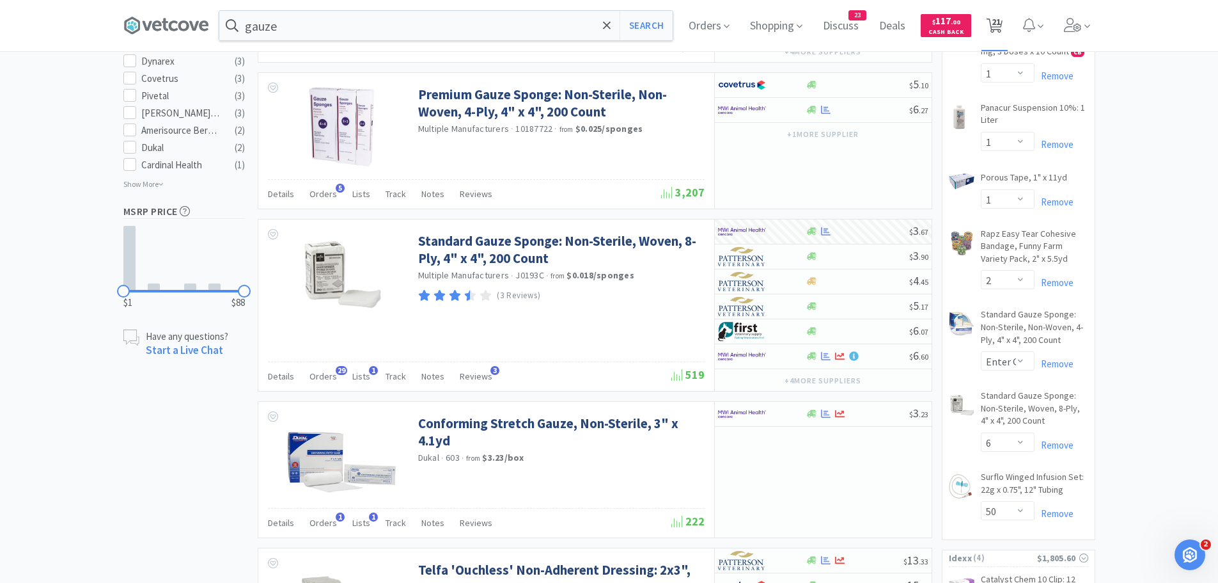
select select "1"
select select "2"
select select "6"
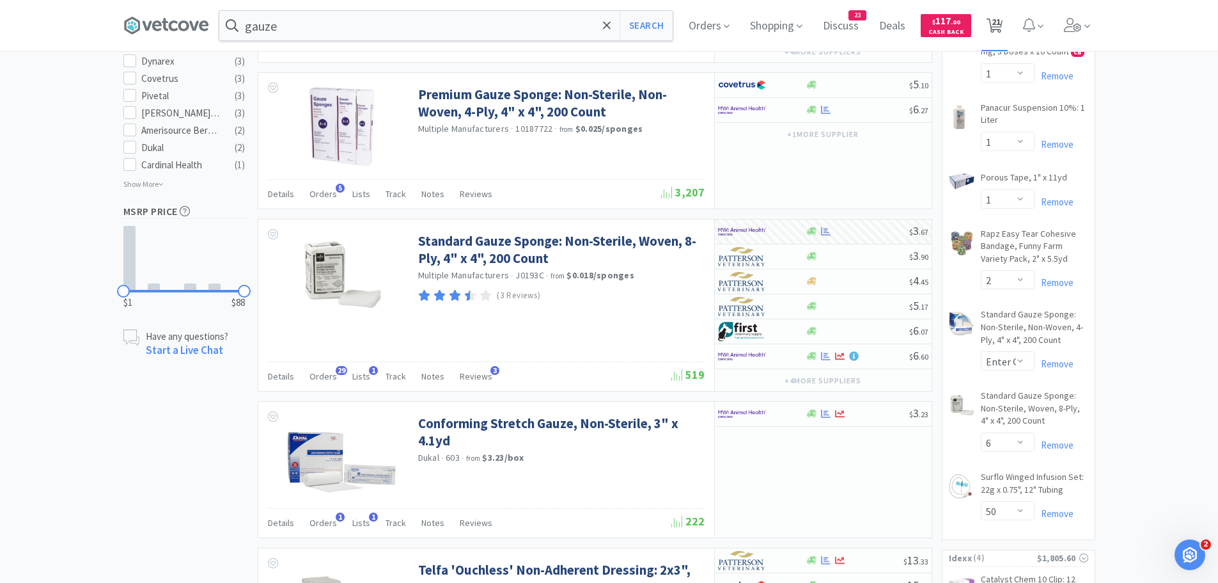
select select "50"
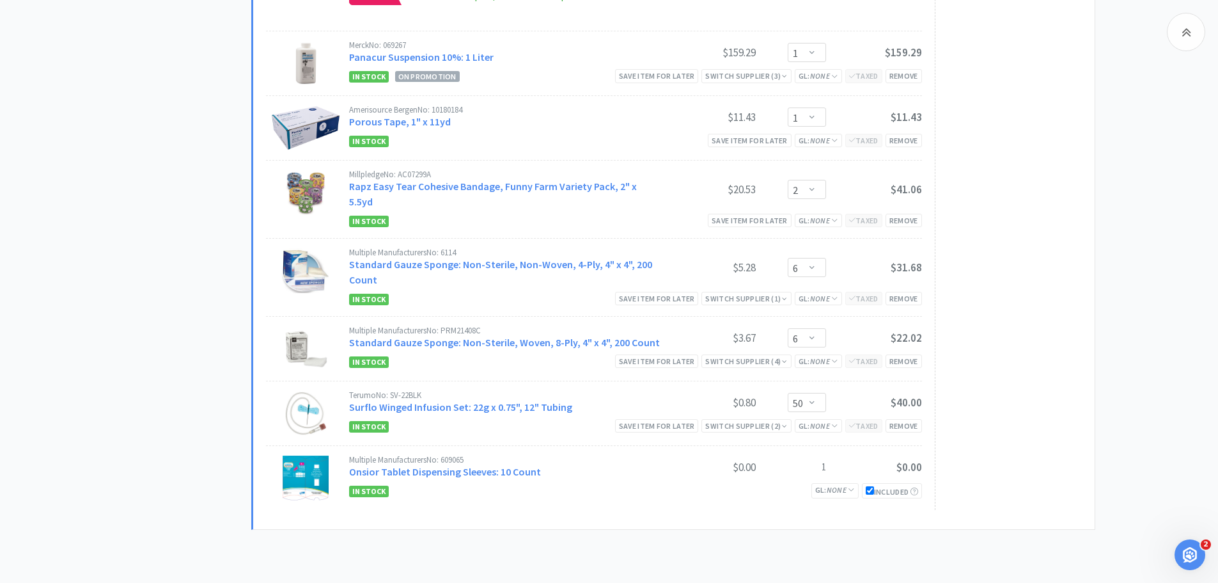
scroll to position [1471, 0]
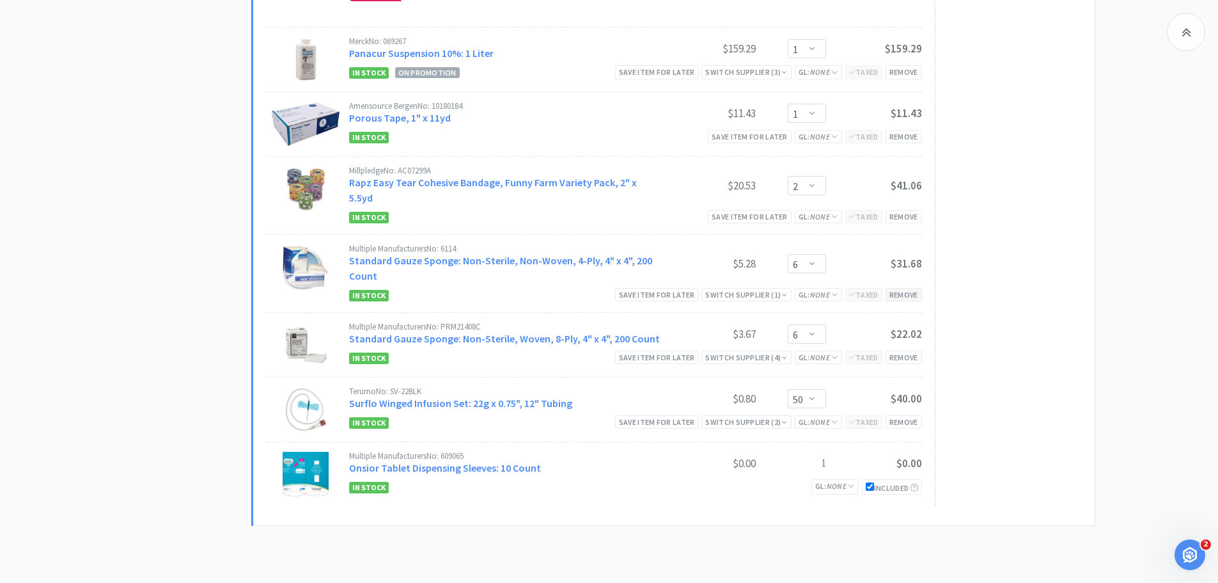
click at [891, 288] on div "Remove" at bounding box center [904, 294] width 36 height 13
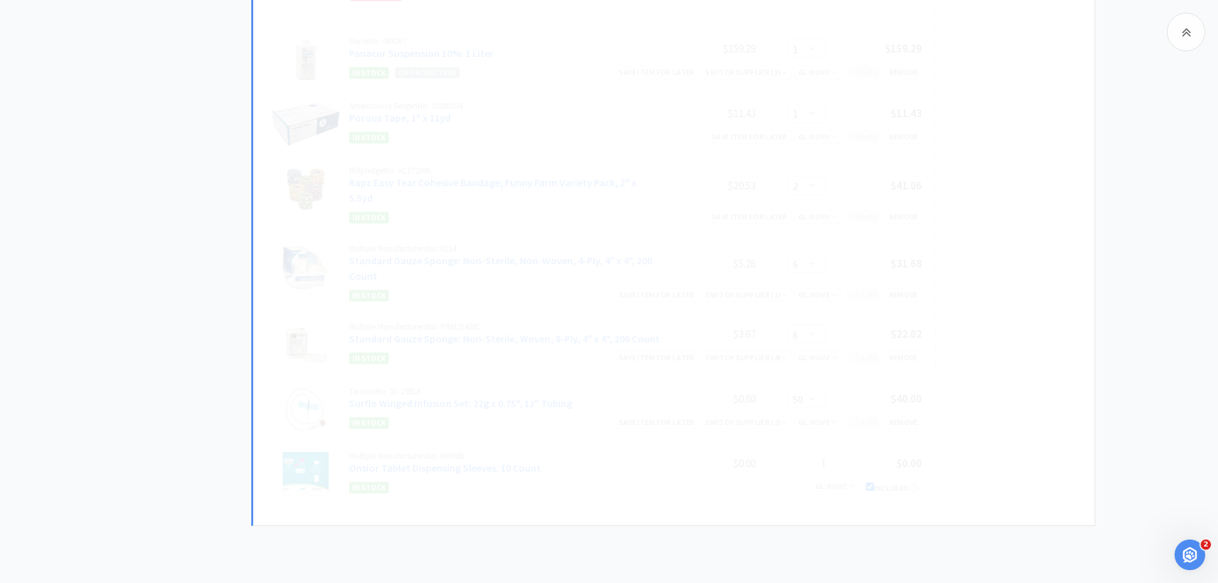
select select "50"
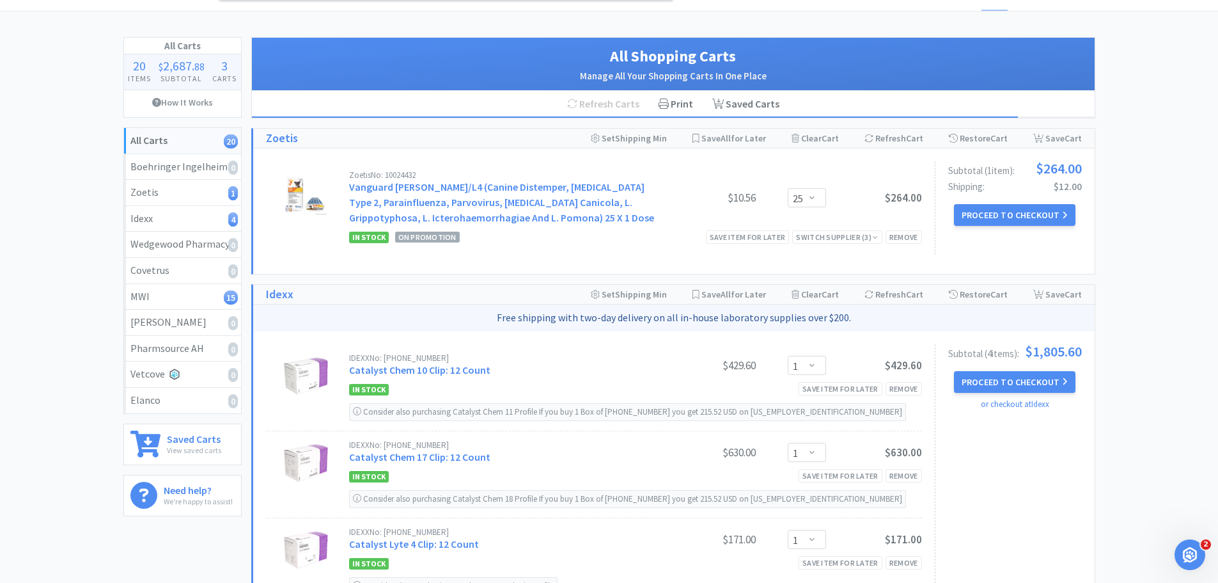
scroll to position [0, 0]
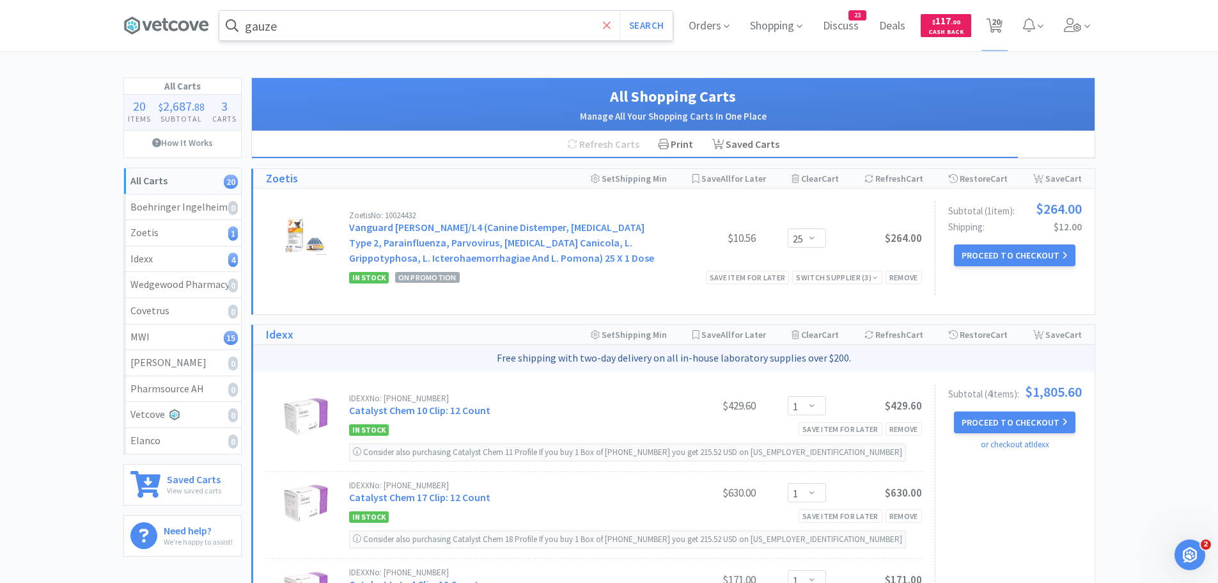
click at [604, 24] on icon at bounding box center [607, 25] width 8 height 13
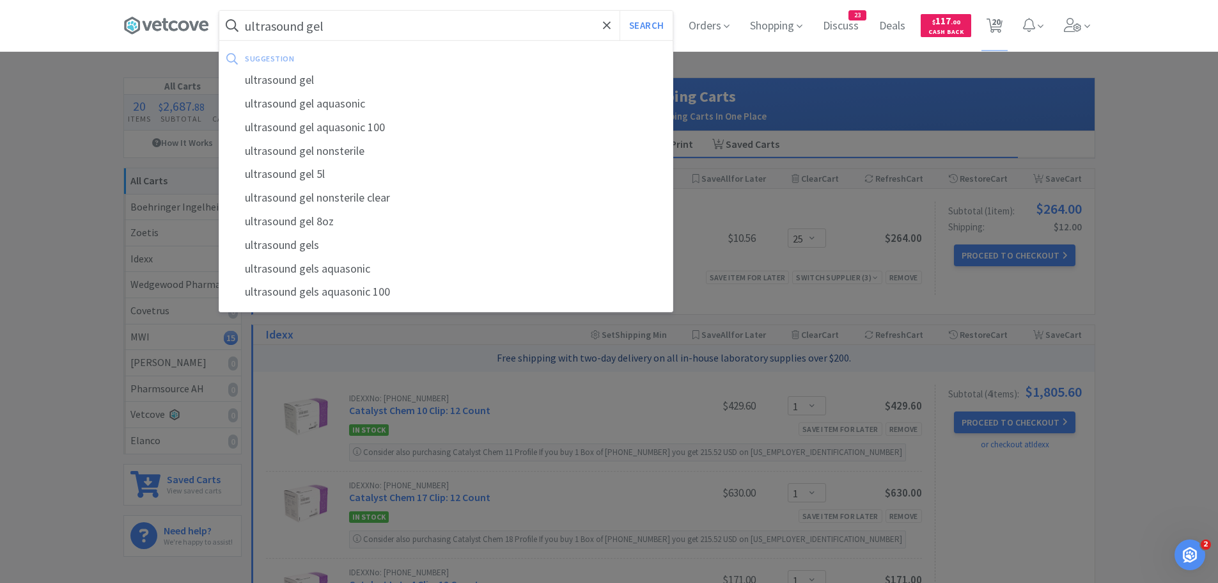
type input "ultrasound gel"
click at [620, 11] on button "Search" at bounding box center [646, 25] width 53 height 29
select select "3"
select select "6"
select select "2"
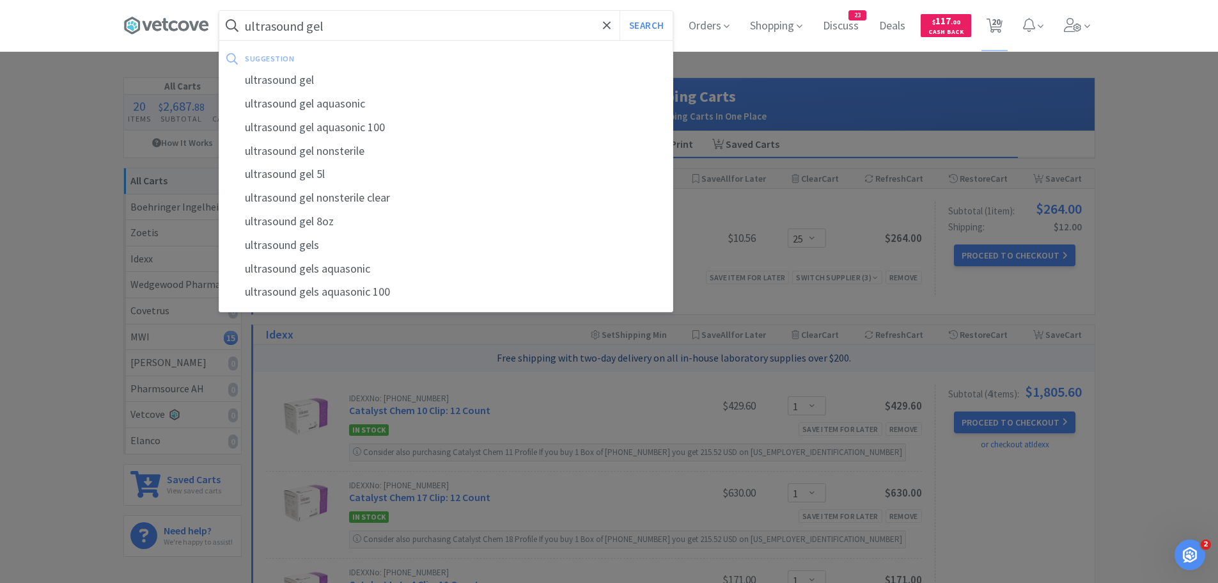
select select "1"
select select "6"
select select "2"
select select "1"
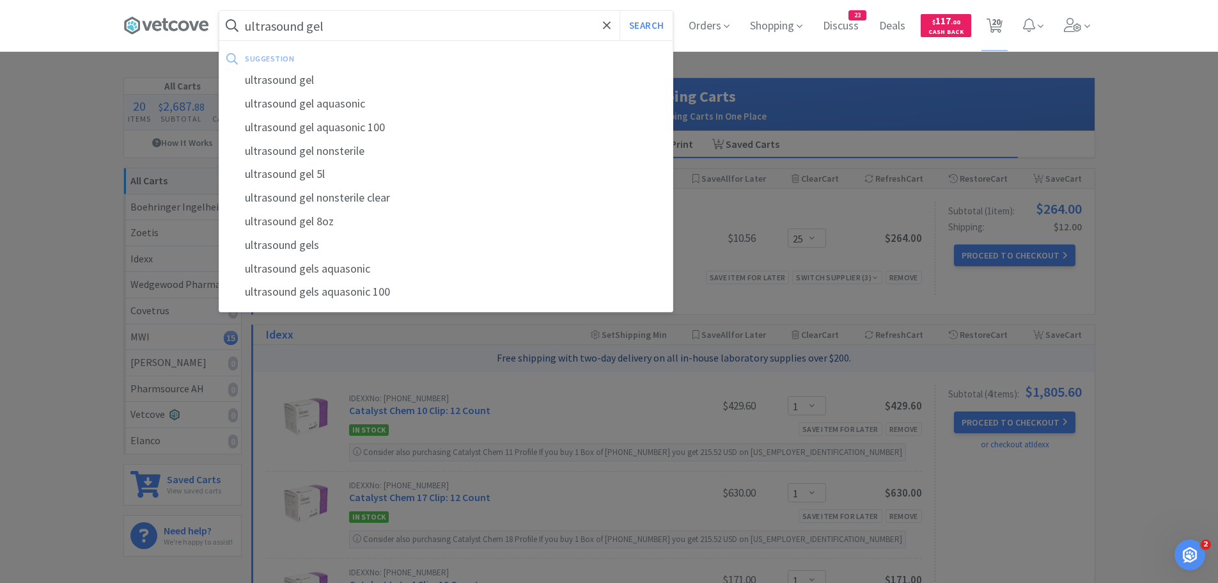
select select "1"
select select "2"
select select "6"
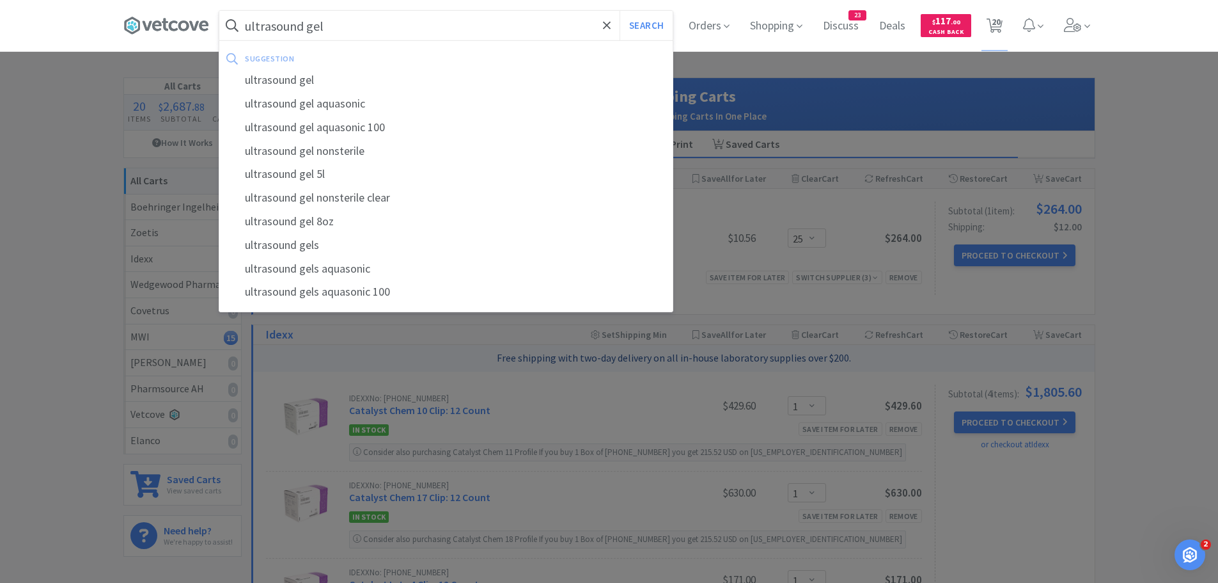
select select "50"
select select "1"
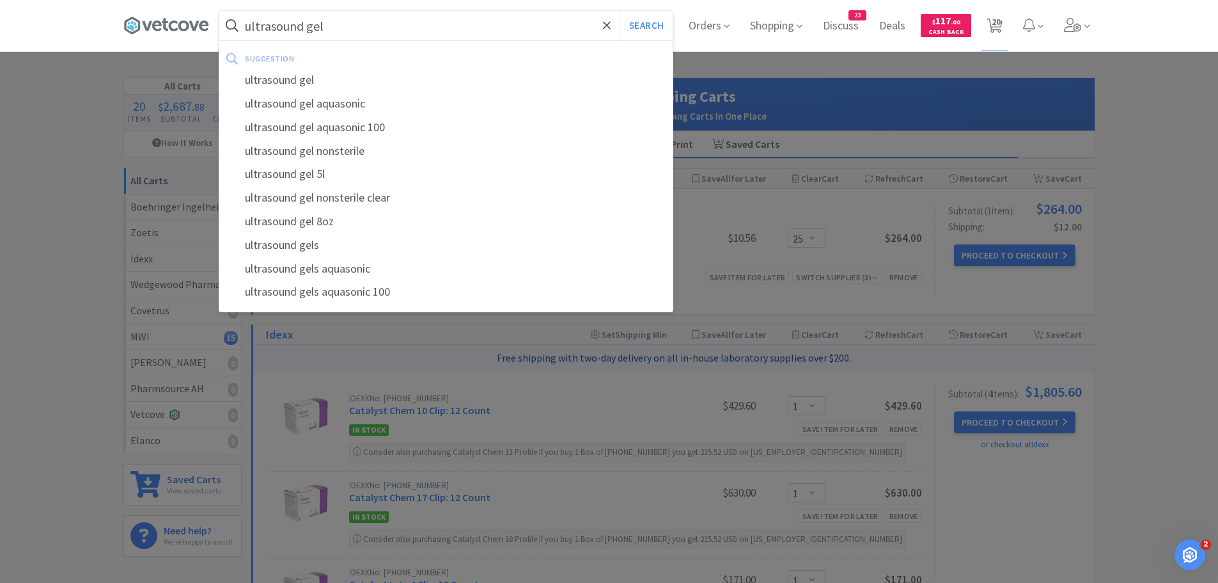
select select "25"
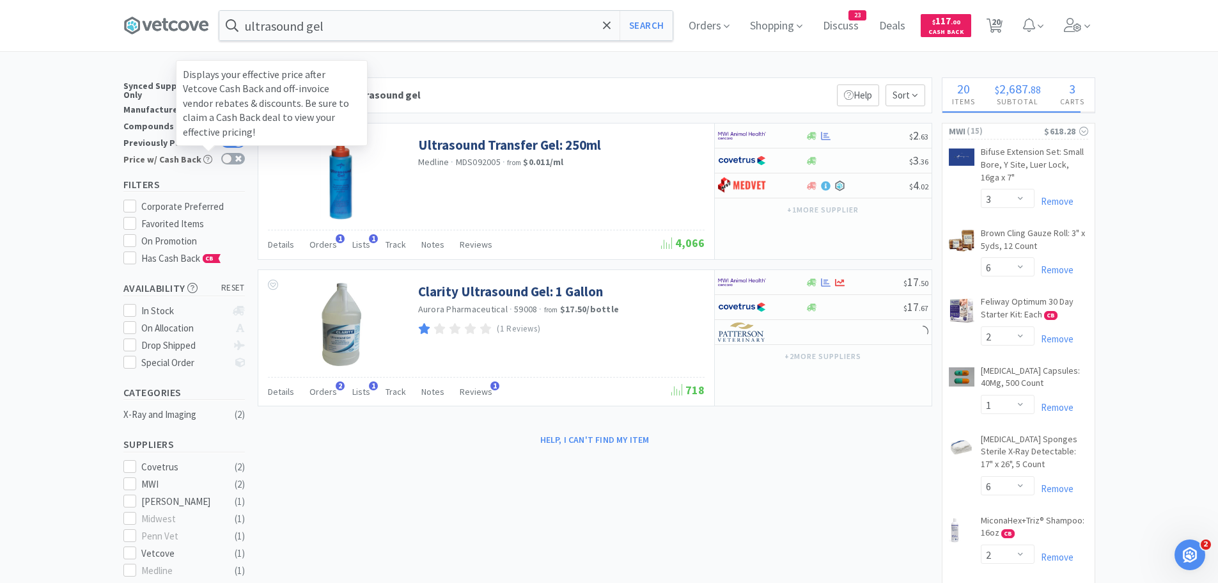
click at [230, 137] on div "Displays your effective price after Vetcove Cash Back and off-invoice vendor re…" at bounding box center [272, 103] width 192 height 86
click at [245, 167] on input "Price w/ Cash Back Displays your effective price after Vetcove Cash Back and of…" at bounding box center [245, 167] width 1 height 1
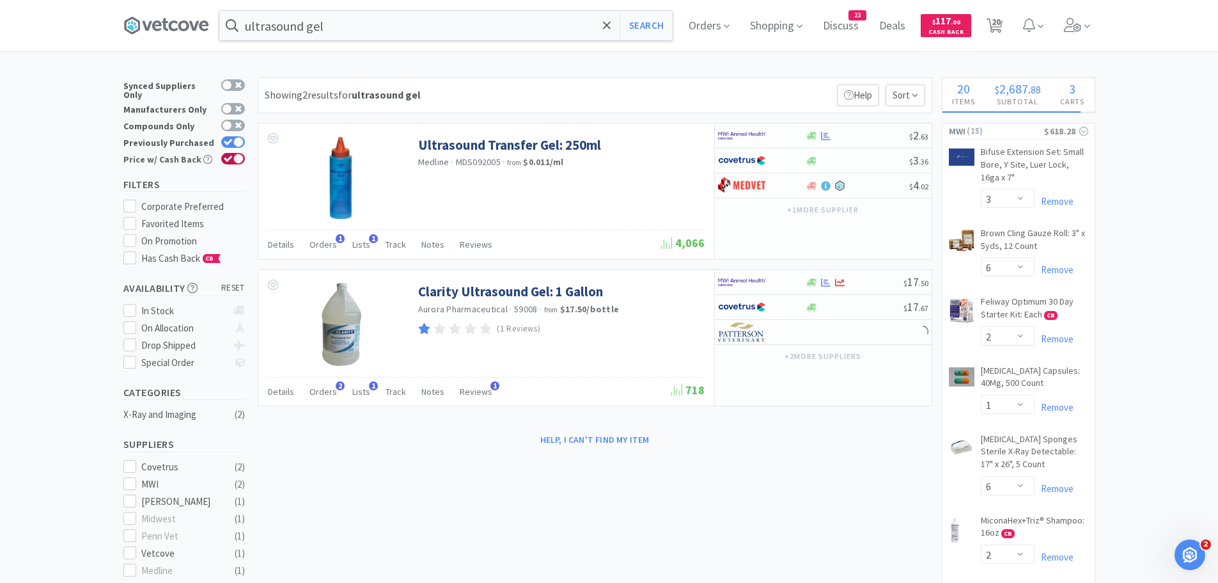
click at [237, 153] on div at bounding box center [238, 158] width 10 height 10
checkbox input "false"
click at [238, 137] on div at bounding box center [238, 142] width 10 height 10
checkbox input "false"
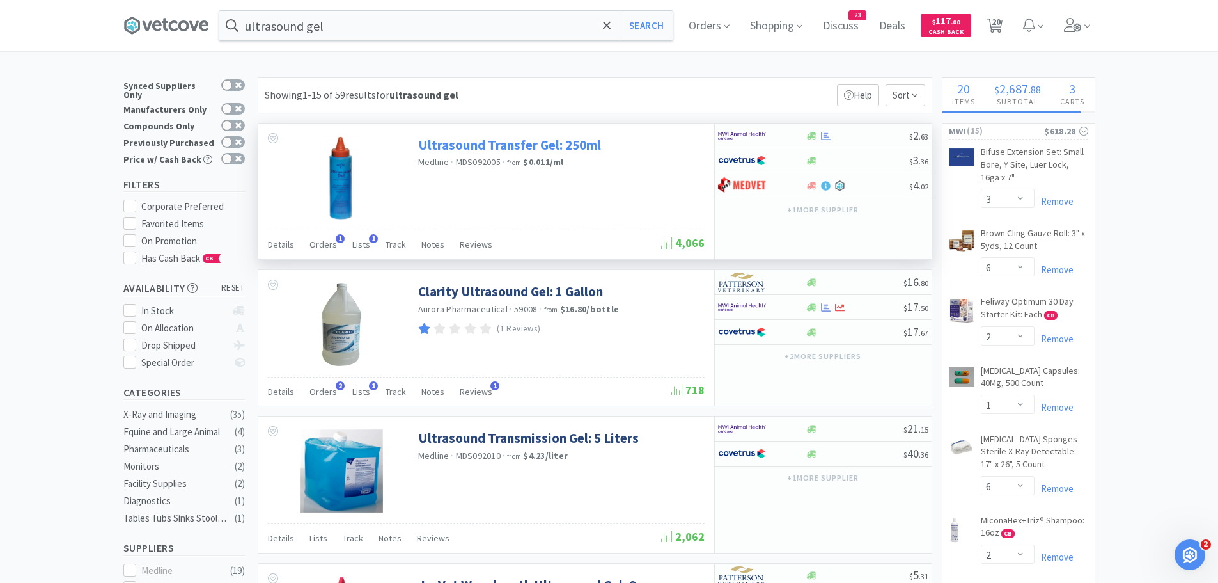
click at [544, 143] on link "Ultrasound Transfer Gel: 250ml" at bounding box center [509, 144] width 183 height 17
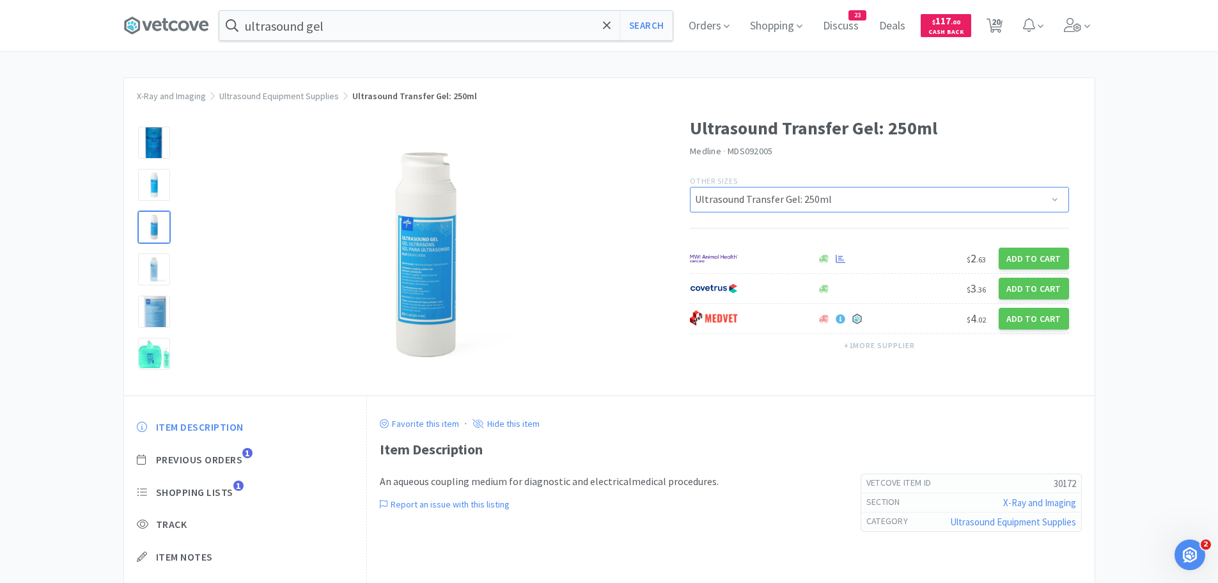
click at [882, 203] on select "Ultrasound Transfer Gel: 250ml Ultrasound Gel: 5 Liter, Each" at bounding box center [879, 200] width 379 height 26
click at [829, 169] on div "Ultrasound Transfer Gel: 250ml Medline · MDS092005 Other Sizes Ultrasound Trans…" at bounding box center [892, 238] width 405 height 274
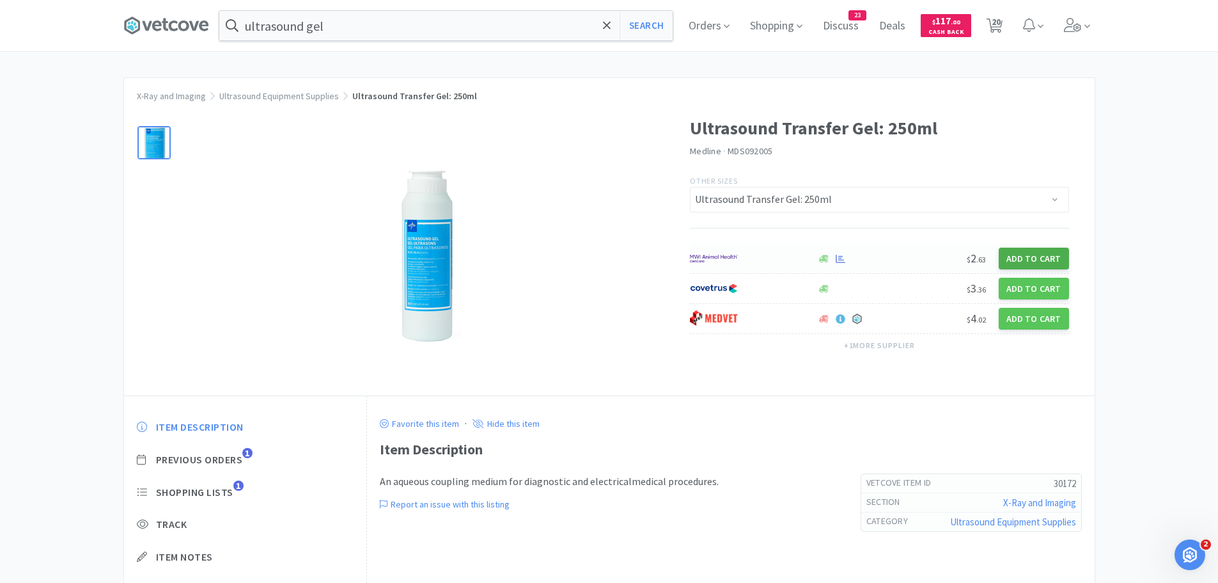
click at [1019, 252] on button "Add to Cart" at bounding box center [1034, 258] width 70 height 22
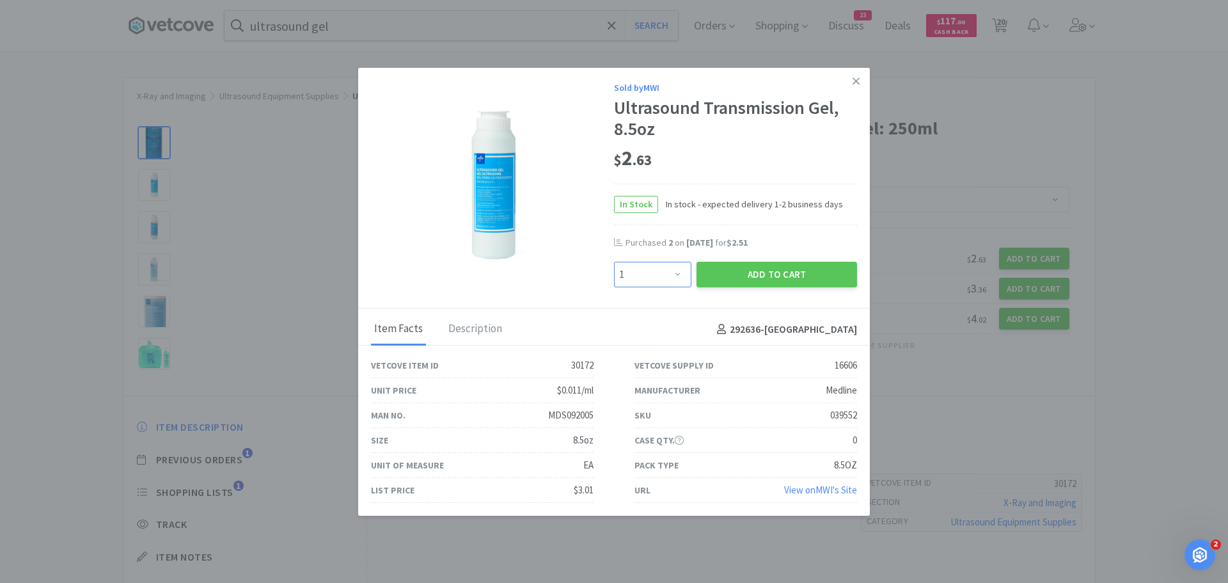
click at [639, 274] on select "Enter Quantity 1 2 3 4 5 6 7 8 9 10 11 12 13 14 15 16 17 18 19 20 Enter Quantity" at bounding box center [652, 275] width 77 height 26
select select "4"
click at [614, 262] on select "Enter Quantity 1 2 3 4 5 6 7 8 9 10 11 12 13 14 15 16 17 18 19 20 Enter Quantity" at bounding box center [652, 275] width 77 height 26
drag, startPoint x: 647, startPoint y: 278, endPoint x: 650, endPoint y: 265, distance: 13.2
click at [647, 278] on select "Enter Quantity 1 2 3 4 5 6 7 8 9 10 11 12 13 14 15 16 17 18 19 20 Enter Quantity" at bounding box center [652, 275] width 77 height 26
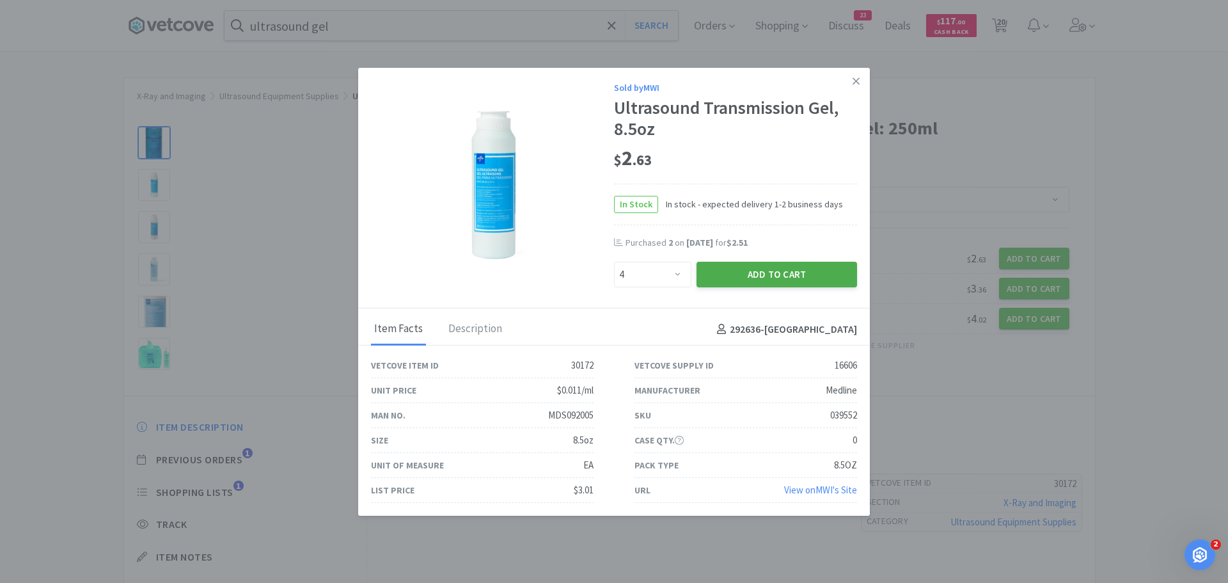
click at [736, 283] on button "Add to Cart" at bounding box center [776, 275] width 161 height 26
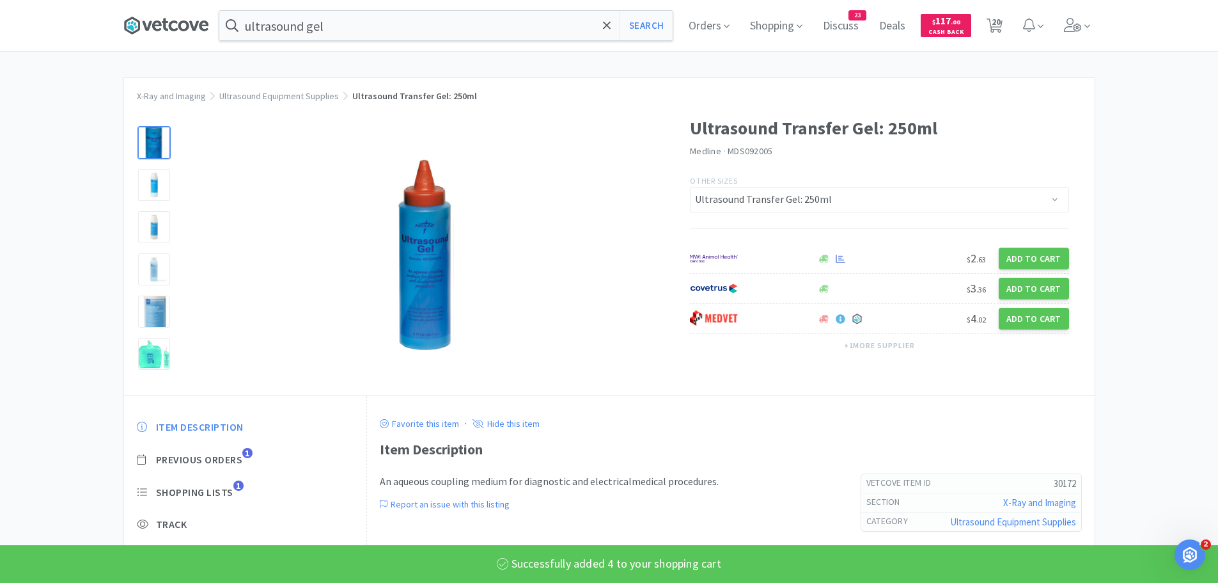
click at [168, 20] on icon at bounding box center [165, 25] width 6 height 13
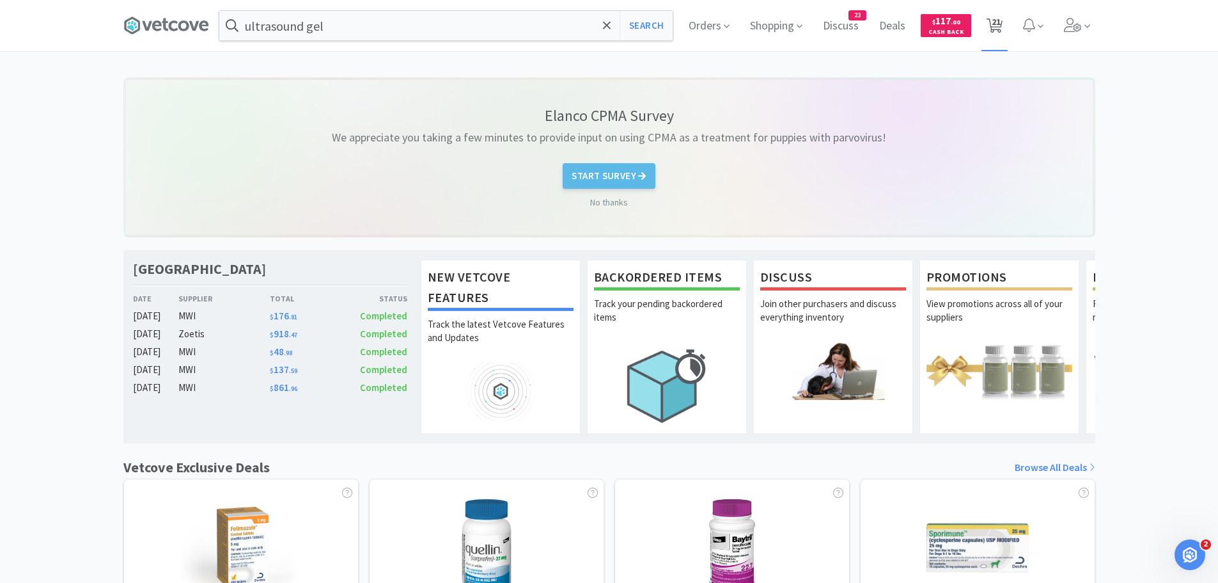
click at [999, 20] on span "21" at bounding box center [996, 21] width 9 height 51
select select "25"
select select "1"
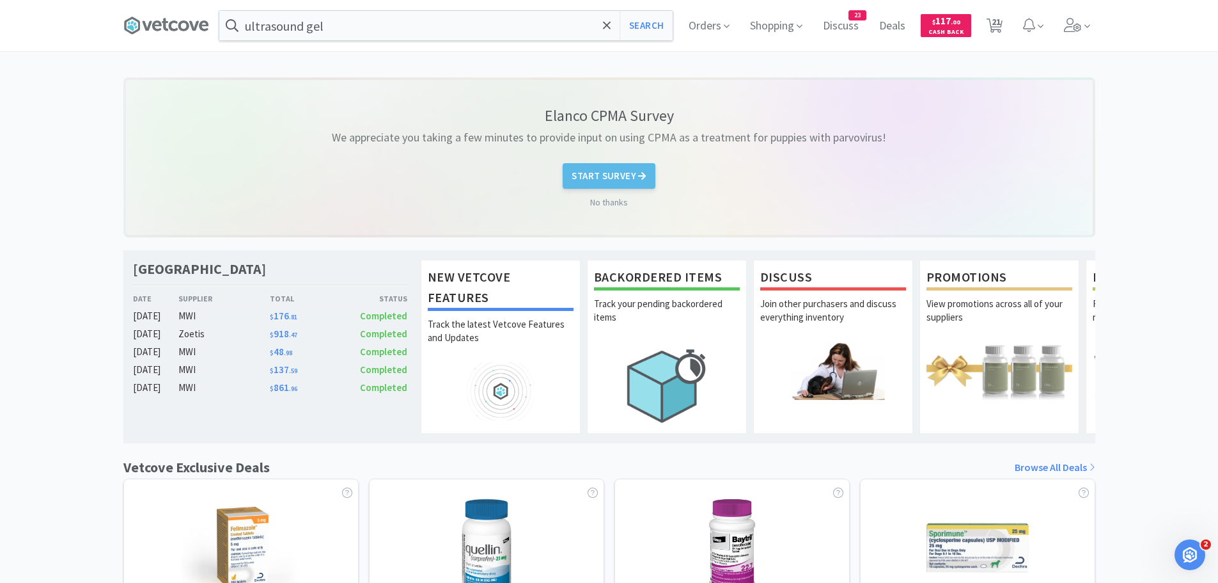
select select "1"
select select "3"
select select "6"
select select "2"
select select "1"
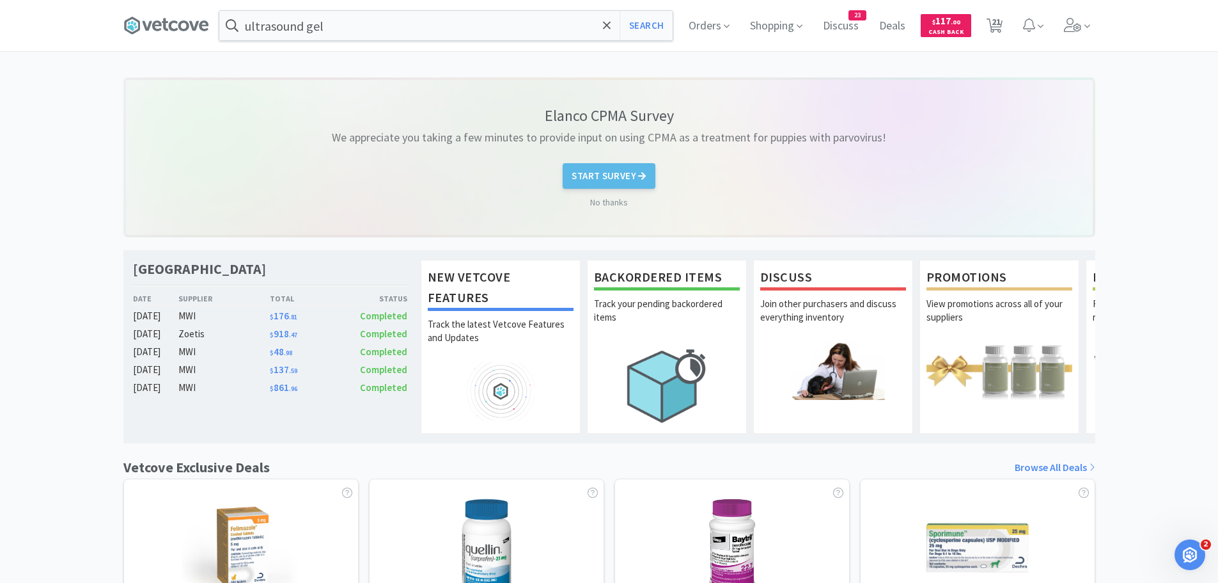
select select "6"
select select "2"
select select "1"
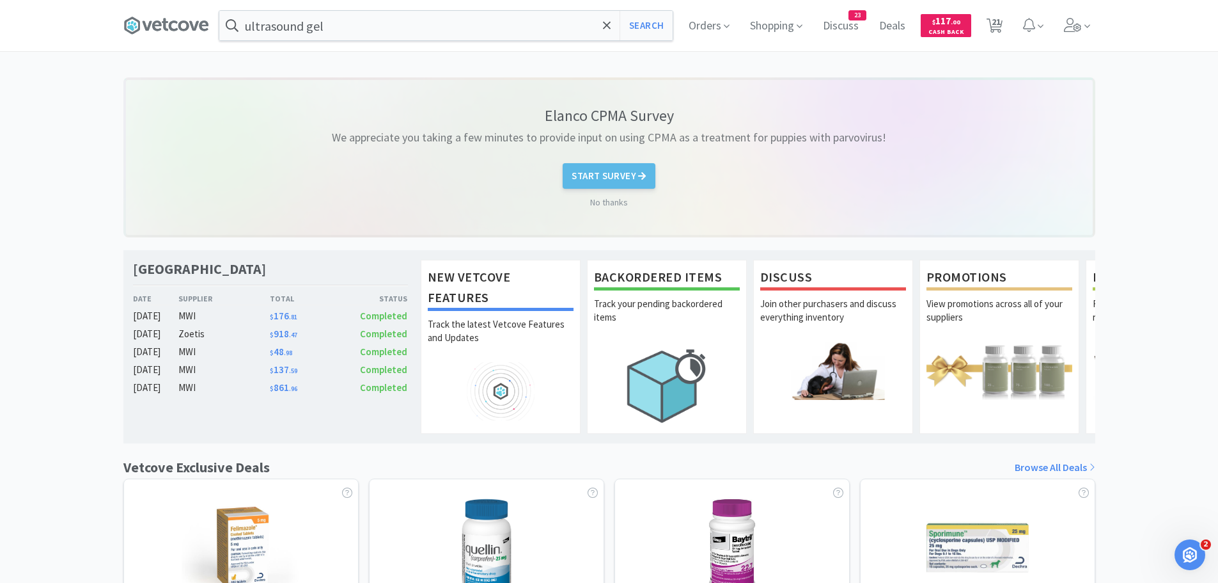
select select "1"
select select "2"
select select "6"
select select "50"
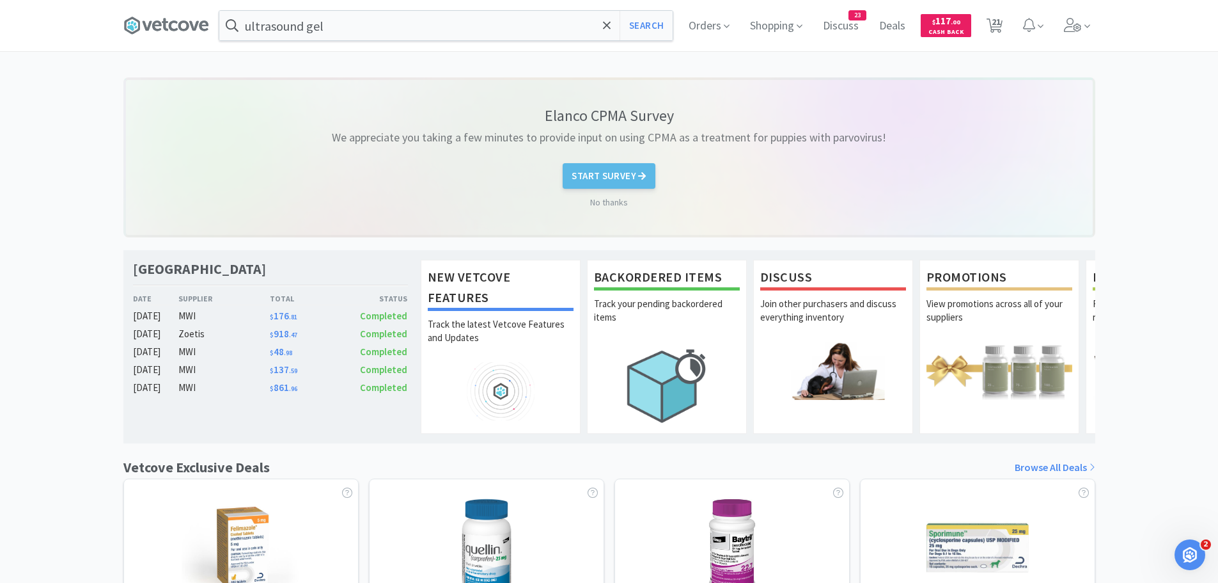
select select "4"
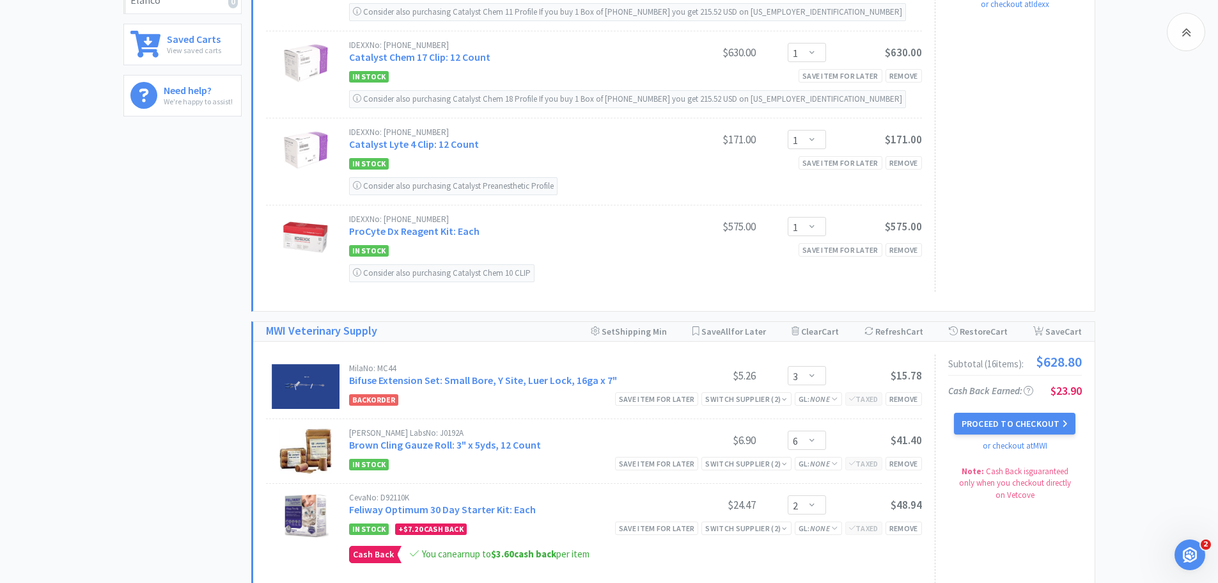
scroll to position [256, 0]
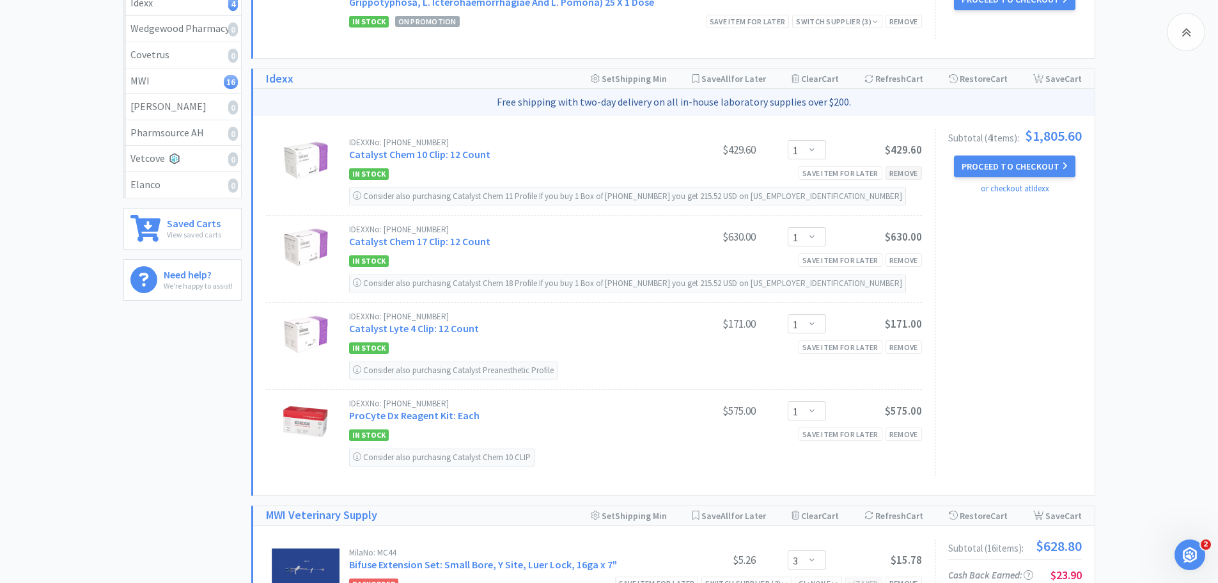
click at [893, 169] on div "Remove" at bounding box center [904, 172] width 36 height 13
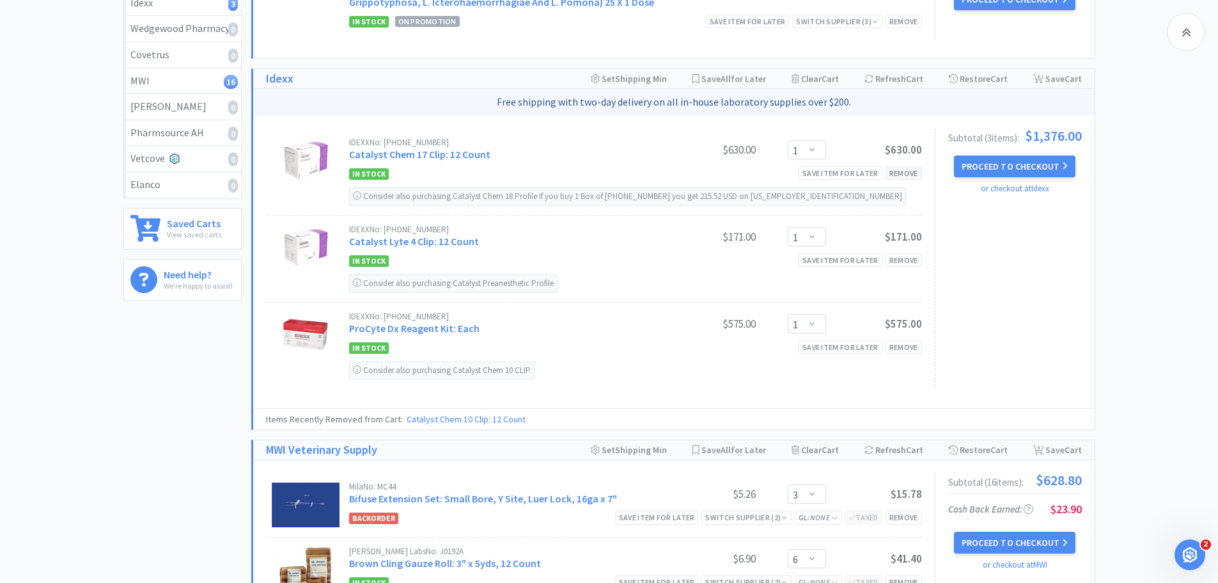
click at [899, 174] on div "Remove" at bounding box center [904, 172] width 36 height 13
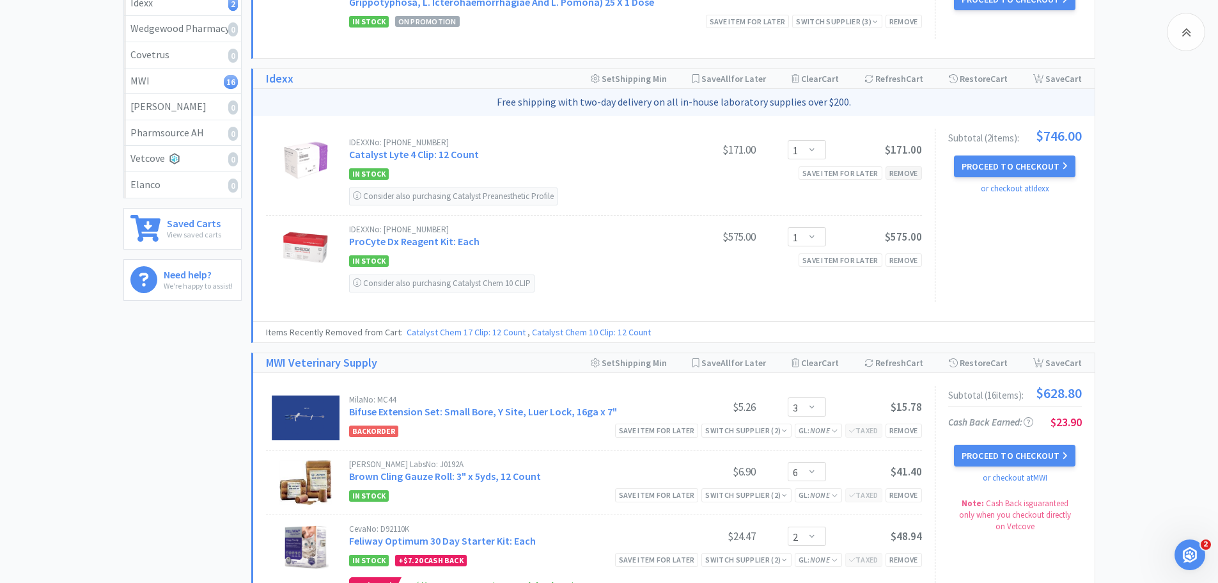
click at [899, 174] on div "Remove" at bounding box center [904, 172] width 36 height 13
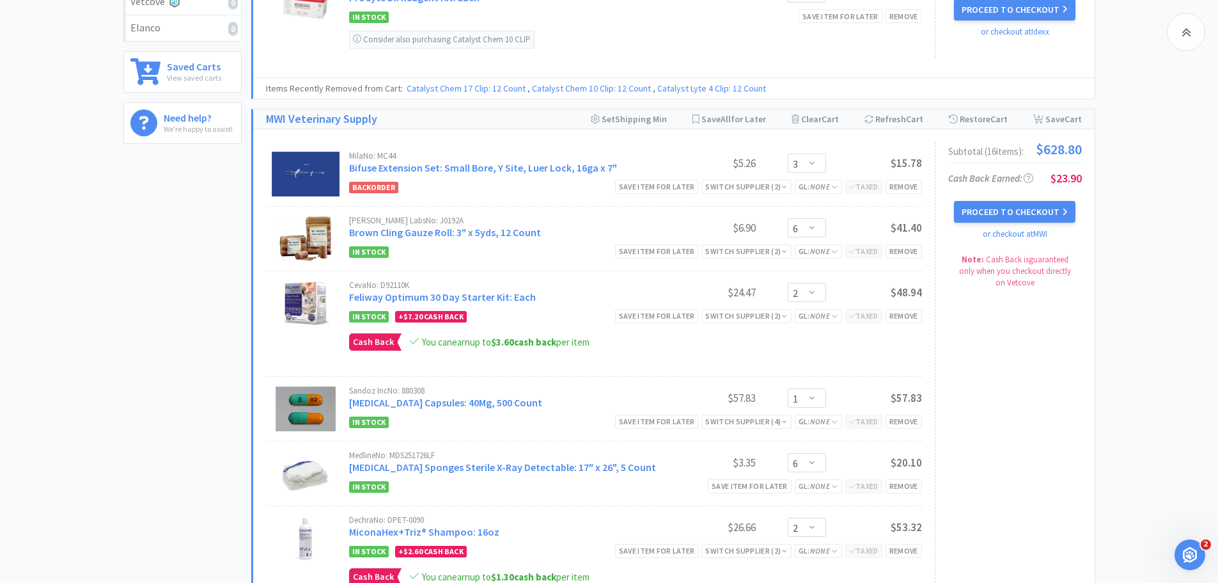
scroll to position [320, 0]
